Goal: Task Accomplishment & Management: Complete application form

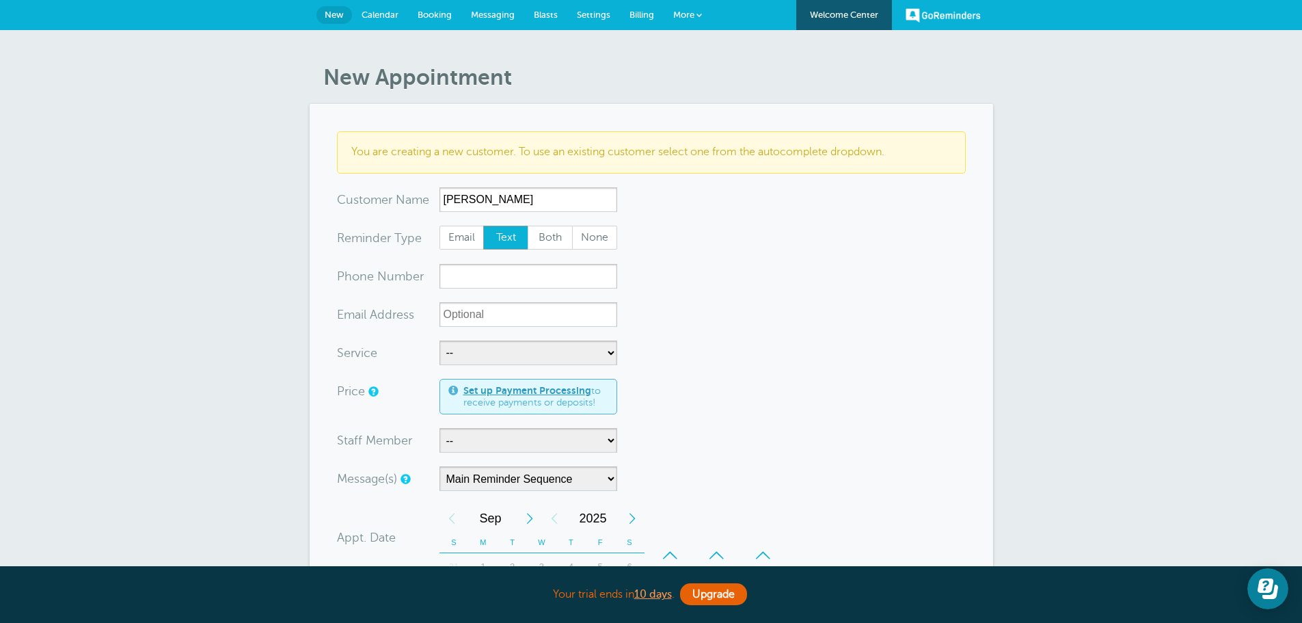
type input "[PERSON_NAME]"
click at [566, 283] on input "xxx-no-autofill" at bounding box center [528, 276] width 178 height 25
type input "7816903103"
click at [538, 353] on select "-- Free Home Consultation Installation" at bounding box center [528, 352] width 178 height 25
select select "28200"
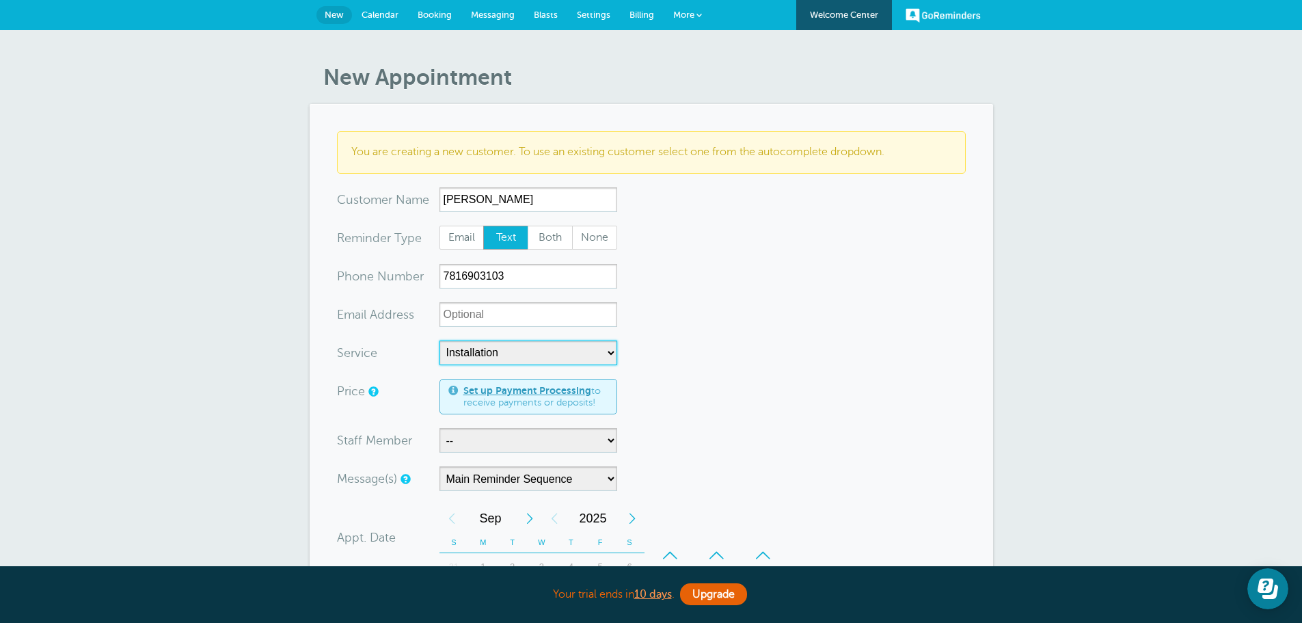
click at [439, 340] on select "-- Free Home Consultation Installation" at bounding box center [528, 352] width 178 height 25
select select "60"
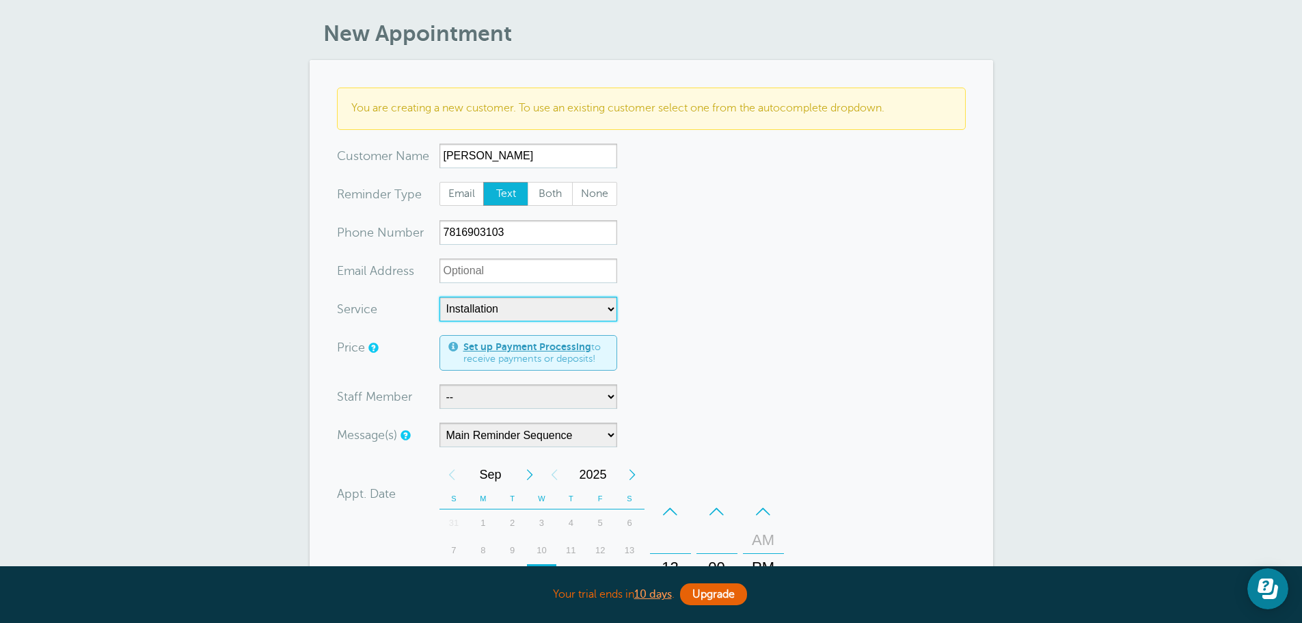
scroll to position [68, 0]
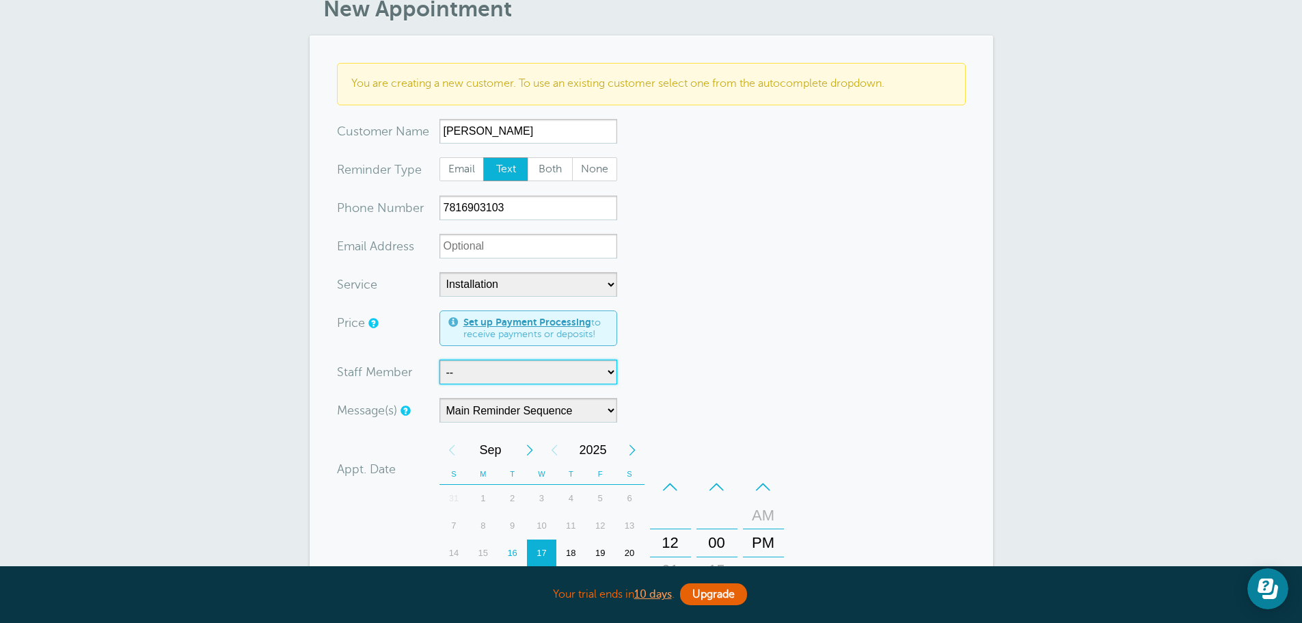
click at [502, 373] on select "-- [PERSON_NAME]" at bounding box center [528, 371] width 178 height 25
select select "21555"
click at [439, 359] on select "-- [PERSON_NAME]" at bounding box center [528, 371] width 178 height 25
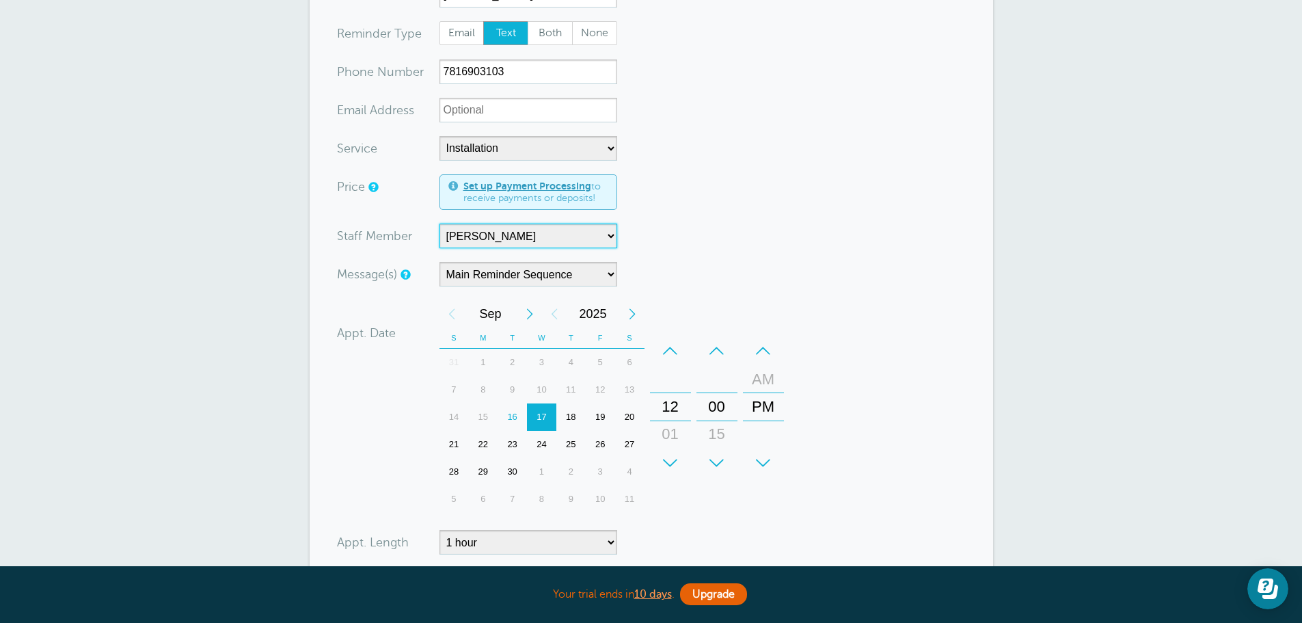
scroll to position [205, 0]
click at [547, 413] on div "17" at bounding box center [541, 416] width 29 height 27
click at [668, 456] on div "+" at bounding box center [670, 461] width 41 height 27
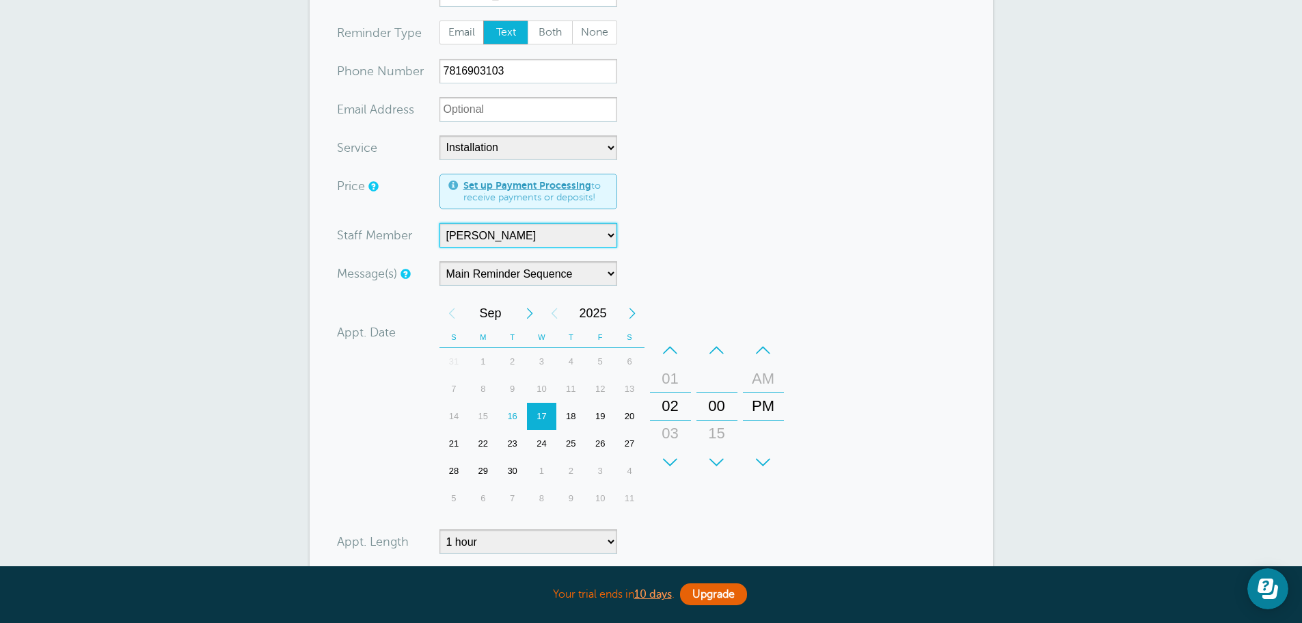
click at [668, 456] on div "+" at bounding box center [670, 461] width 41 height 27
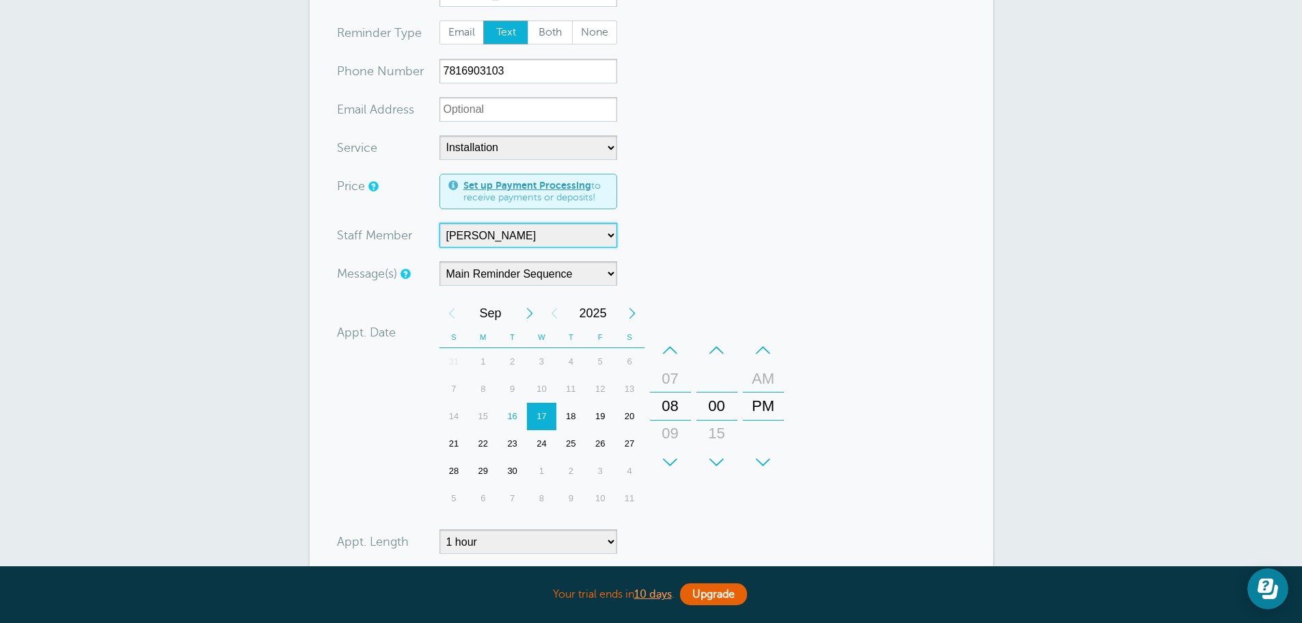
click at [668, 456] on div "+" at bounding box center [670, 461] width 41 height 27
click at [763, 351] on div "–" at bounding box center [763, 349] width 41 height 27
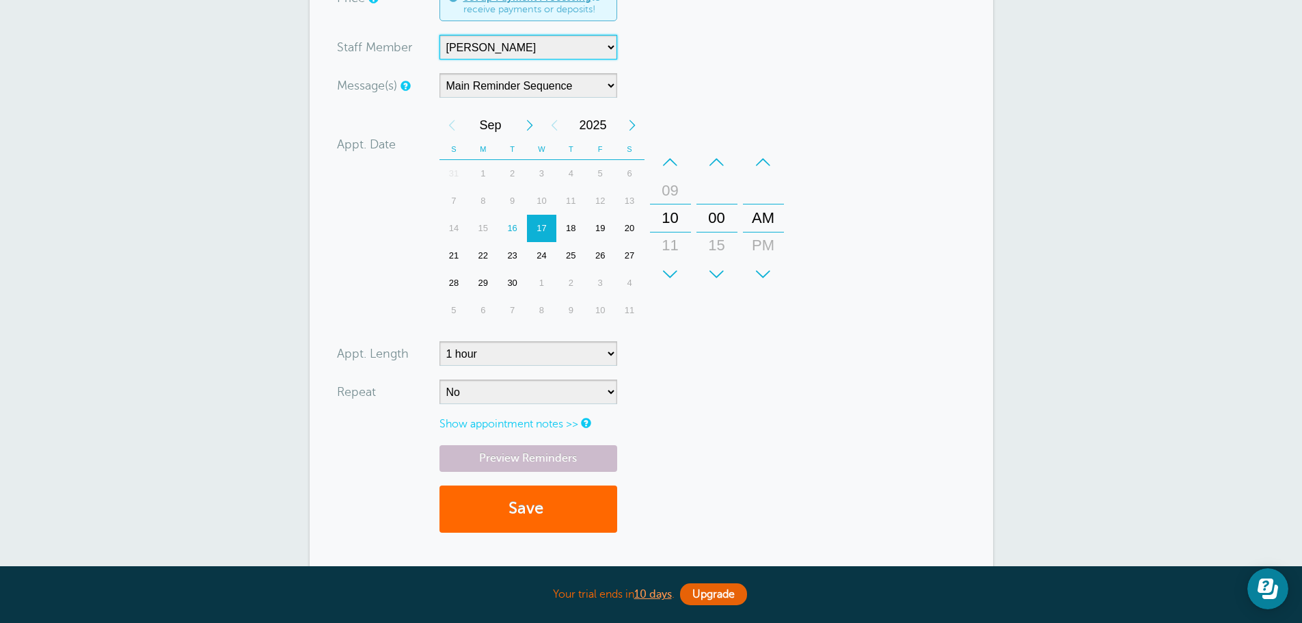
scroll to position [410, 0]
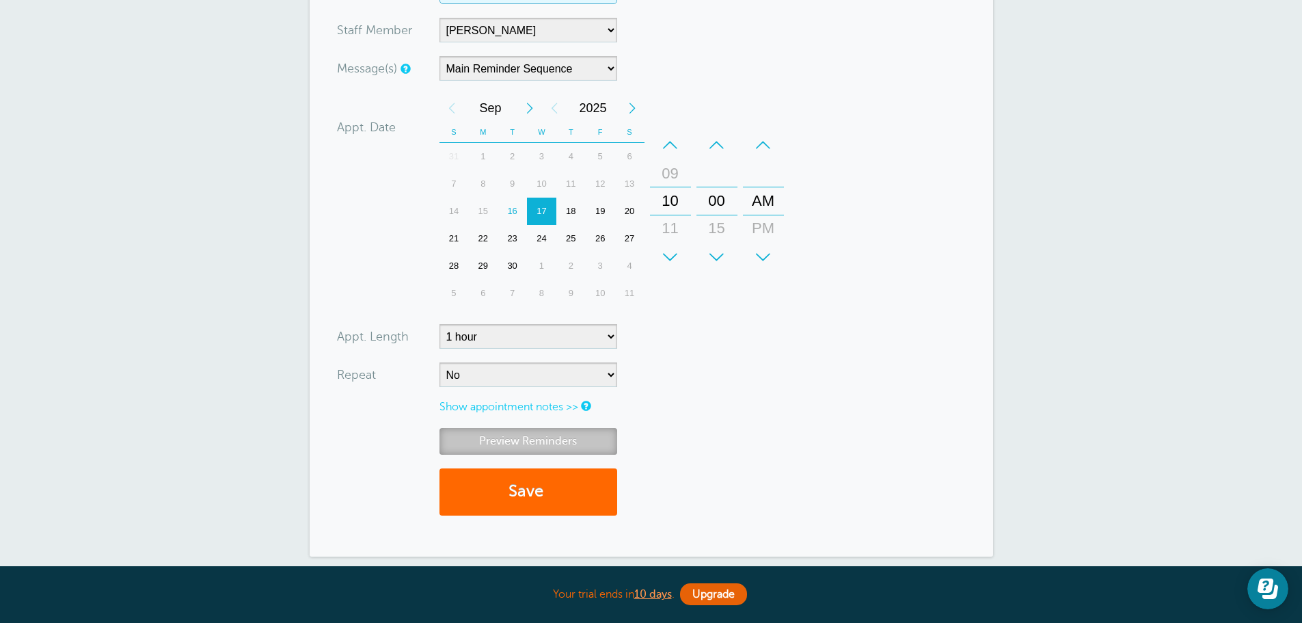
click at [547, 442] on link "Preview Reminders" at bounding box center [528, 441] width 178 height 27
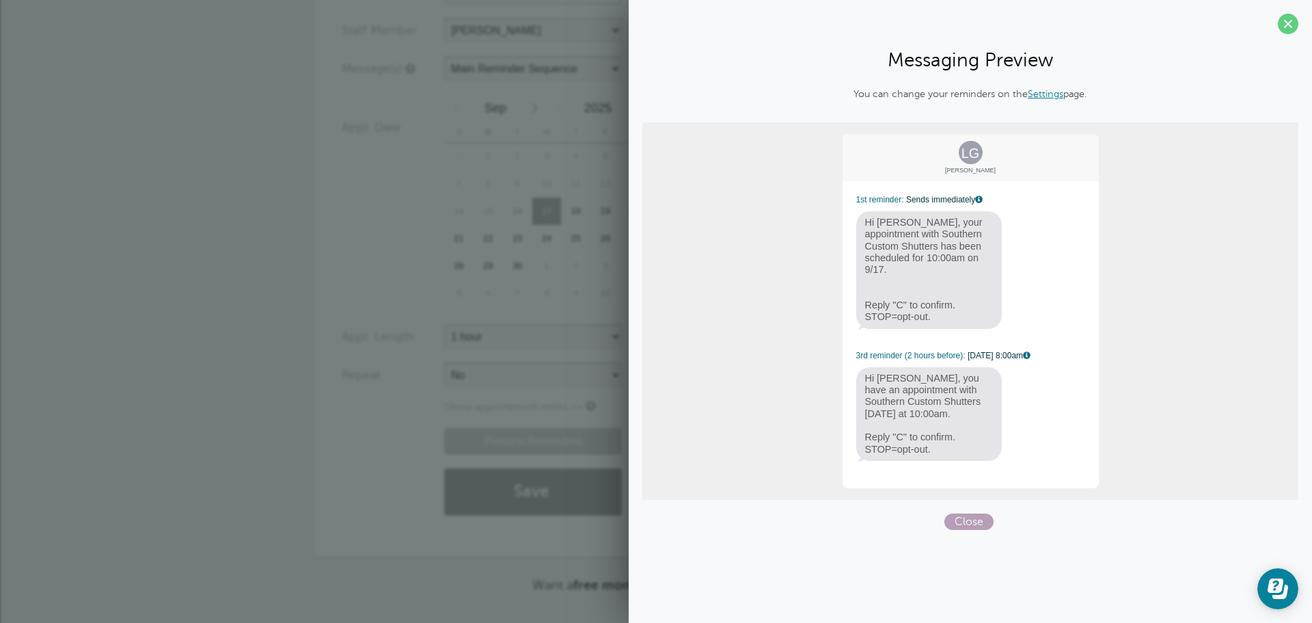
click at [972, 513] on span "Close" at bounding box center [968, 521] width 49 height 16
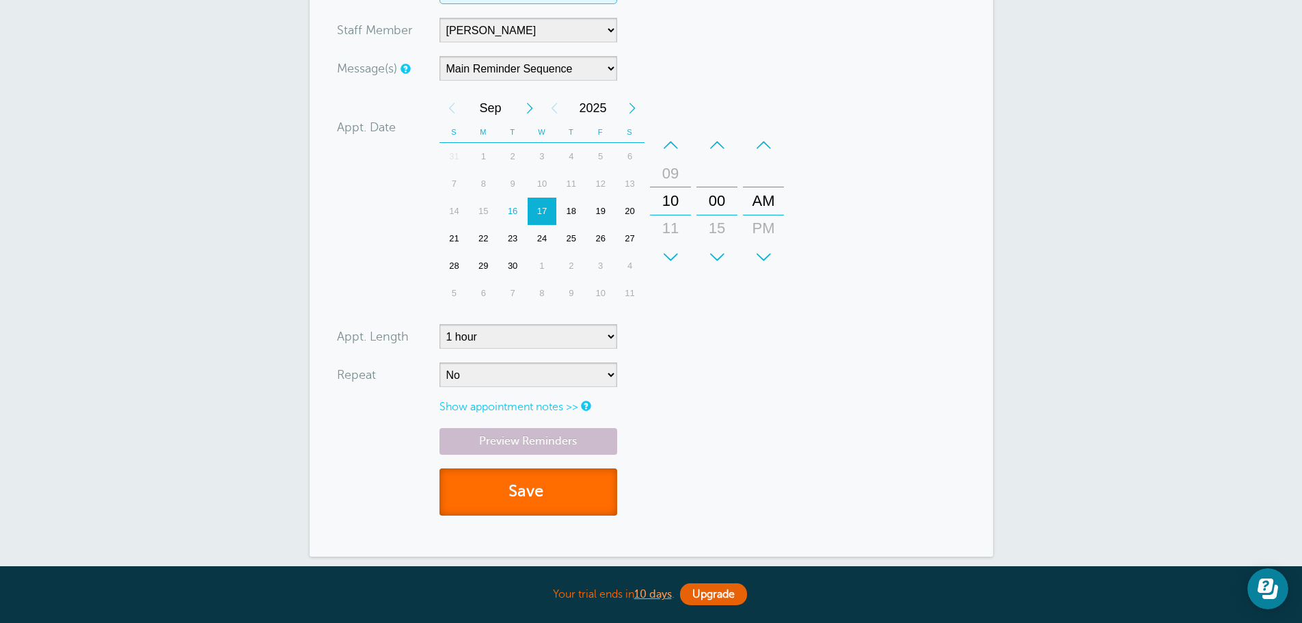
click at [571, 495] on button "Save" at bounding box center [528, 491] width 178 height 47
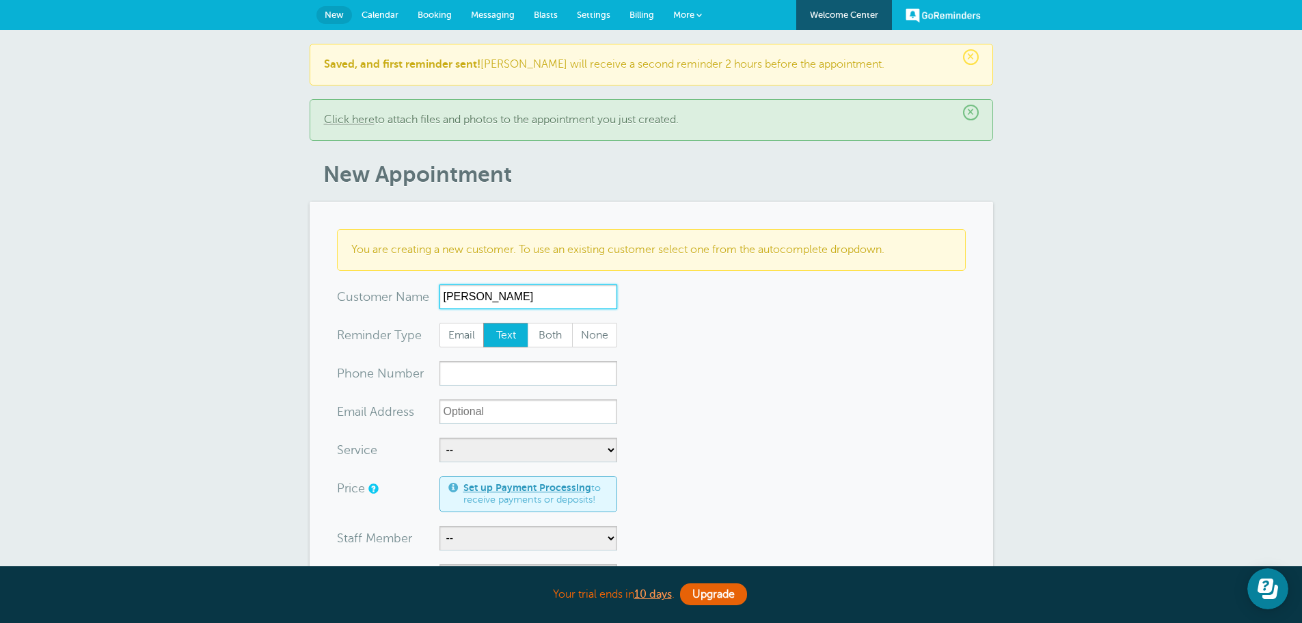
type input "[PERSON_NAME]"
click at [507, 377] on input "xxx-no-autofill" at bounding box center [528, 373] width 178 height 25
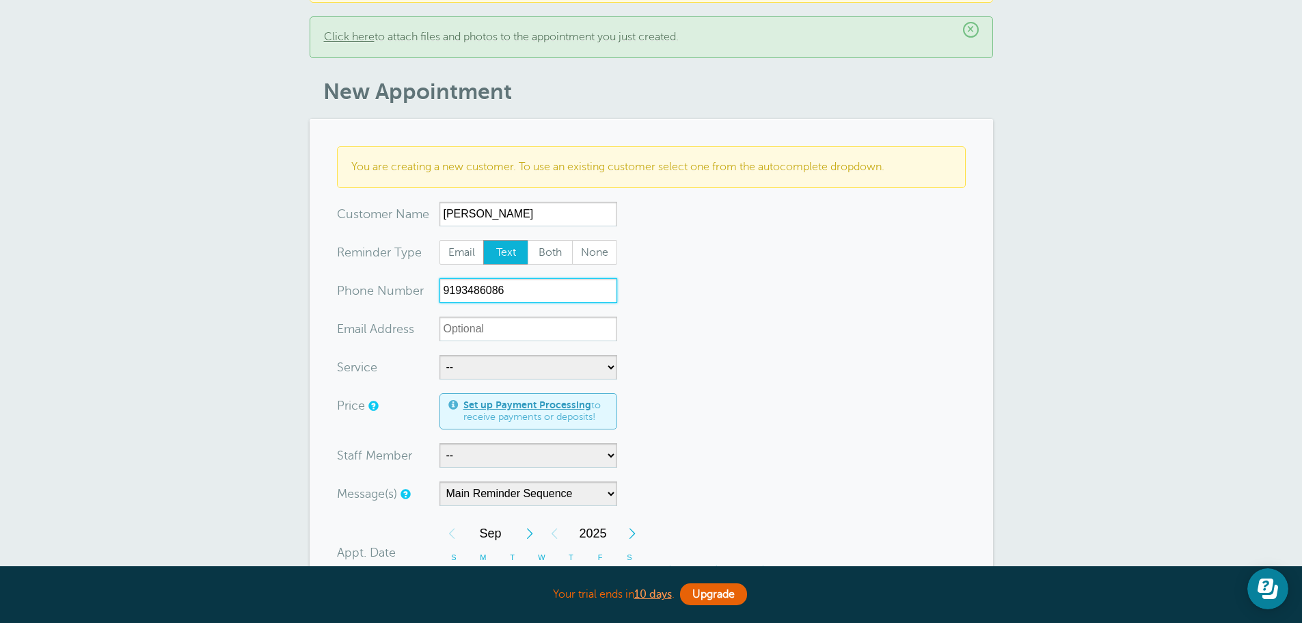
scroll to position [137, 0]
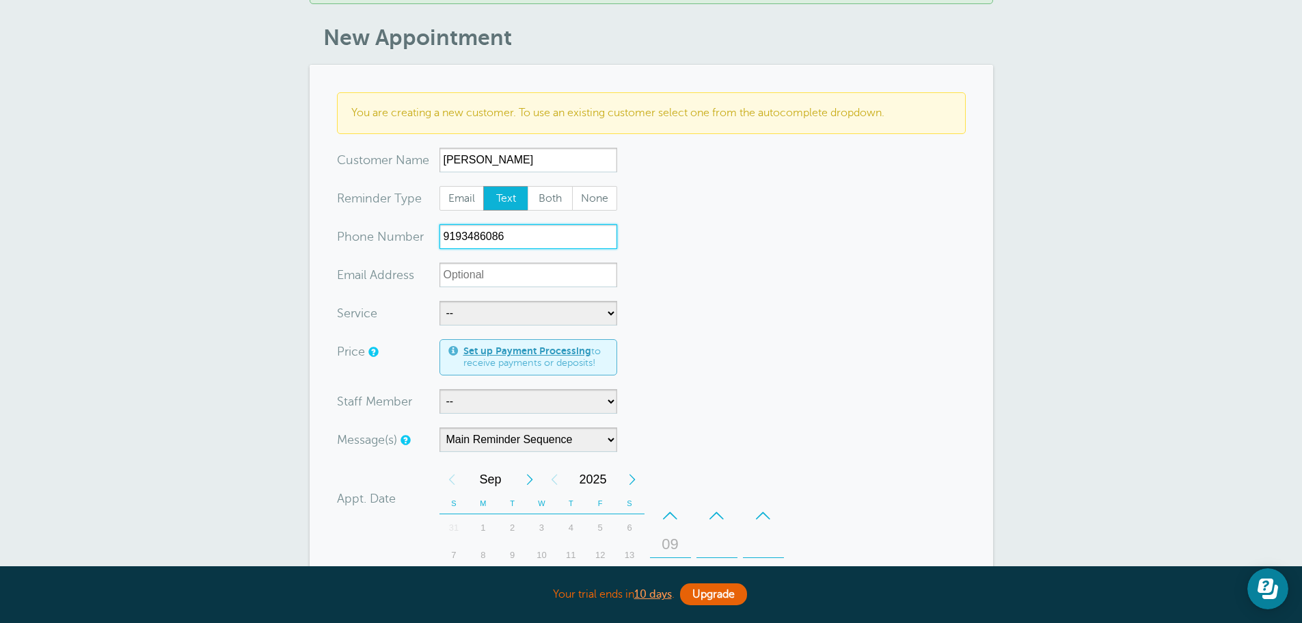
type input "9193486086"
click at [498, 318] on select "-- Free Home Consultation Installation" at bounding box center [528, 313] width 178 height 25
select select "28200"
click at [439, 301] on select "-- Free Home Consultation Installation" at bounding box center [528, 313] width 178 height 25
select select "60"
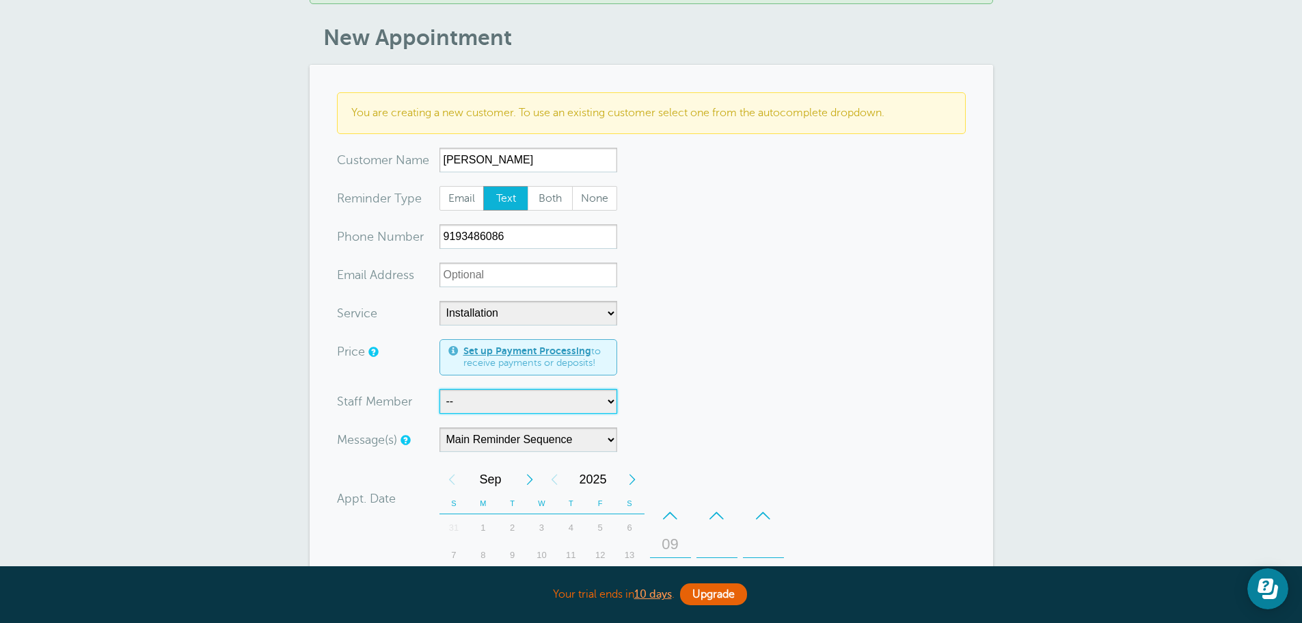
drag, startPoint x: 488, startPoint y: 389, endPoint x: 488, endPoint y: 397, distance: 8.2
click at [488, 389] on select "-- [PERSON_NAME]" at bounding box center [528, 401] width 178 height 25
select select "21555"
click at [439, 389] on select "-- [PERSON_NAME]" at bounding box center [528, 401] width 178 height 25
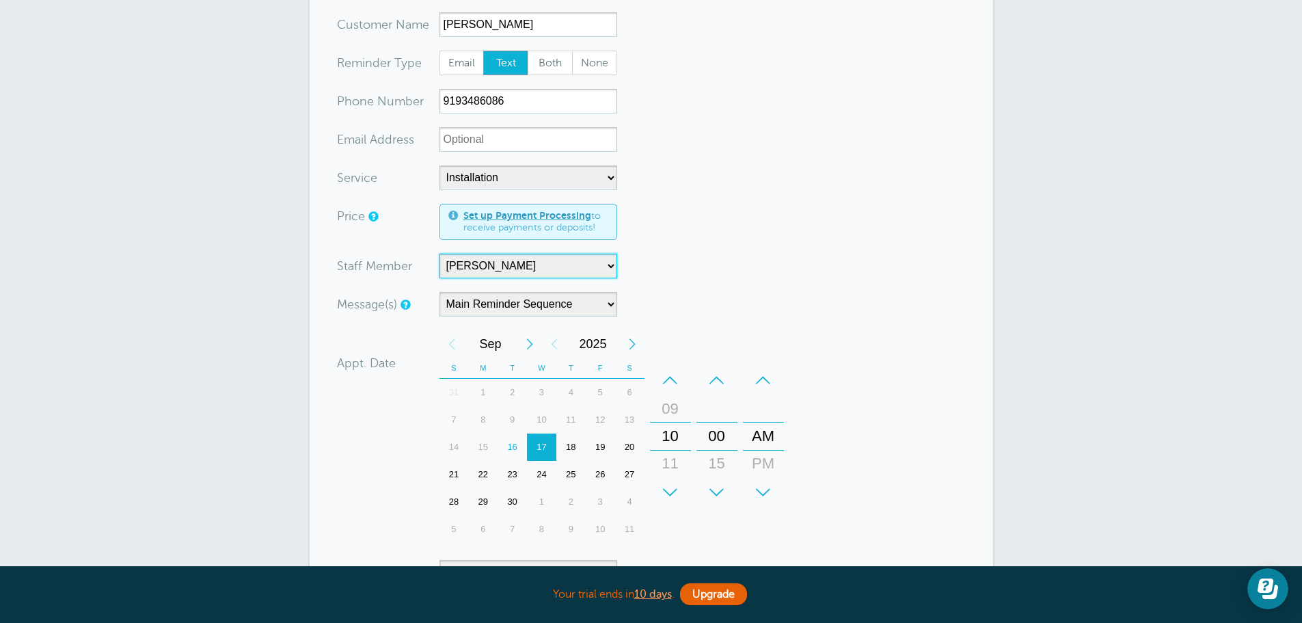
scroll to position [273, 0]
click at [540, 449] on div "17" at bounding box center [541, 445] width 29 height 27
click at [672, 372] on div "–" at bounding box center [670, 378] width 41 height 27
click at [670, 487] on div "+" at bounding box center [670, 490] width 41 height 27
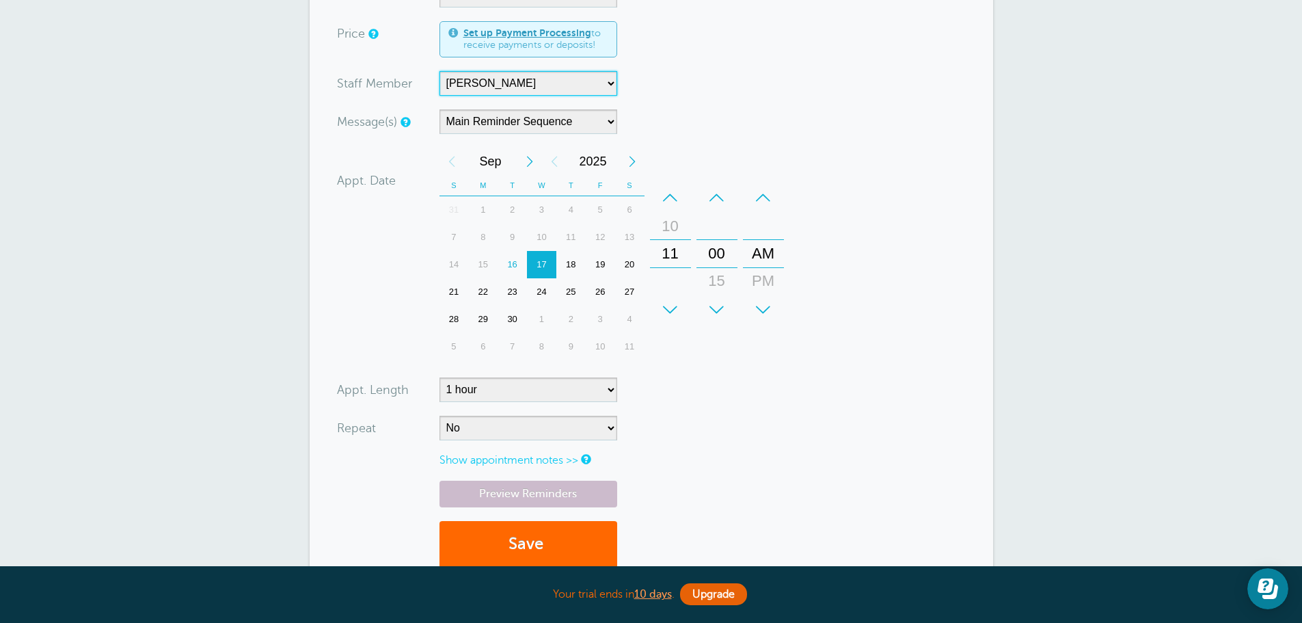
scroll to position [478, 0]
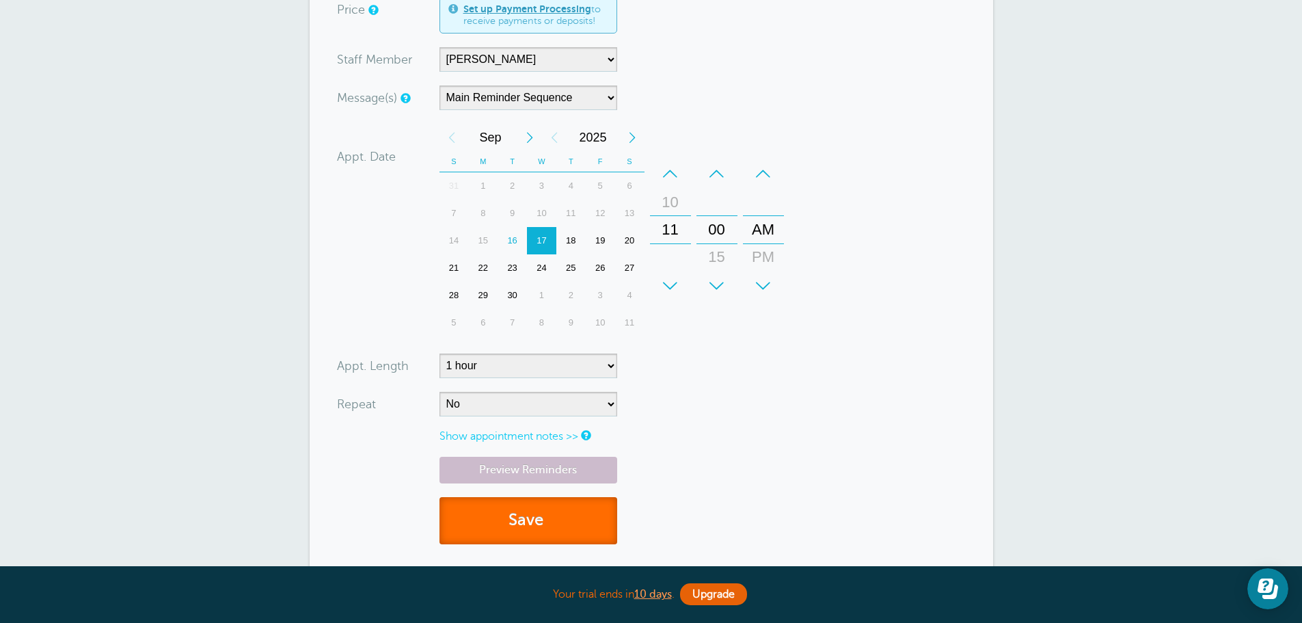
click at [582, 521] on button "Save" at bounding box center [528, 520] width 178 height 47
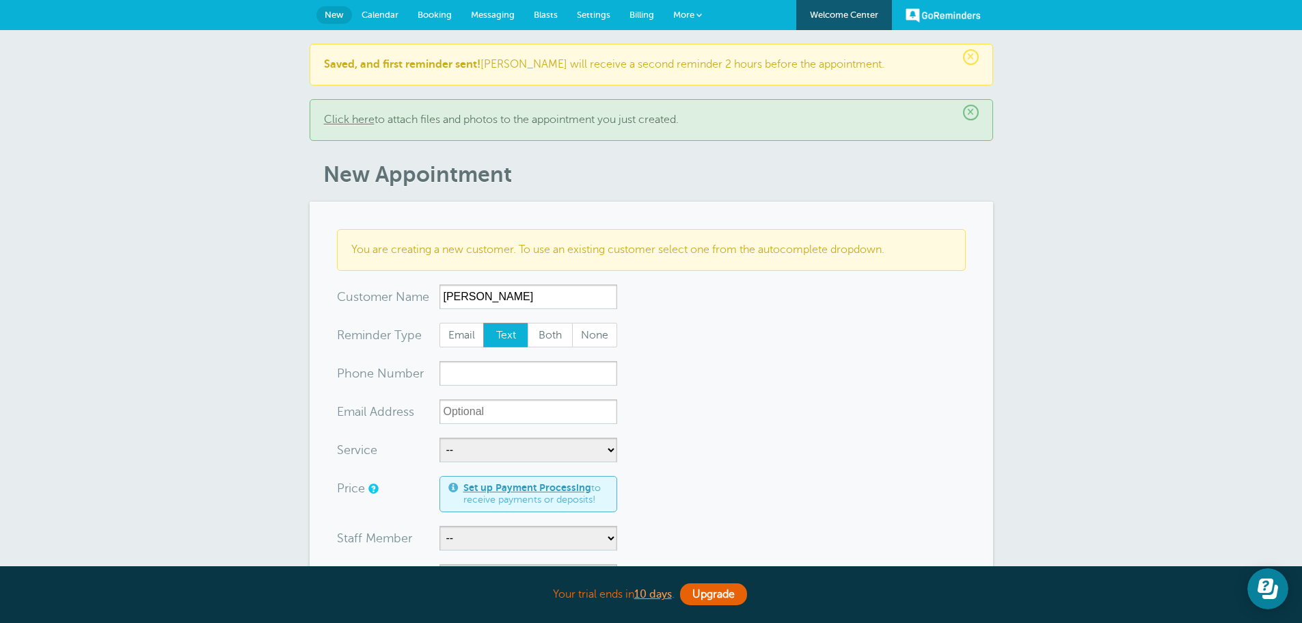
type input "[PERSON_NAME]"
click at [476, 377] on input "xxx-no-autofill" at bounding box center [528, 373] width 178 height 25
type input "7039469130"
click at [487, 445] on select "-- Free Home Consultation Installation" at bounding box center [528, 449] width 178 height 25
select select "28200"
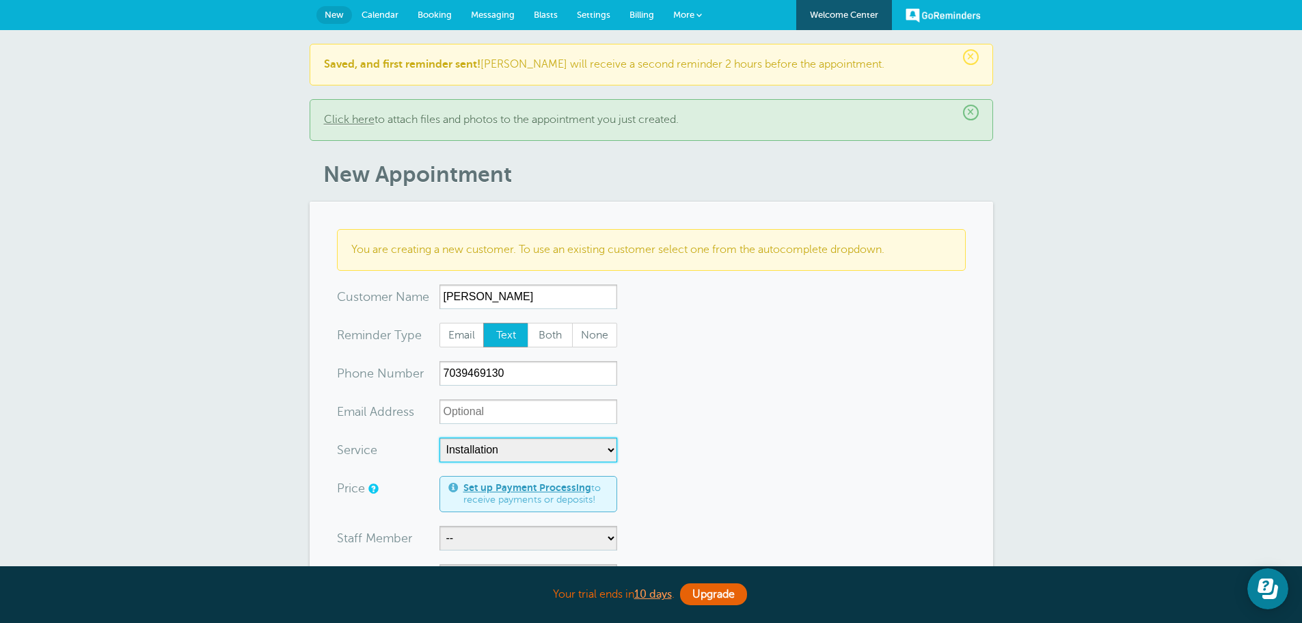
click at [439, 437] on select "-- Free Home Consultation Installation" at bounding box center [528, 449] width 178 height 25
select select "60"
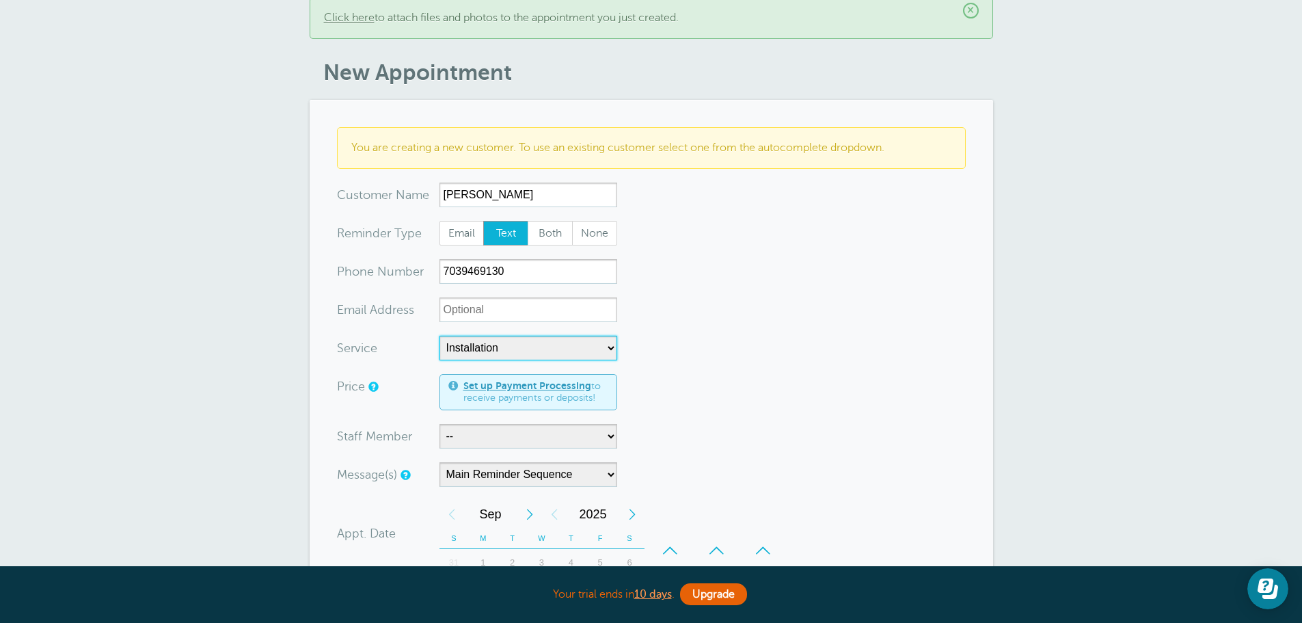
scroll to position [137, 0]
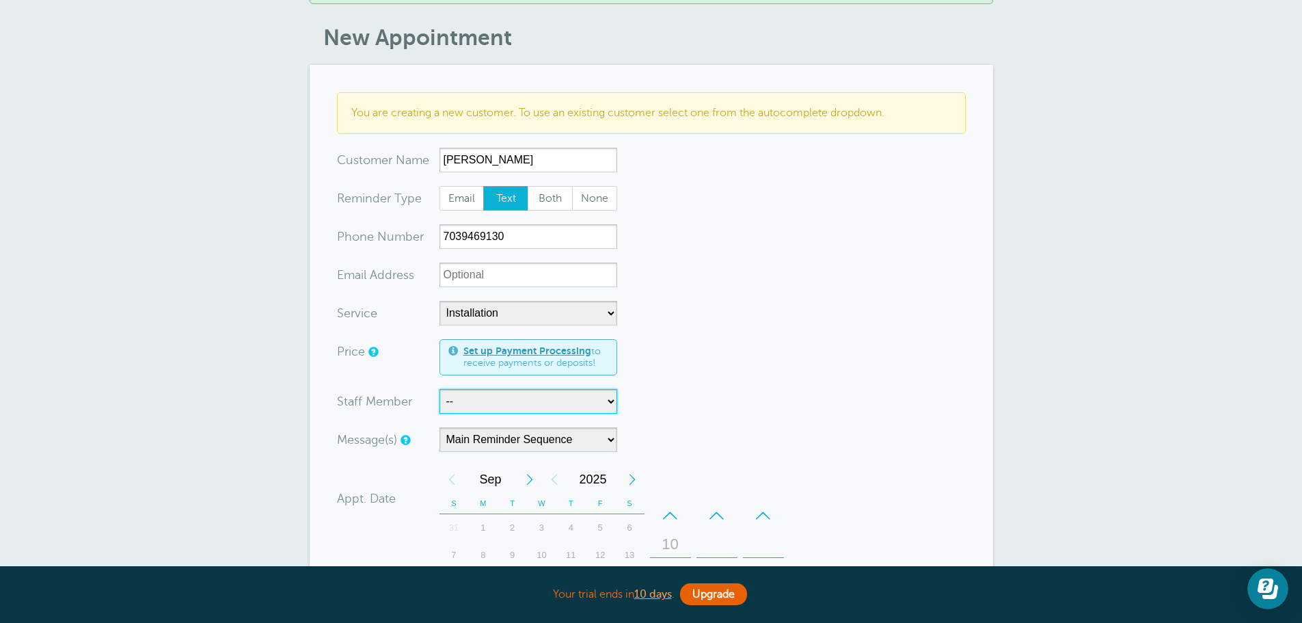
click at [474, 400] on select "-- [PERSON_NAME]" at bounding box center [528, 401] width 178 height 25
select select "21555"
click at [439, 389] on select "-- [PERSON_NAME]" at bounding box center [528, 401] width 178 height 25
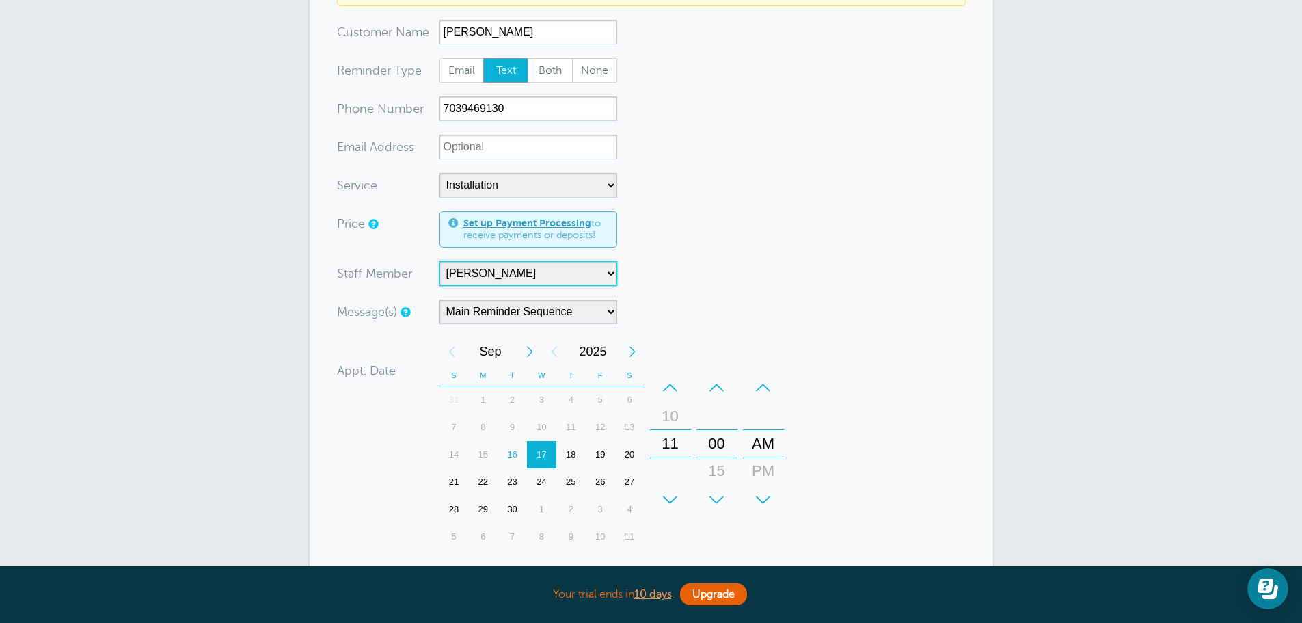
scroll to position [273, 0]
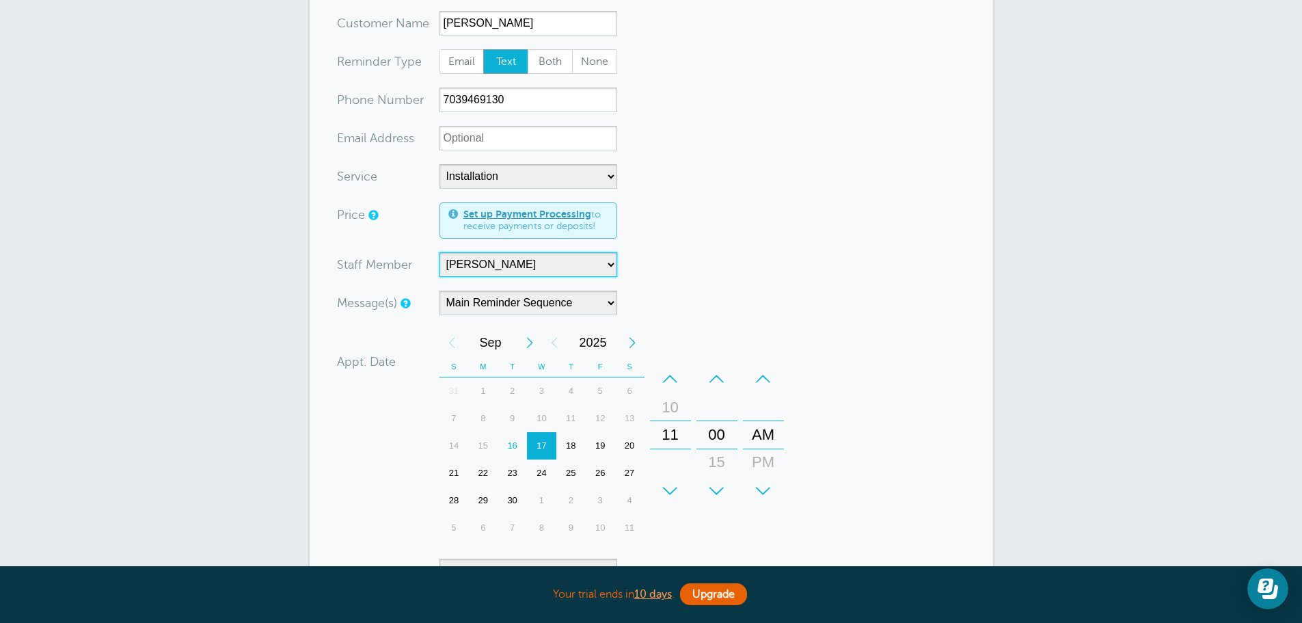
click at [541, 449] on div "17" at bounding box center [541, 445] width 29 height 27
click at [668, 381] on div "–" at bounding box center [670, 378] width 41 height 27
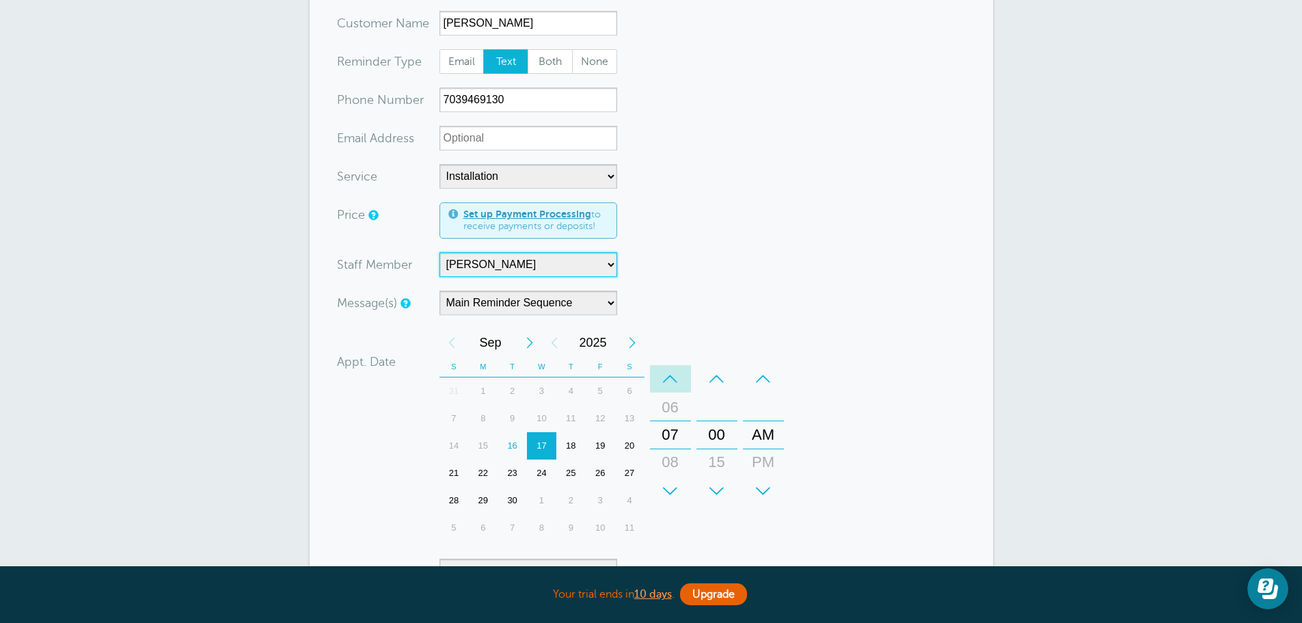
click at [668, 381] on div "–" at bounding box center [670, 378] width 41 height 27
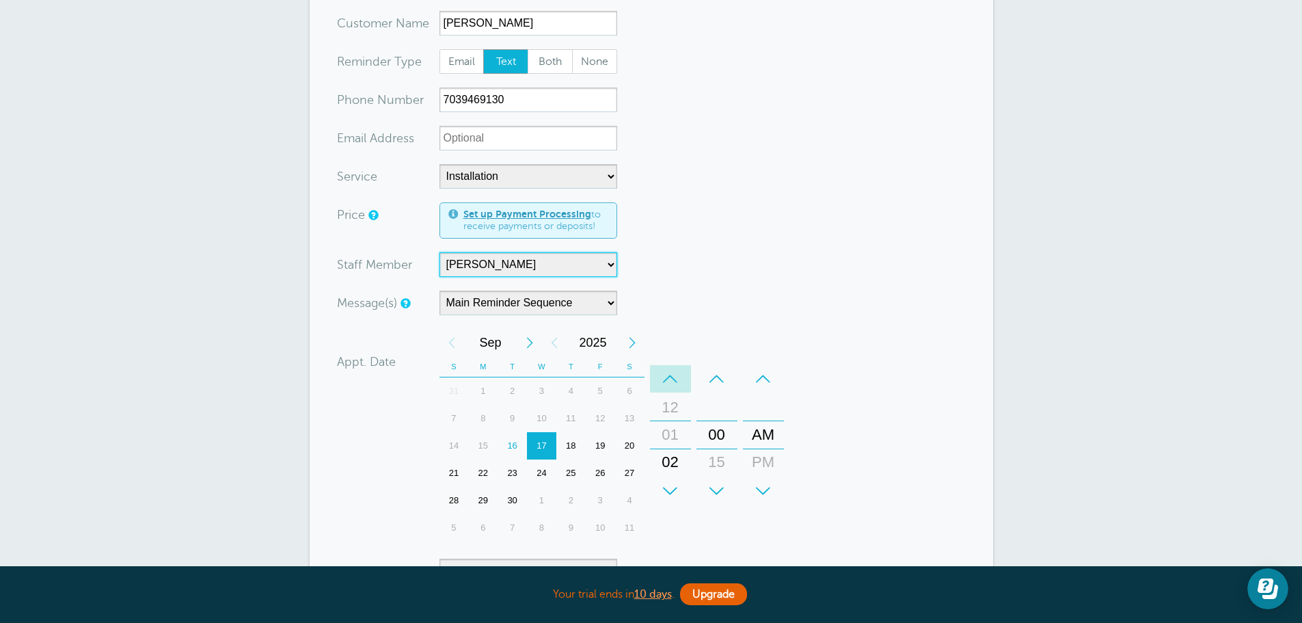
click at [668, 381] on div "–" at bounding box center [670, 378] width 41 height 27
click at [668, 491] on div "+" at bounding box center [670, 490] width 41 height 27
click at [760, 384] on div "–" at bounding box center [763, 378] width 41 height 27
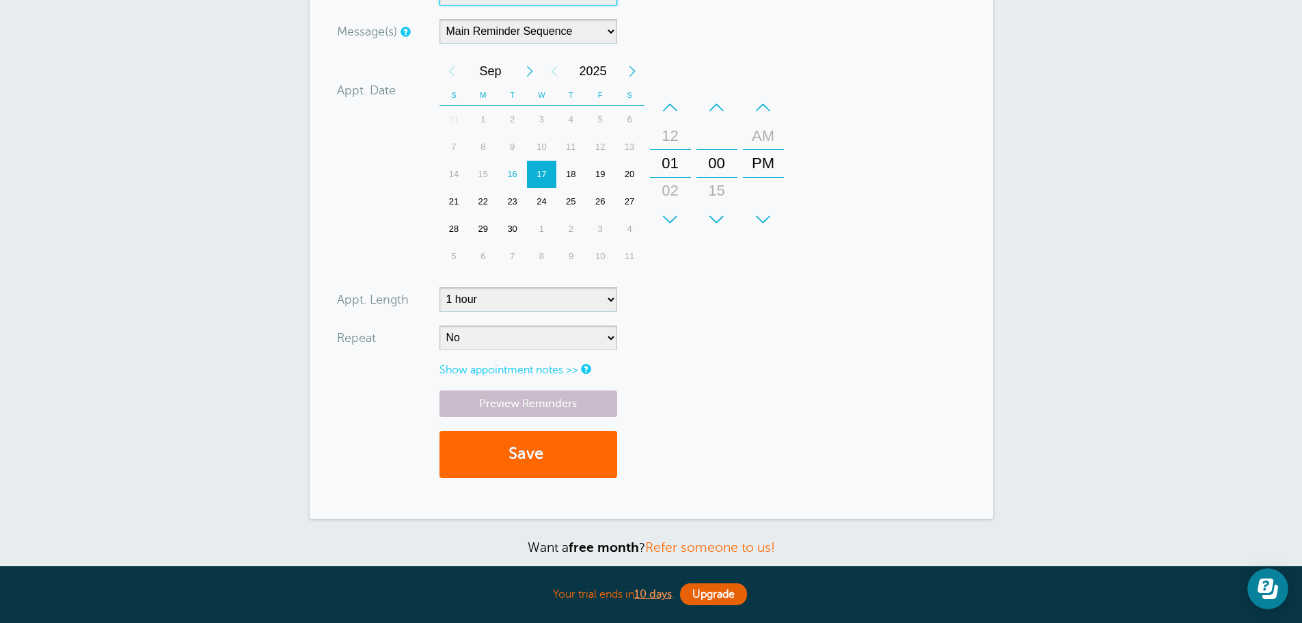
scroll to position [547, 0]
click at [570, 447] on button "Save" at bounding box center [528, 452] width 178 height 47
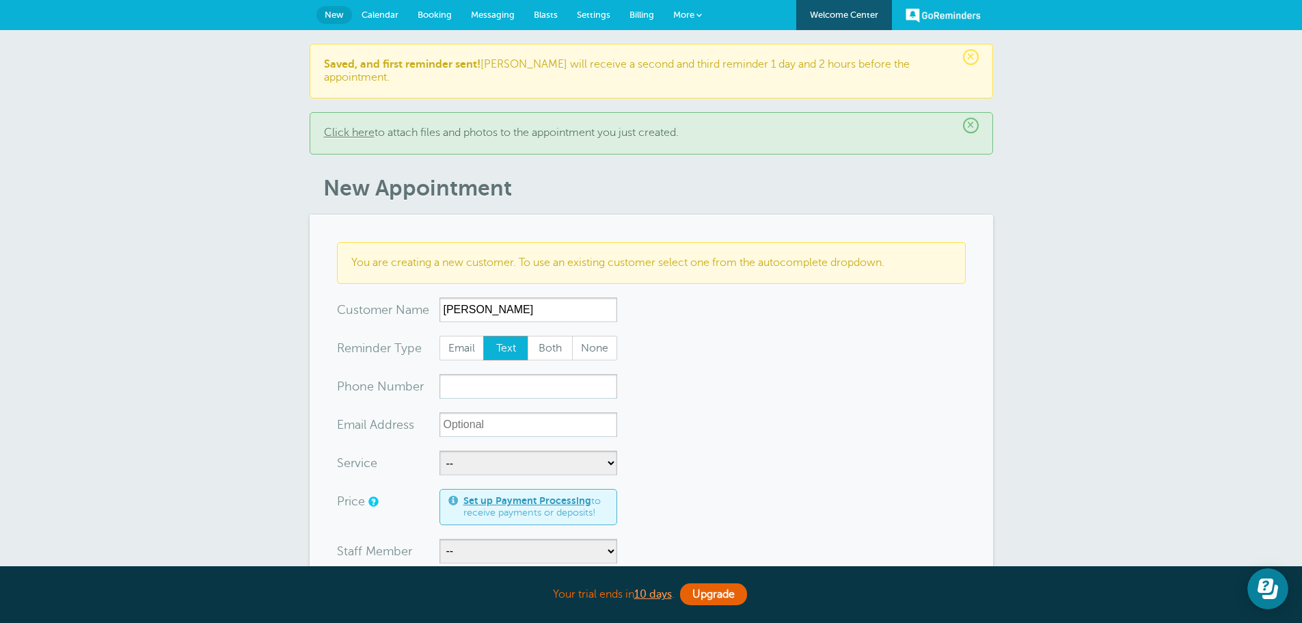
type input "Kevin Hayes"
click at [495, 379] on input "xxx-no-autofill" at bounding box center [528, 386] width 178 height 25
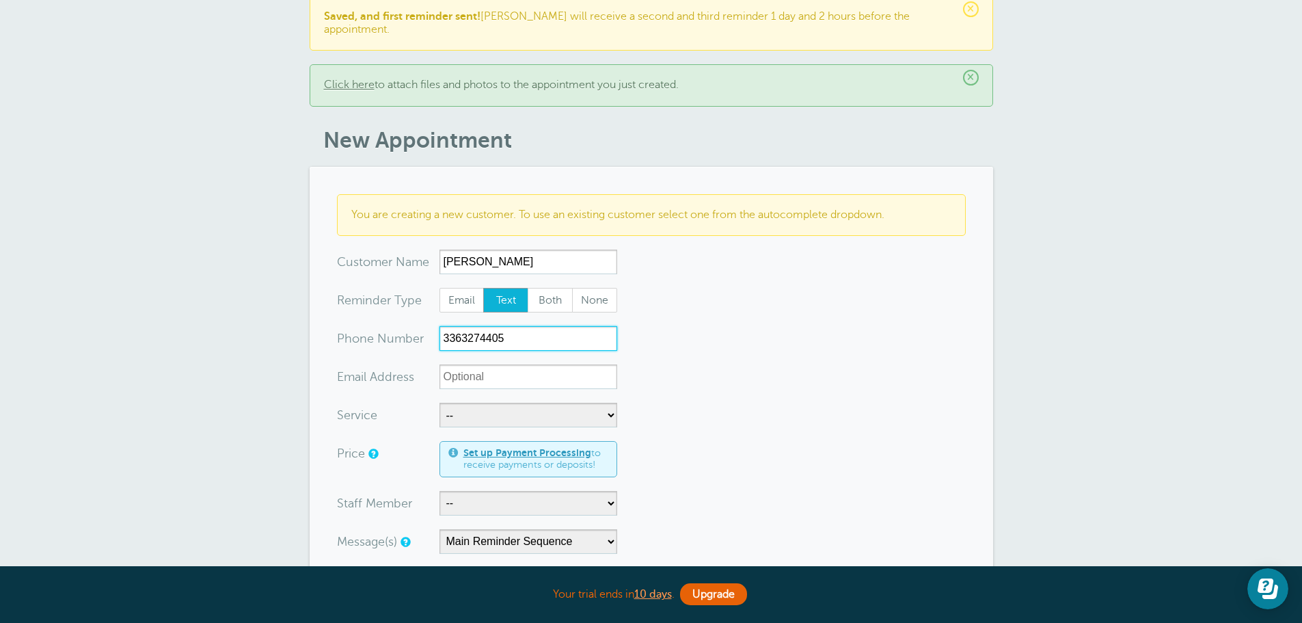
scroll to position [137, 0]
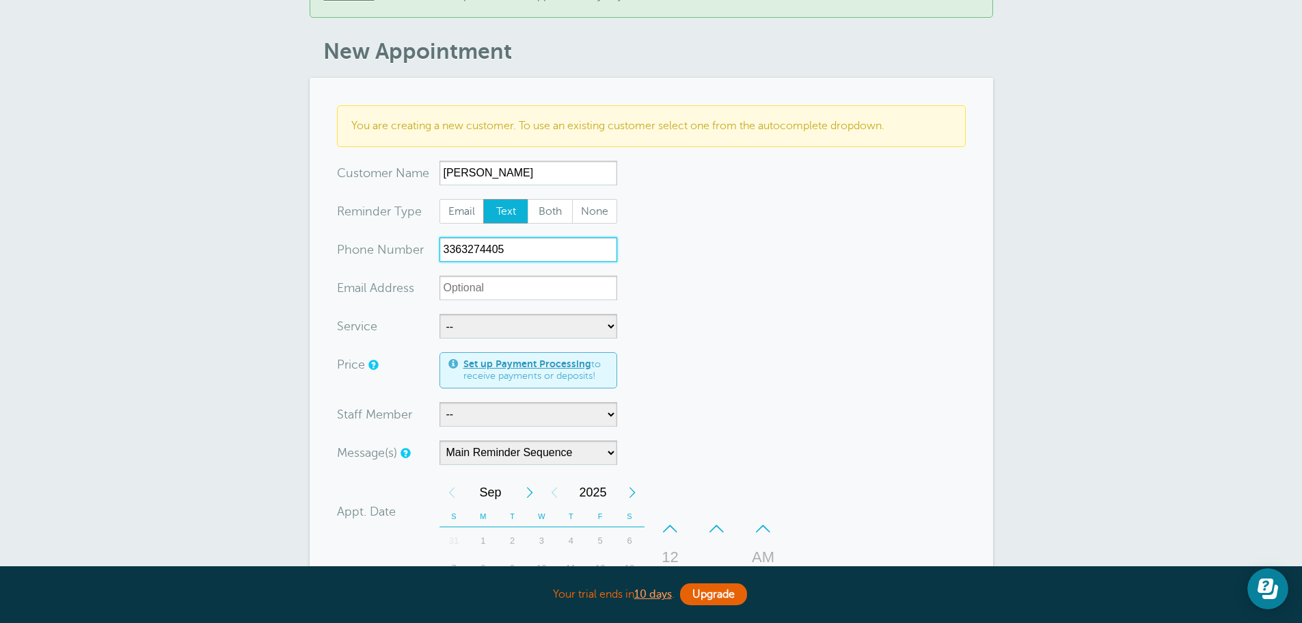
type input "3363274405"
click at [463, 315] on select "-- Free Home Consultation Installation" at bounding box center [528, 326] width 178 height 25
select select "28200"
click at [439, 314] on select "-- Free Home Consultation Installation" at bounding box center [528, 326] width 178 height 25
select select "60"
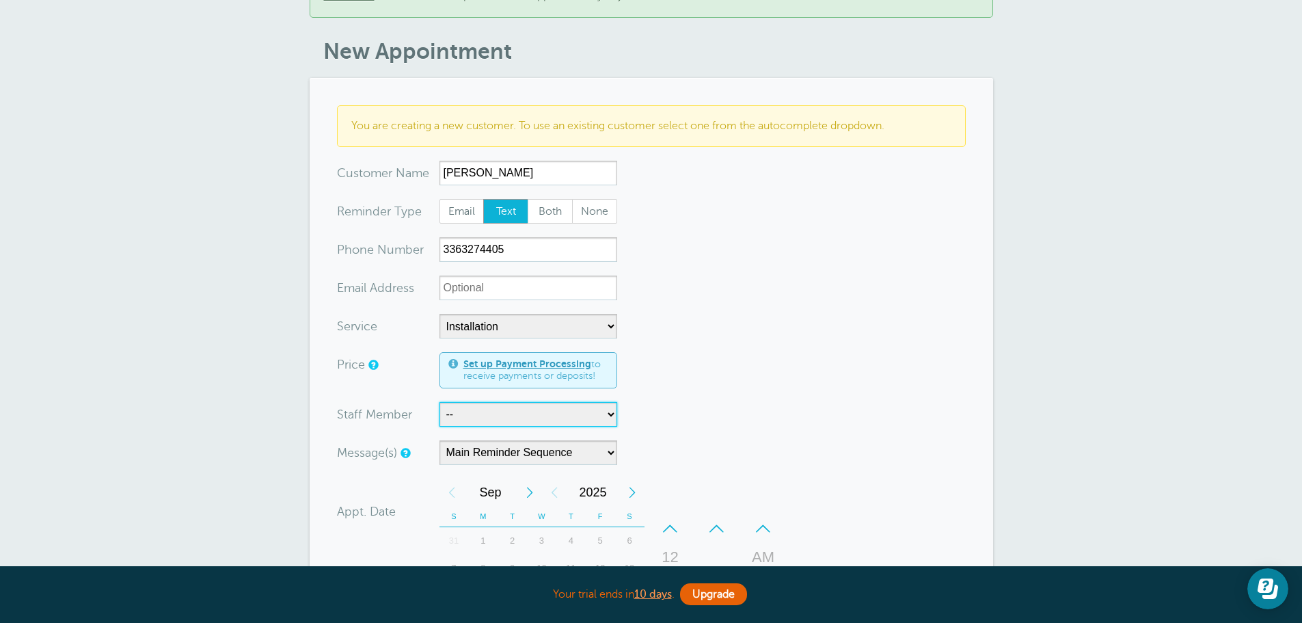
click at [485, 403] on select "-- [PERSON_NAME]" at bounding box center [528, 414] width 178 height 25
select select "21555"
click at [439, 402] on select "-- [PERSON_NAME]" at bounding box center [528, 414] width 178 height 25
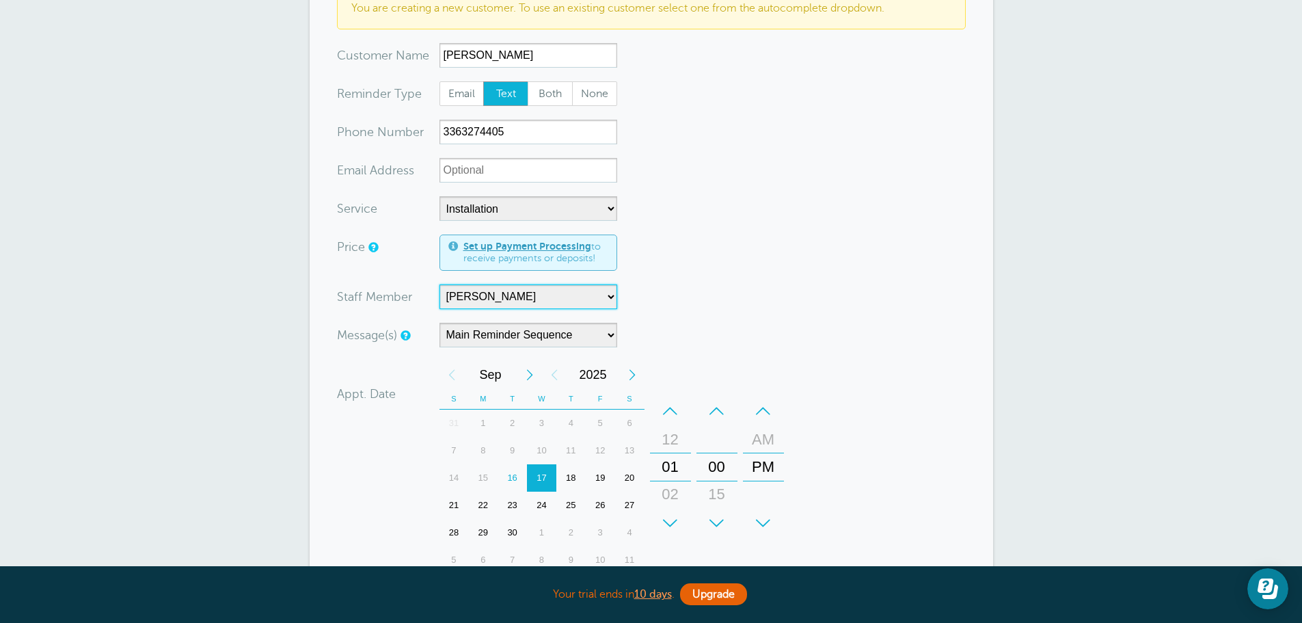
scroll to position [273, 0]
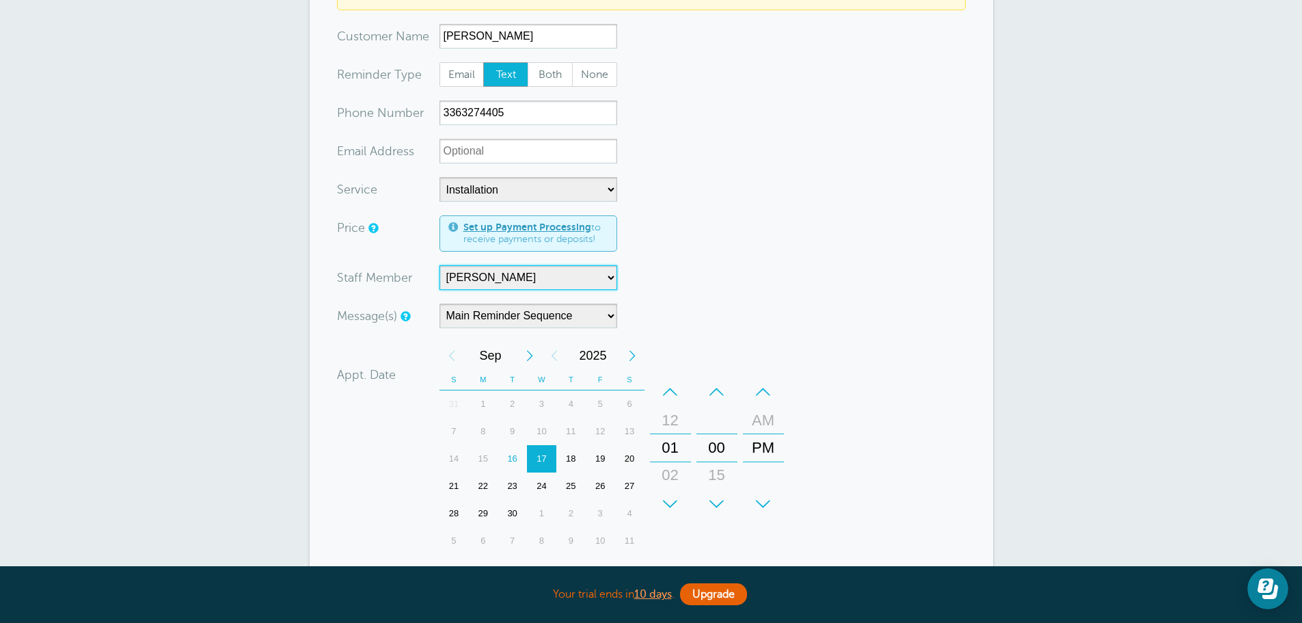
click at [672, 378] on div "–" at bounding box center [670, 391] width 41 height 27
click at [674, 490] on div "+" at bounding box center [670, 503] width 41 height 27
click at [716, 490] on div "+" at bounding box center [716, 503] width 41 height 27
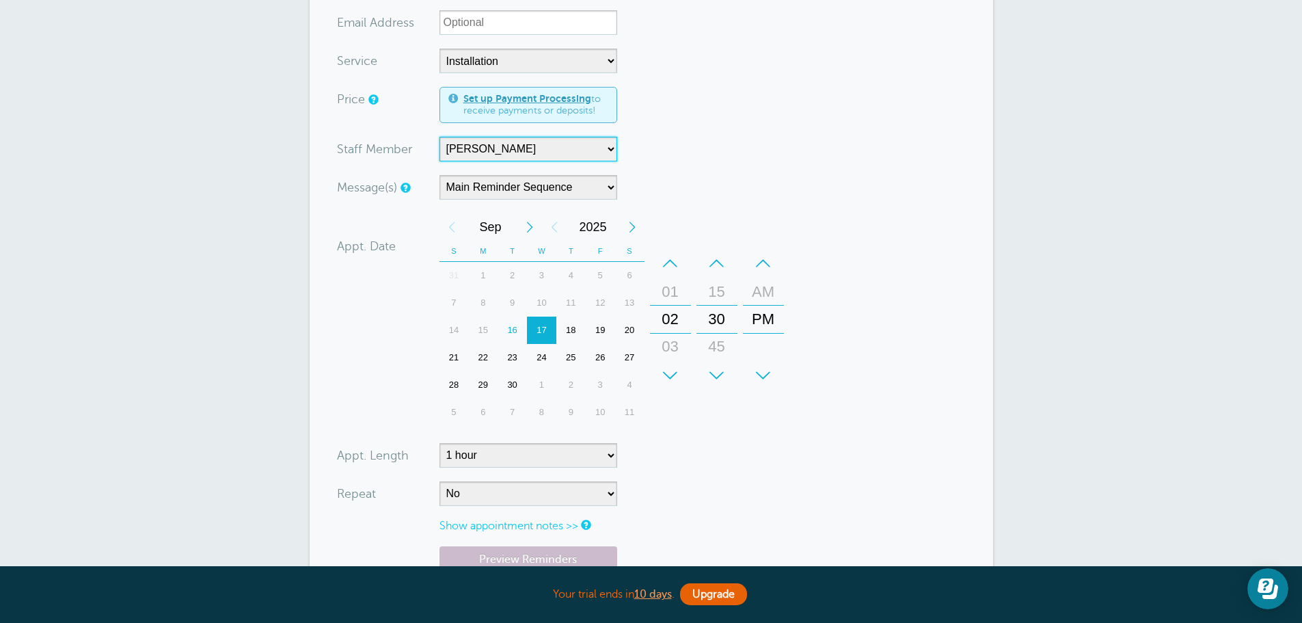
scroll to position [478, 0]
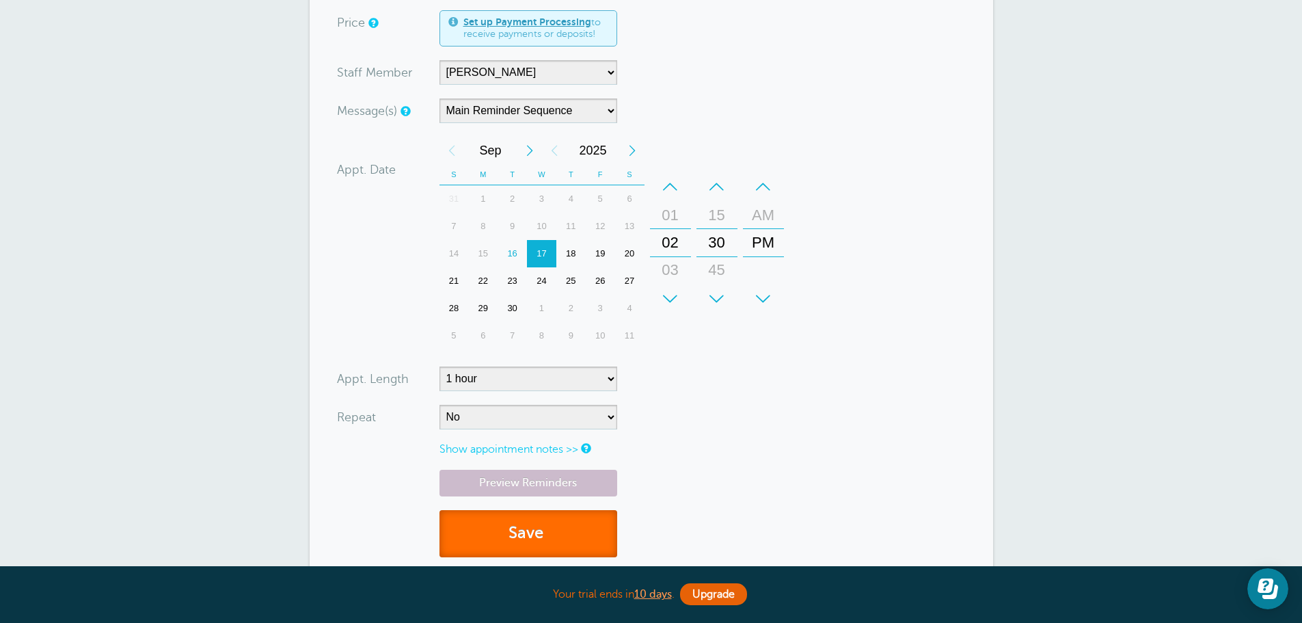
click at [567, 522] on button "Save" at bounding box center [528, 533] width 178 height 47
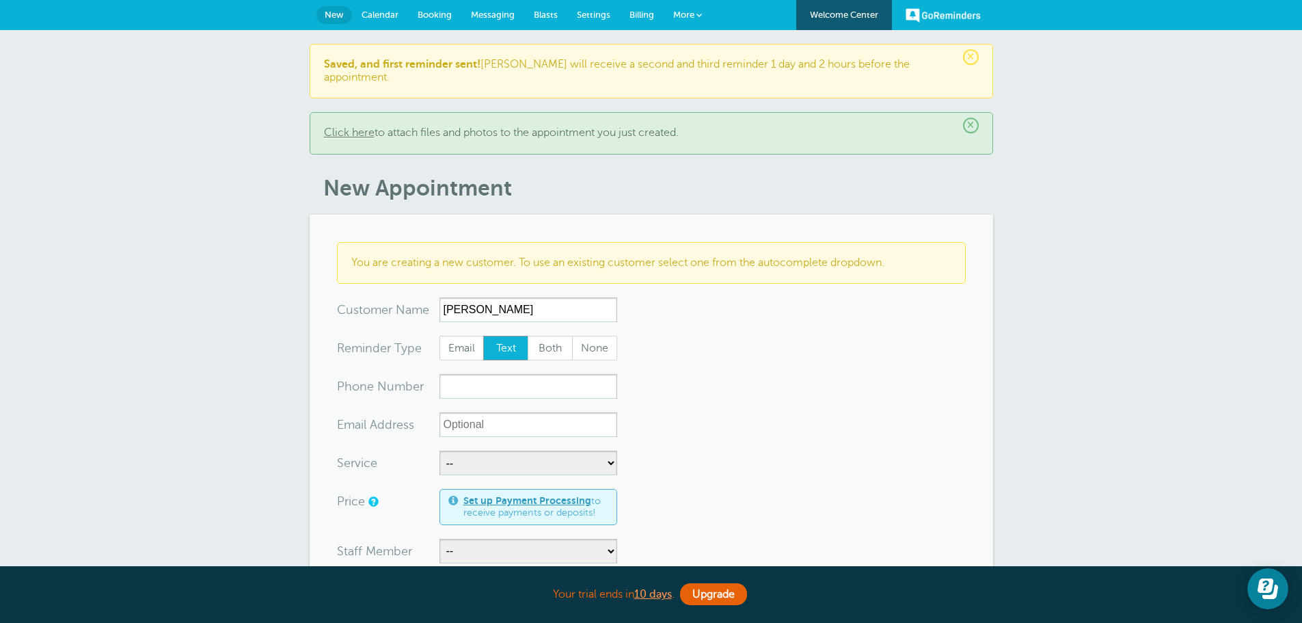
type input "[PERSON_NAME]"
click at [575, 374] on input "xxx-no-autofill" at bounding box center [528, 386] width 178 height 25
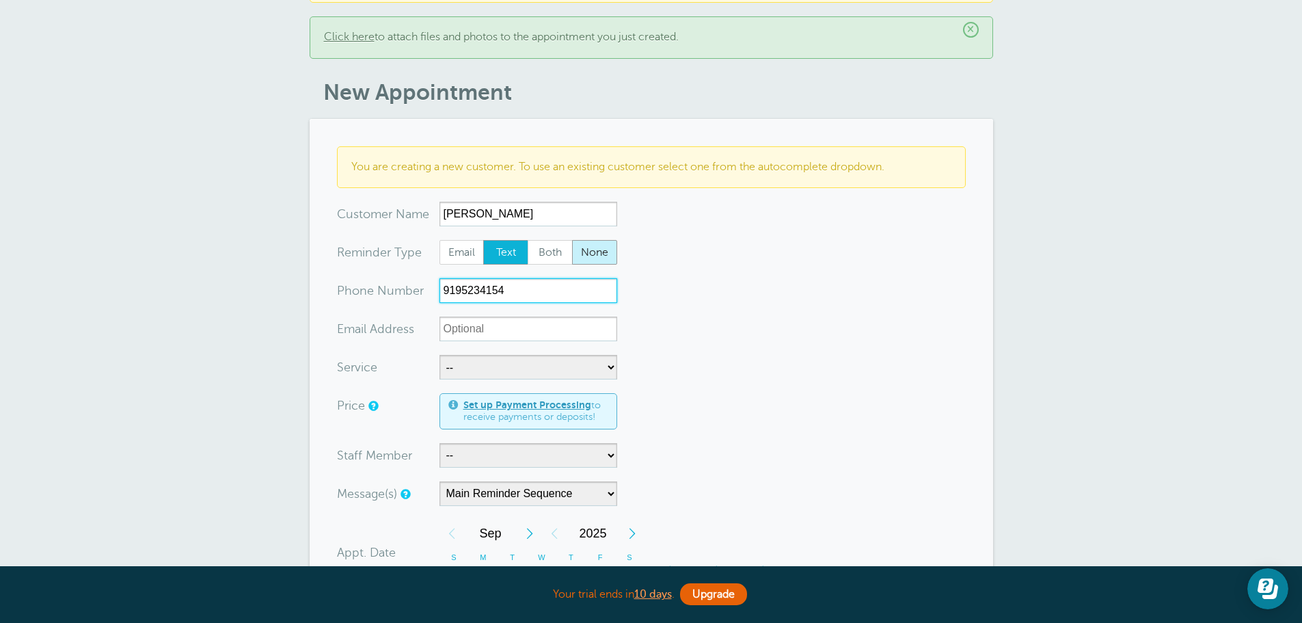
scroll to position [137, 0]
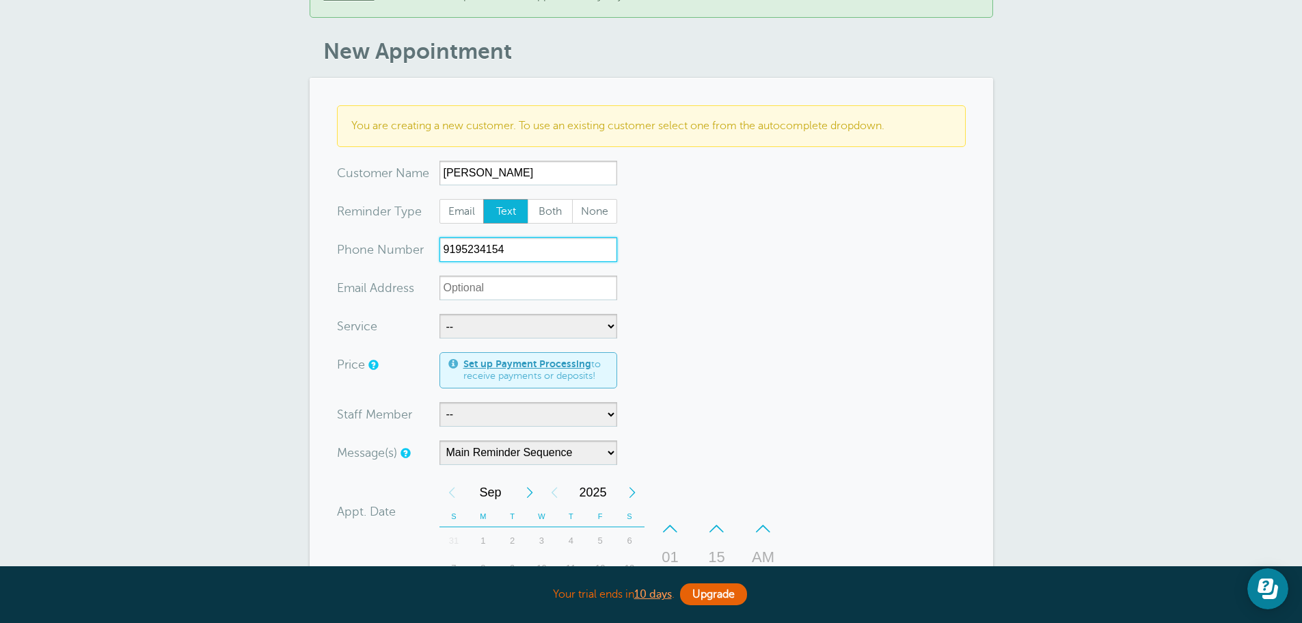
type input "9195234154"
click at [517, 314] on select "-- Free Home Consultation Installation" at bounding box center [528, 326] width 178 height 25
select select "28200"
click at [439, 314] on select "-- Free Home Consultation Installation" at bounding box center [528, 326] width 178 height 25
select select "60"
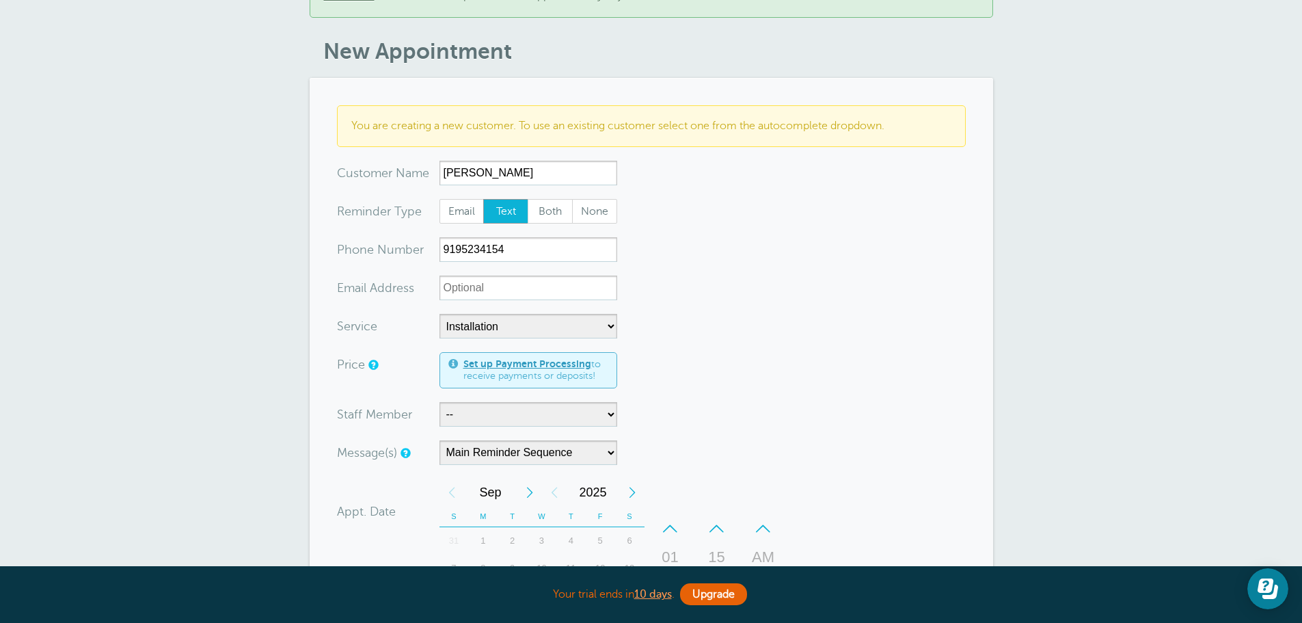
click at [498, 385] on form "You are creating a new customer. To use an existing customer select one from th…" at bounding box center [651, 508] width 629 height 807
click at [493, 403] on select "-- [PERSON_NAME]" at bounding box center [528, 414] width 178 height 25
select select "21555"
click at [439, 402] on select "-- [PERSON_NAME]" at bounding box center [528, 414] width 178 height 25
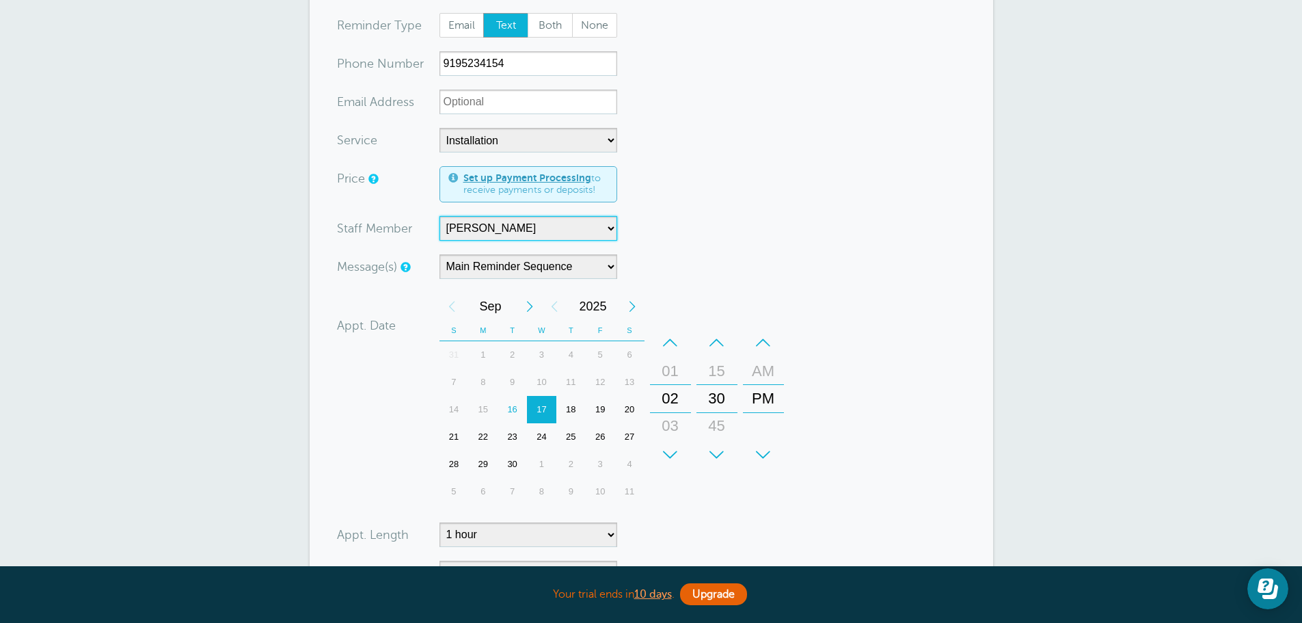
scroll to position [342, 0]
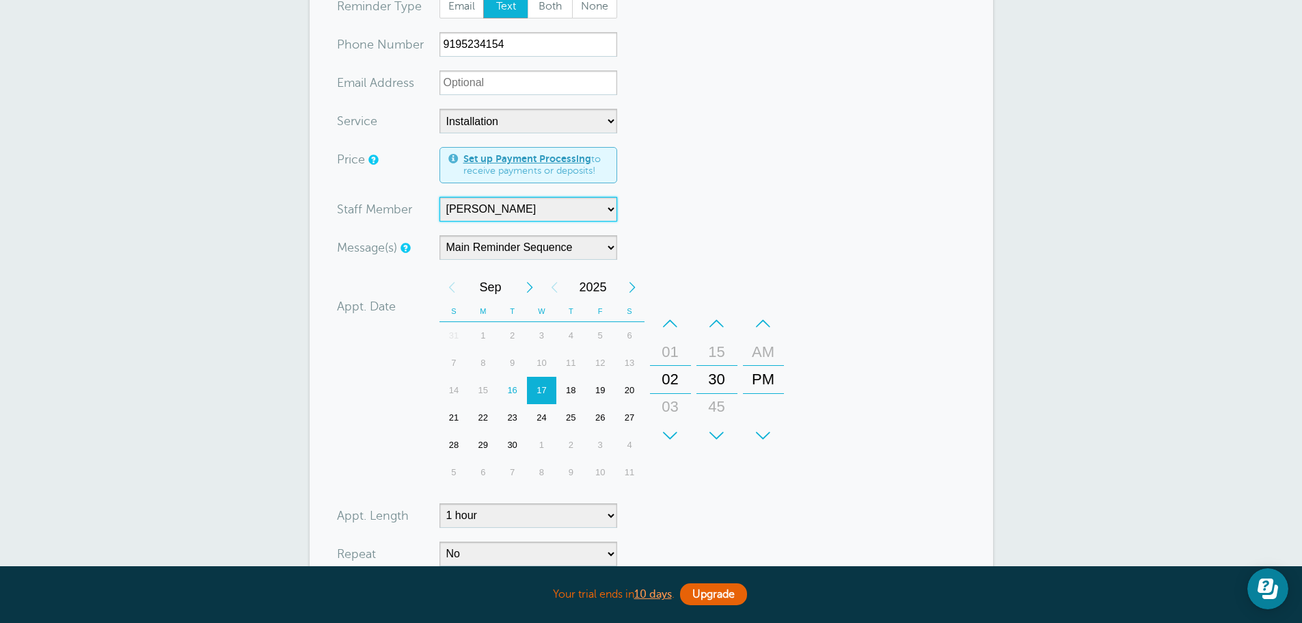
click at [573, 378] on div "18" at bounding box center [570, 390] width 29 height 27
click at [670, 423] on div "+" at bounding box center [670, 435] width 41 height 27
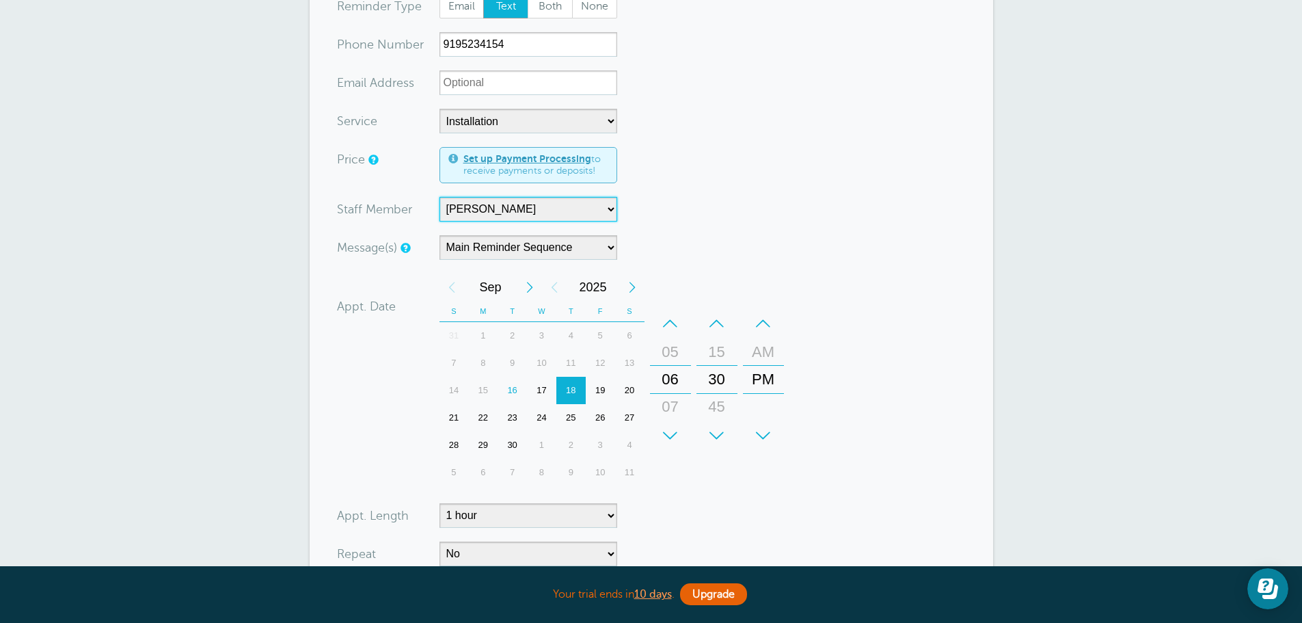
click at [670, 423] on div "+" at bounding box center [670, 435] width 41 height 27
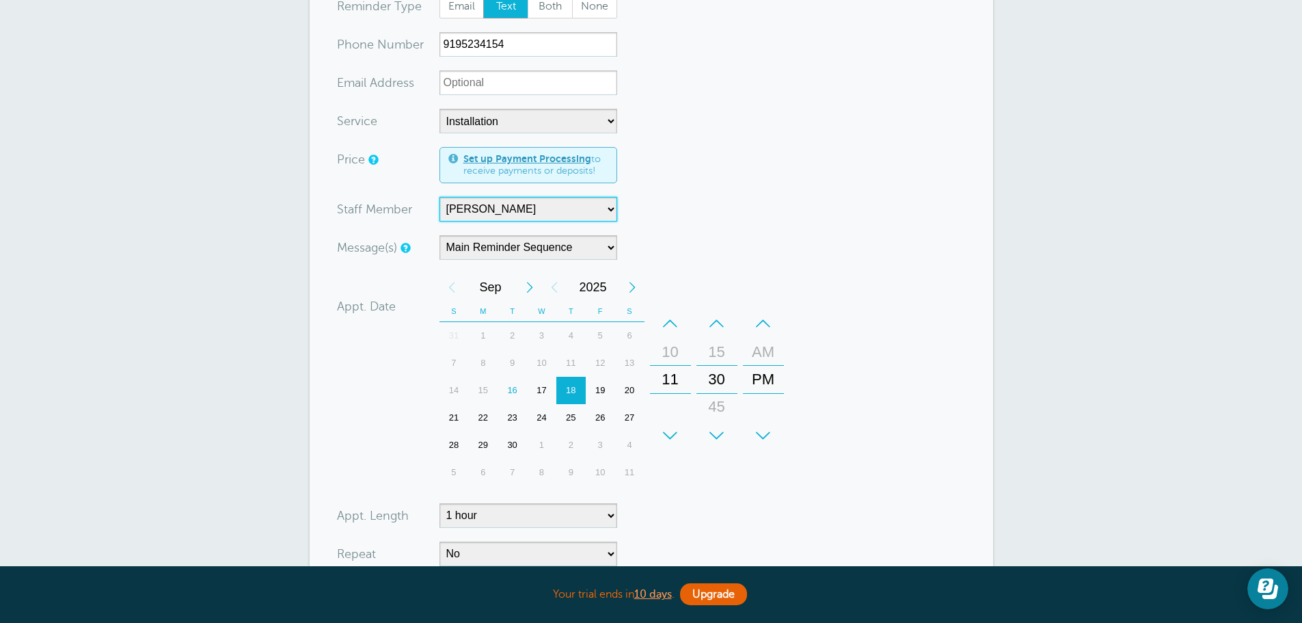
click at [762, 314] on div "–" at bounding box center [763, 323] width 41 height 27
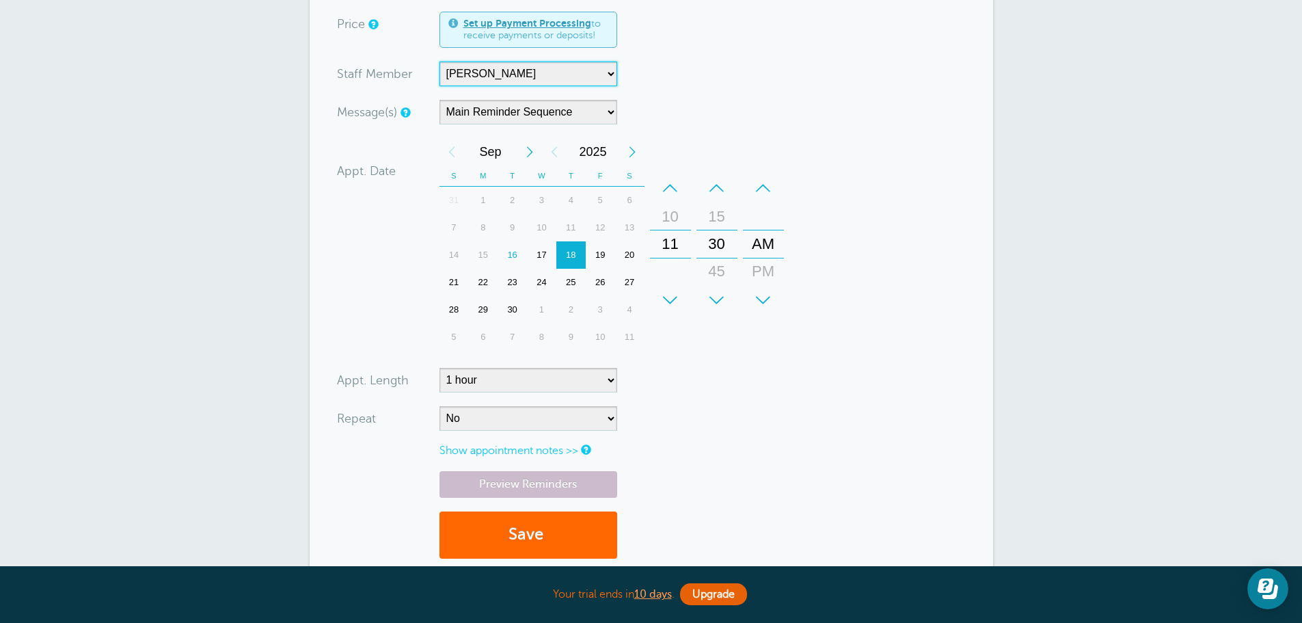
scroll to position [478, 0]
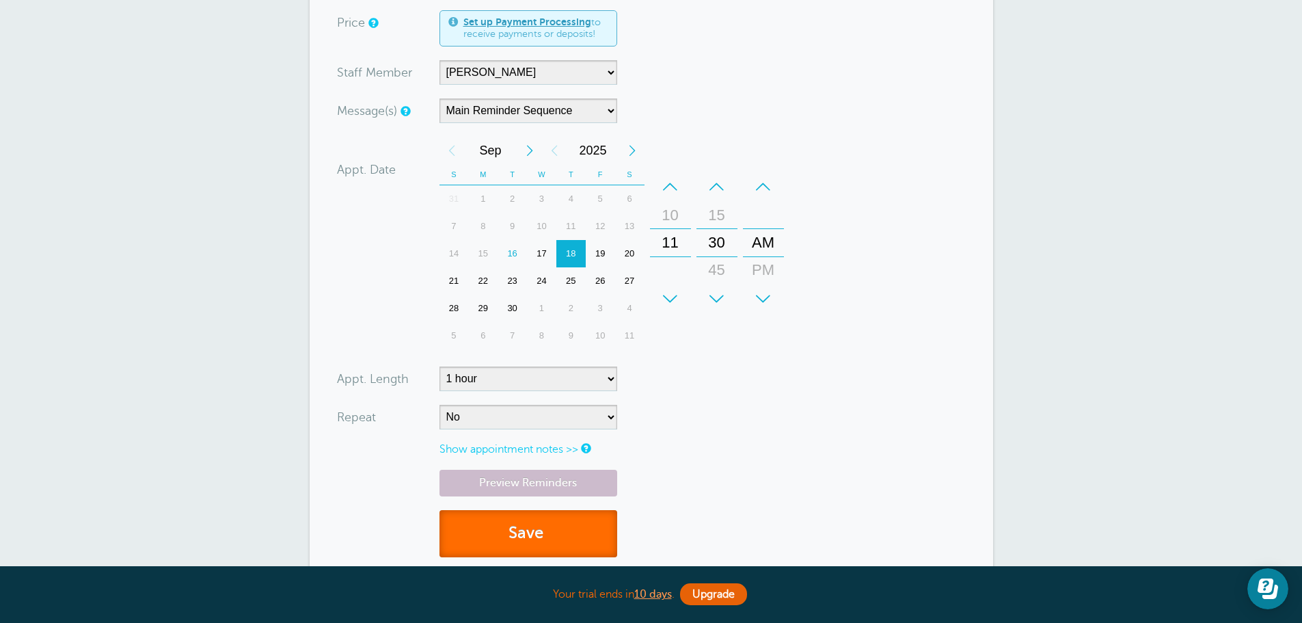
click at [543, 521] on button "Save" at bounding box center [528, 533] width 178 height 47
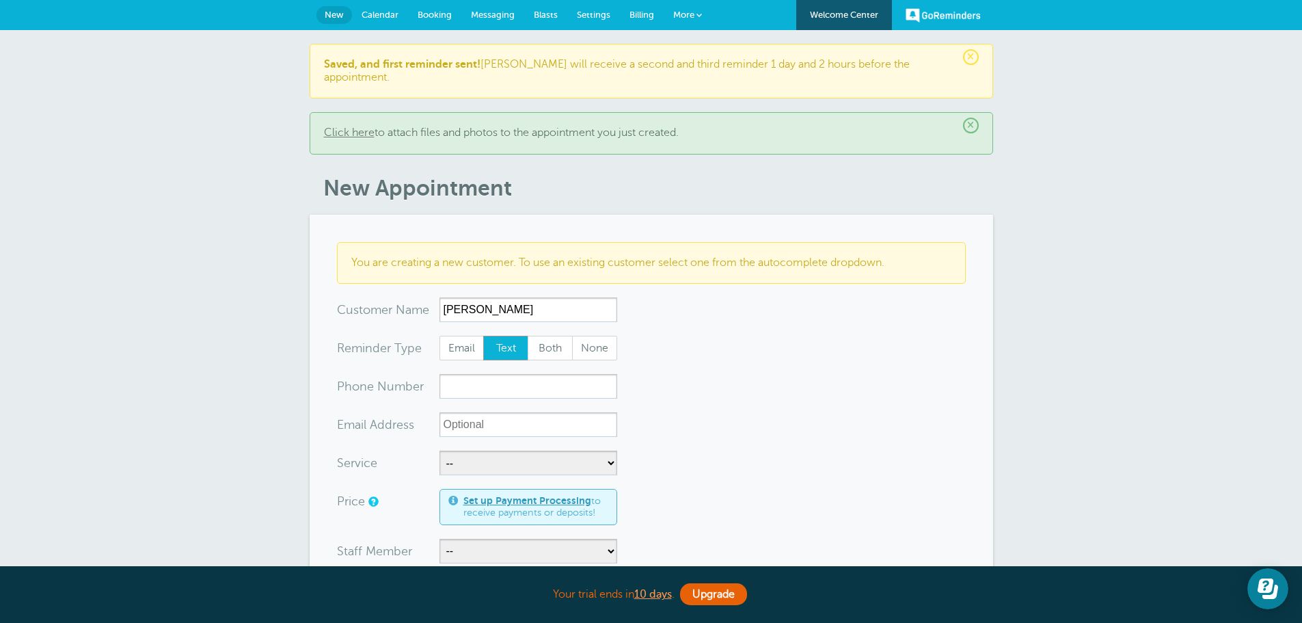
type input "[PERSON_NAME]"
click at [575, 378] on input "xxx-no-autofill" at bounding box center [528, 386] width 178 height 25
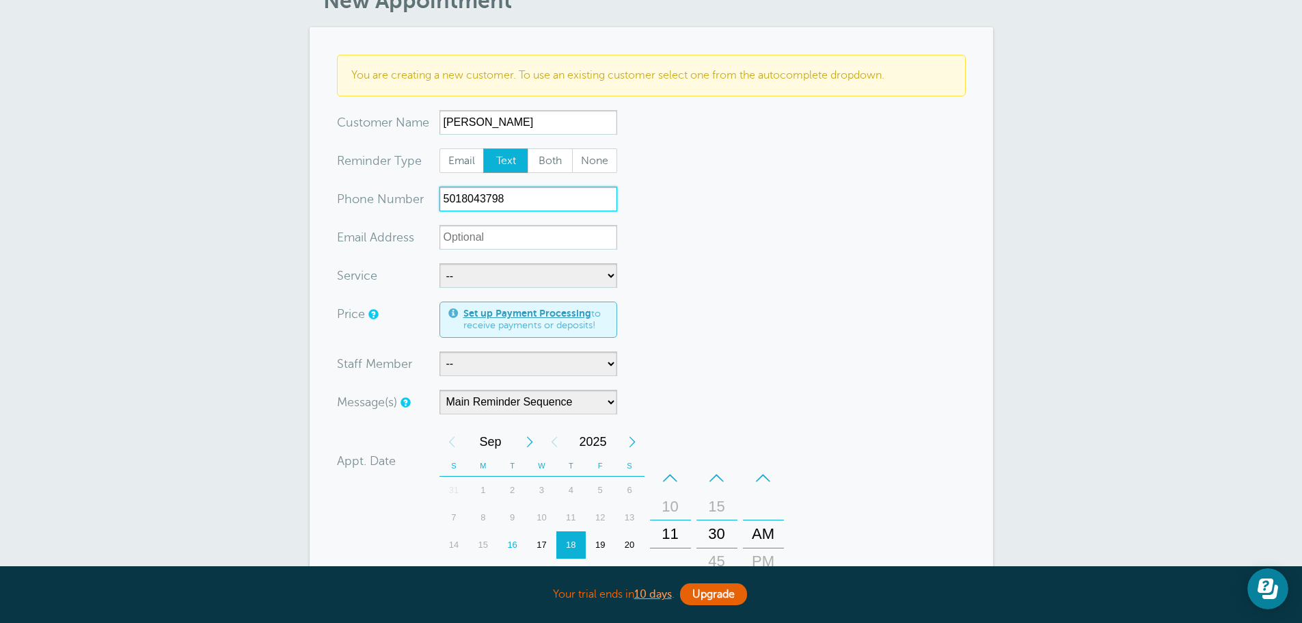
scroll to position [205, 0]
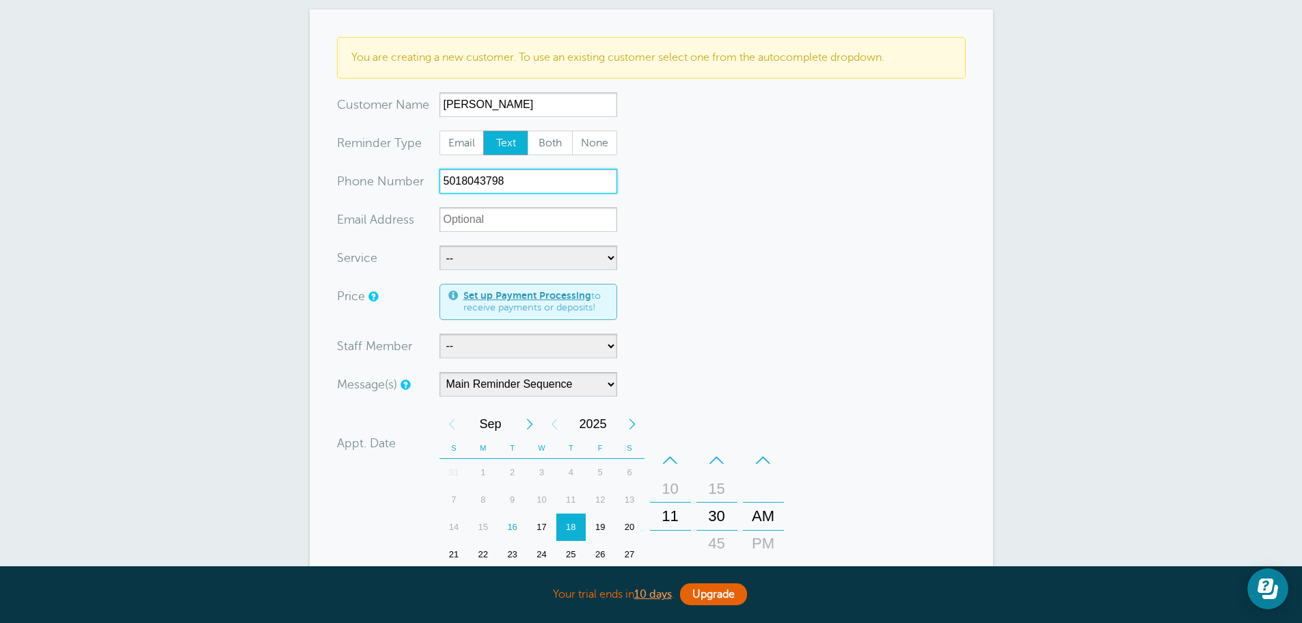
type input "5018043798"
click at [485, 245] on select "-- Free Home Consultation Installation" at bounding box center [528, 257] width 178 height 25
select select "28200"
click at [439, 245] on select "-- Free Home Consultation Installation" at bounding box center [528, 257] width 178 height 25
select select "60"
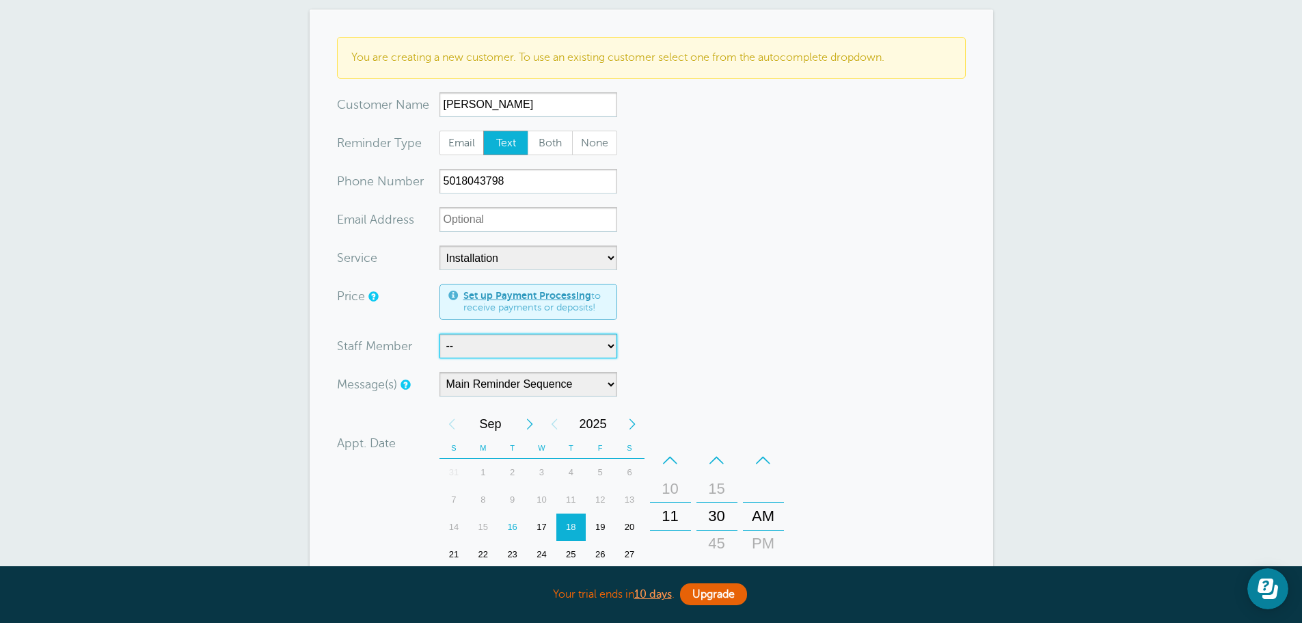
click at [488, 334] on select "-- [PERSON_NAME]" at bounding box center [528, 346] width 178 height 25
select select "21555"
click at [439, 334] on select "-- [PERSON_NAME]" at bounding box center [528, 346] width 178 height 25
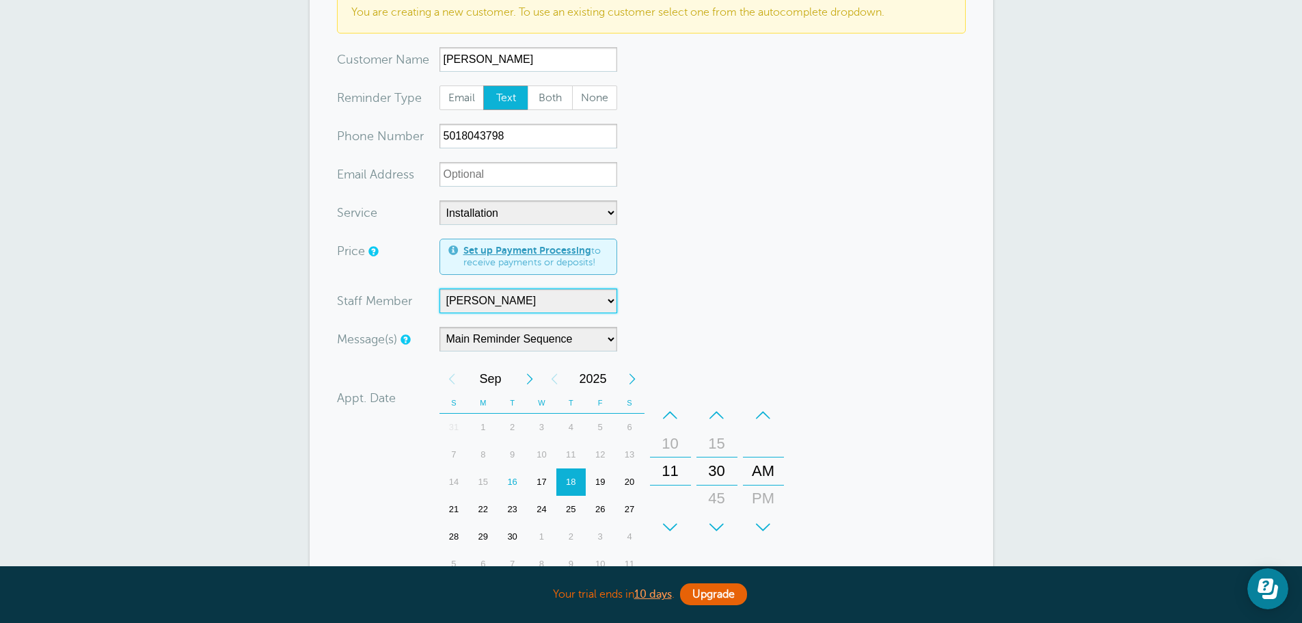
scroll to position [273, 0]
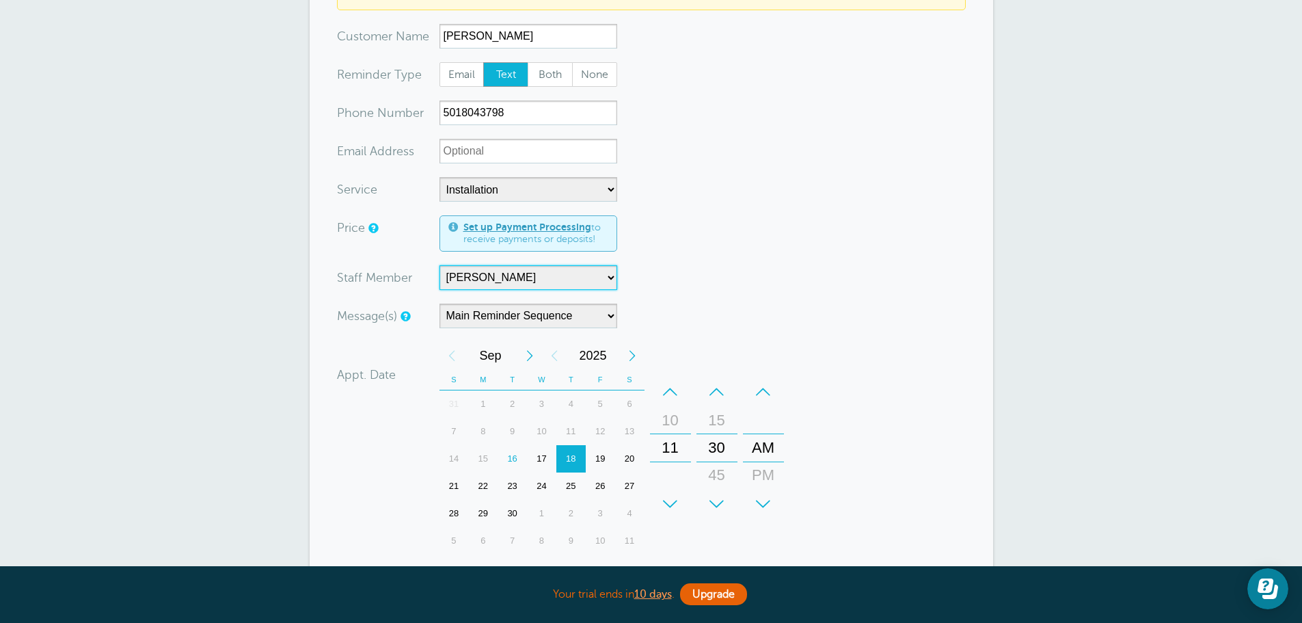
click at [666, 381] on div "–" at bounding box center [670, 391] width 41 height 27
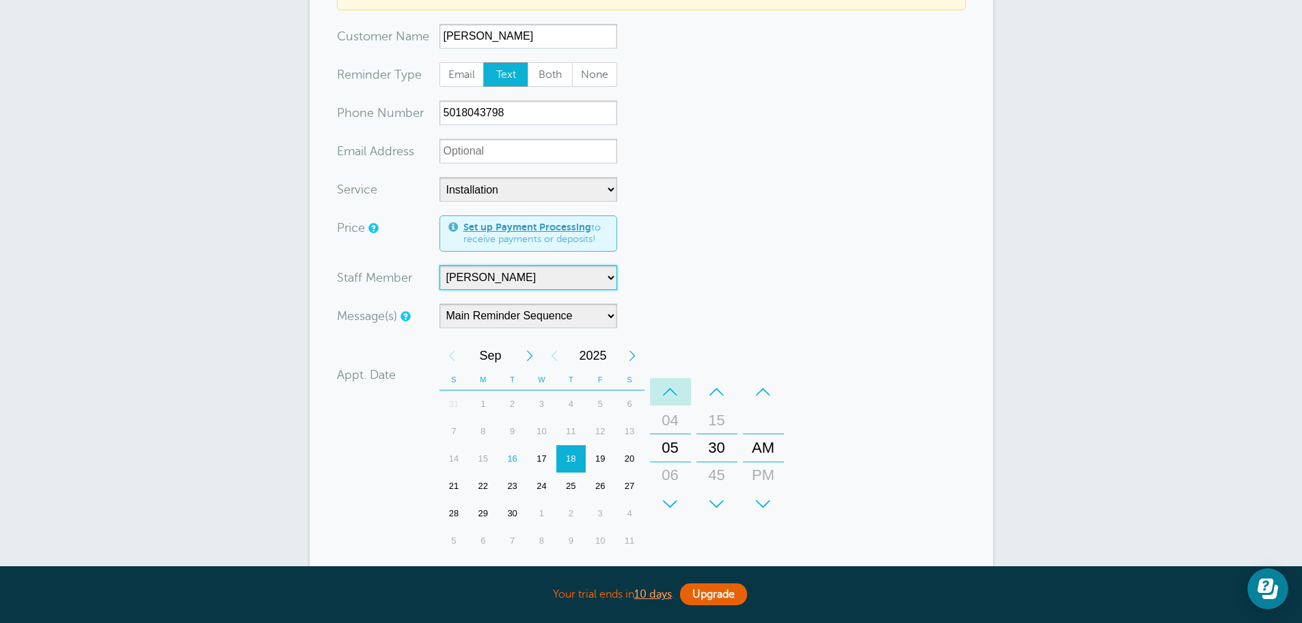
click at [666, 381] on div "–" at bounding box center [670, 391] width 41 height 27
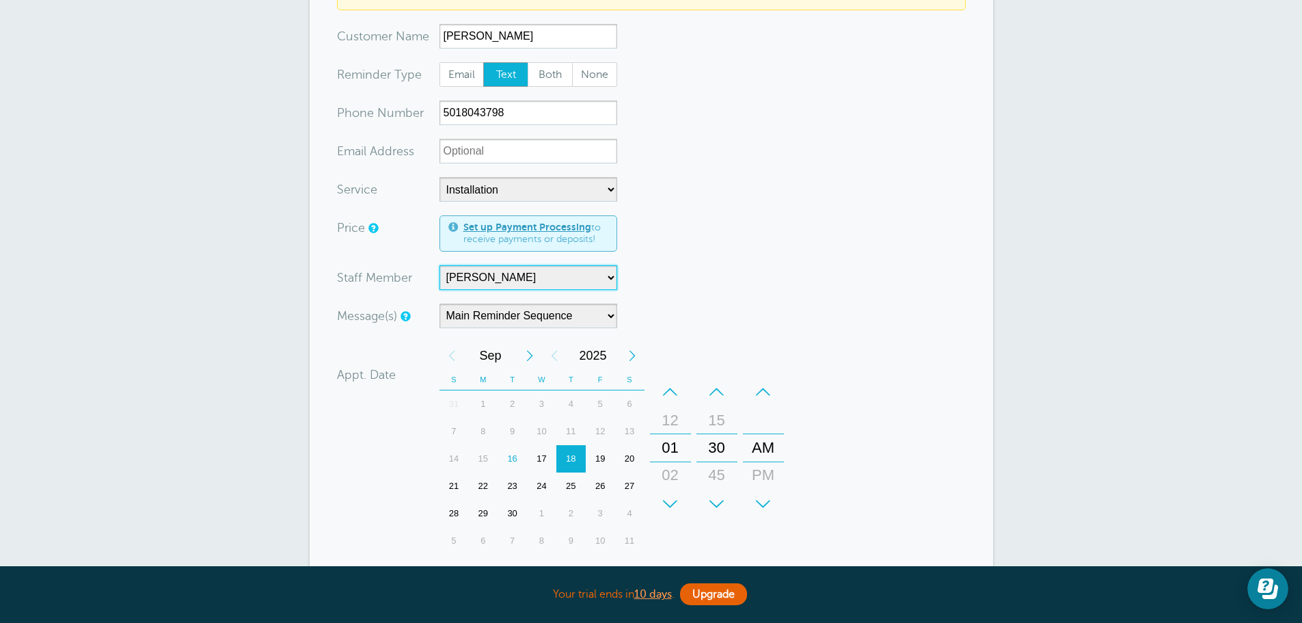
click at [666, 381] on div "–" at bounding box center [670, 391] width 41 height 27
click at [679, 491] on div "+" at bounding box center [670, 503] width 41 height 27
click at [719, 383] on div "–" at bounding box center [716, 391] width 41 height 27
click at [760, 390] on div "–" at bounding box center [763, 391] width 41 height 27
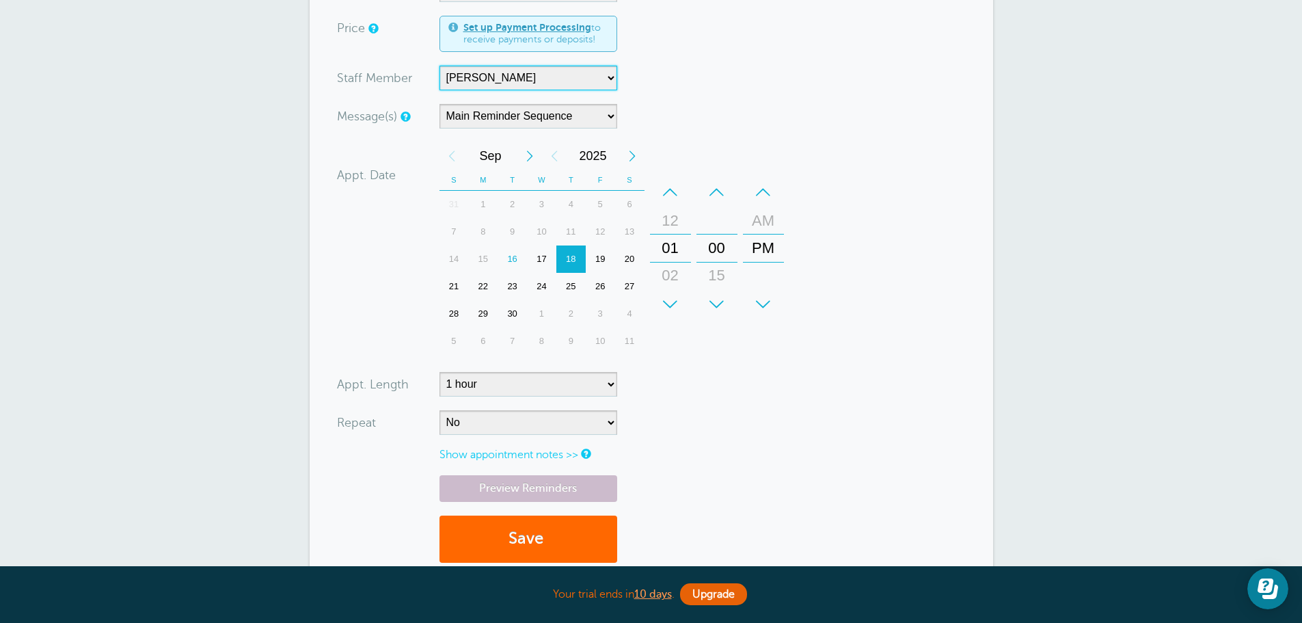
scroll to position [478, 0]
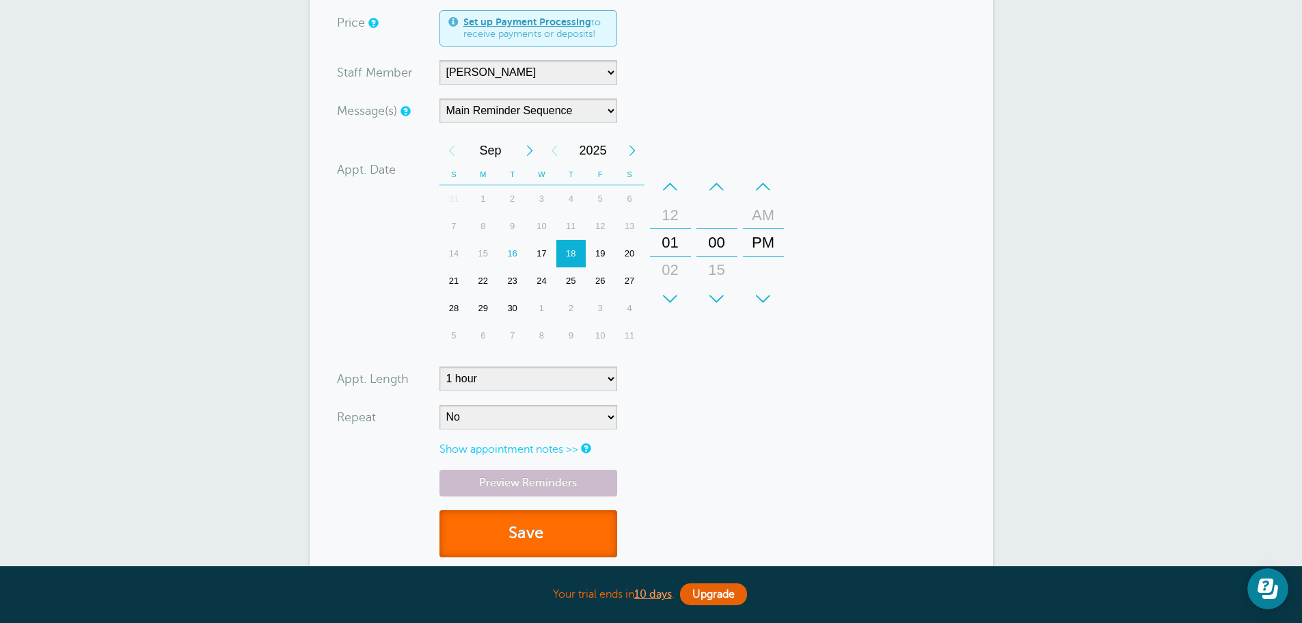
click at [562, 518] on button "Save" at bounding box center [528, 533] width 178 height 47
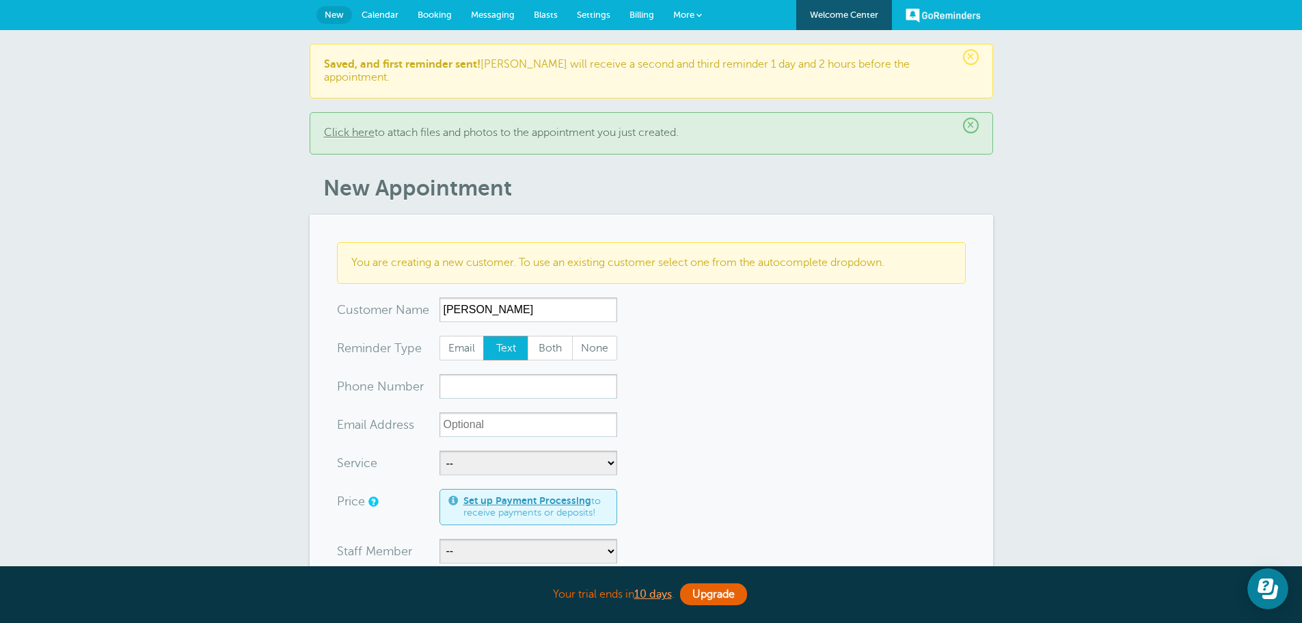
type input "[PERSON_NAME]"
click at [534, 377] on input "xxx-no-autofill" at bounding box center [528, 386] width 178 height 25
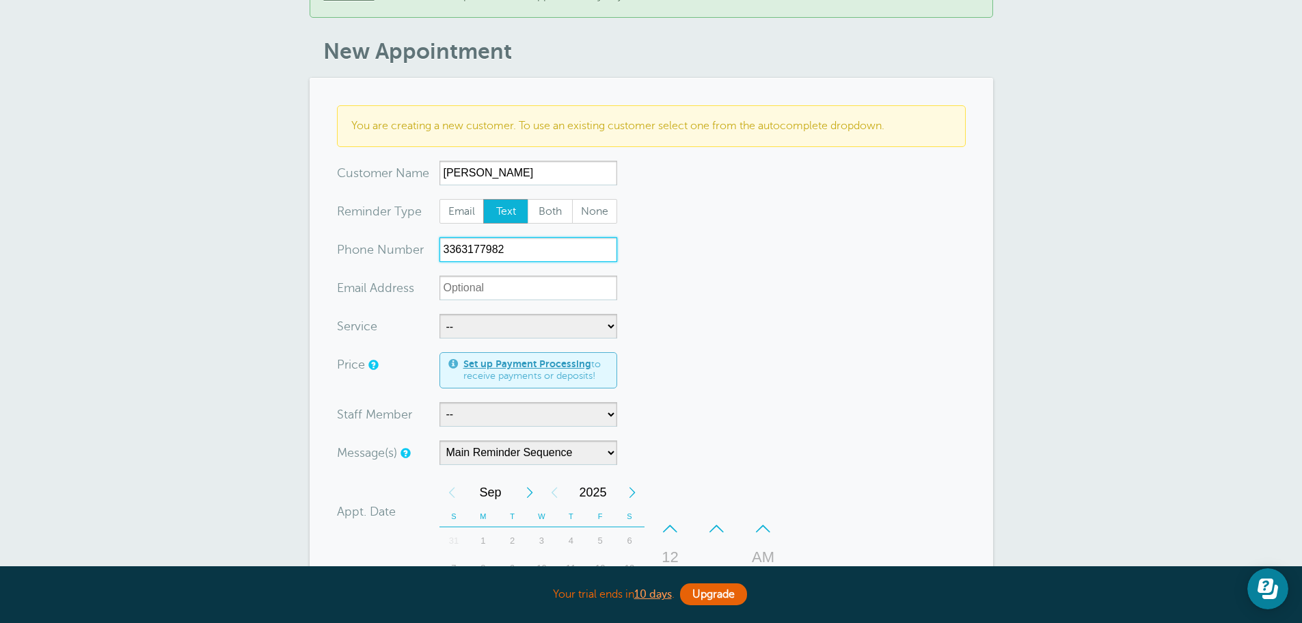
scroll to position [205, 0]
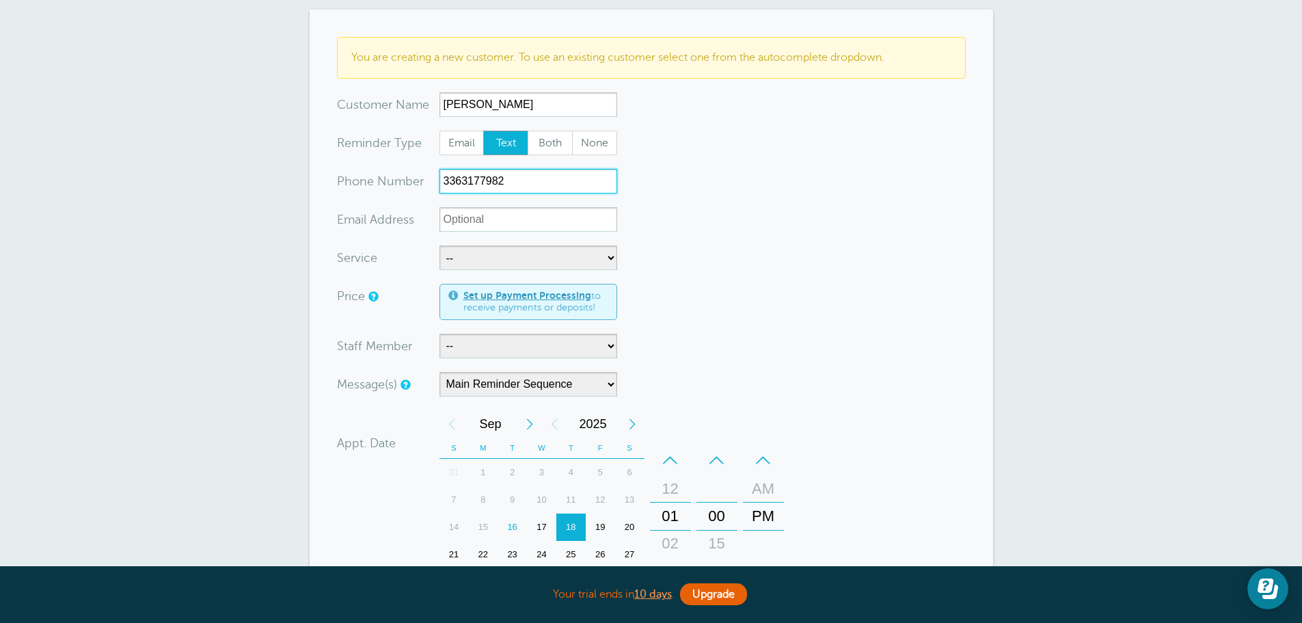
type input "3363177982"
click at [482, 245] on select "-- Free Home Consultation Installation" at bounding box center [528, 257] width 178 height 25
select select "28200"
click at [439, 245] on select "-- Free Home Consultation Installation" at bounding box center [528, 257] width 178 height 25
select select "60"
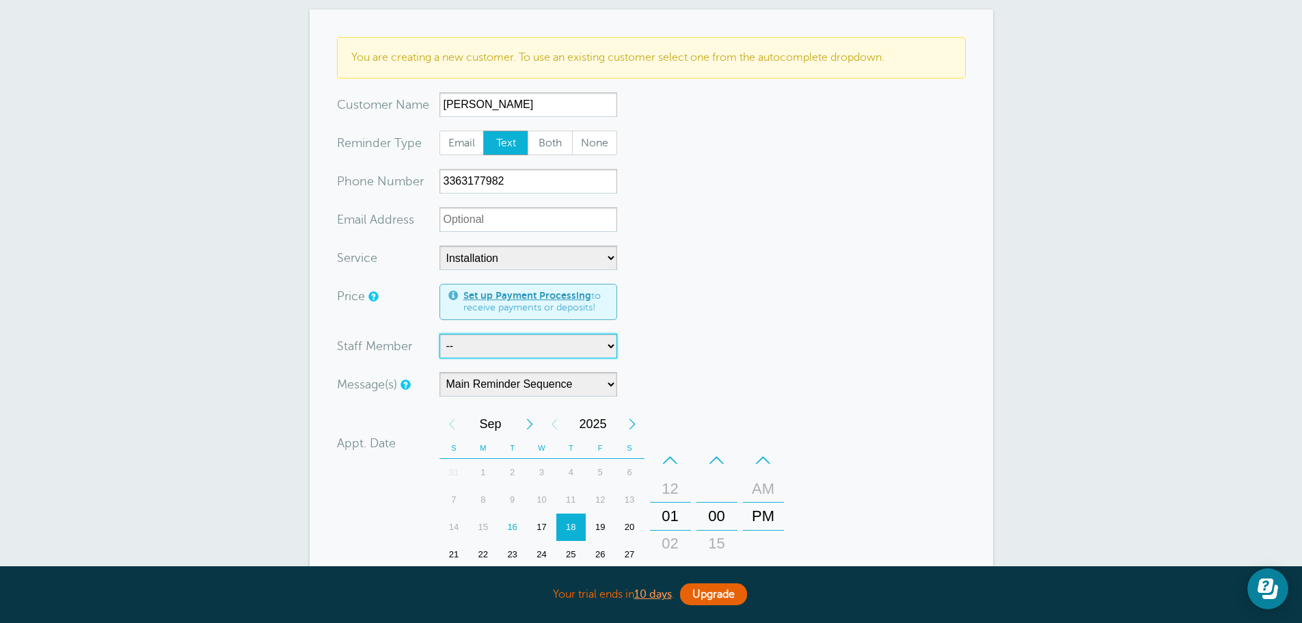
click at [487, 336] on select "-- [PERSON_NAME]" at bounding box center [528, 346] width 178 height 25
select select "21555"
click at [439, 334] on select "-- [PERSON_NAME]" at bounding box center [528, 346] width 178 height 25
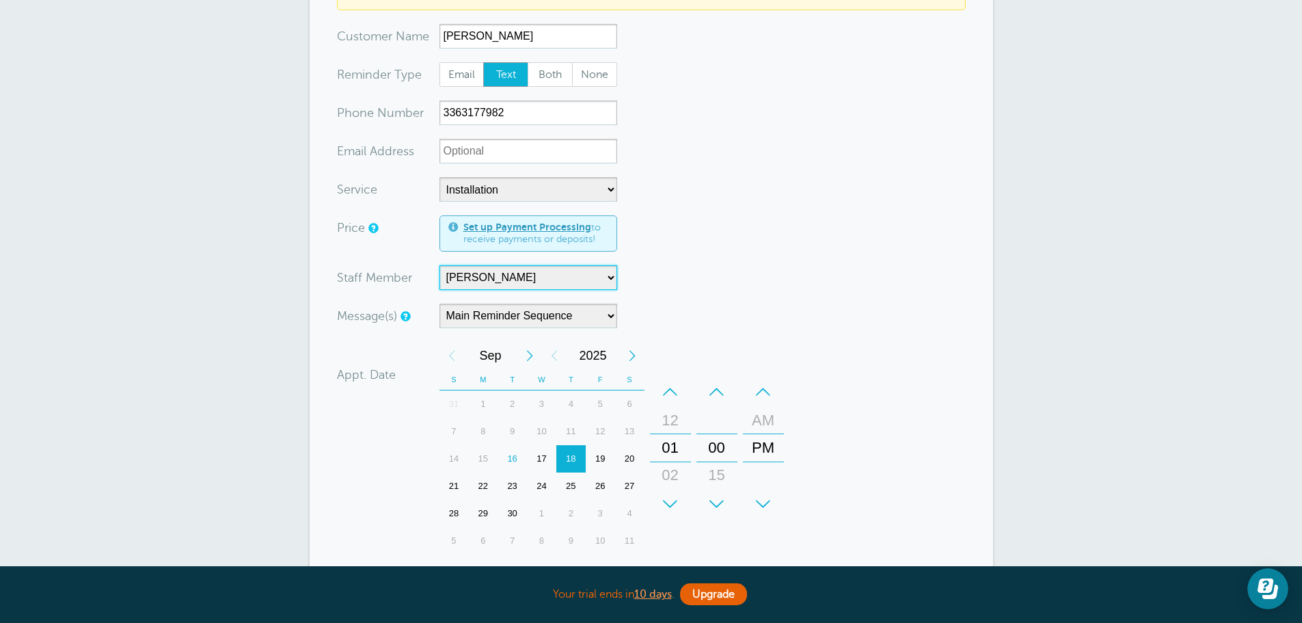
click at [668, 490] on div "+" at bounding box center [670, 503] width 41 height 27
click at [712, 490] on div "+" at bounding box center [716, 503] width 41 height 27
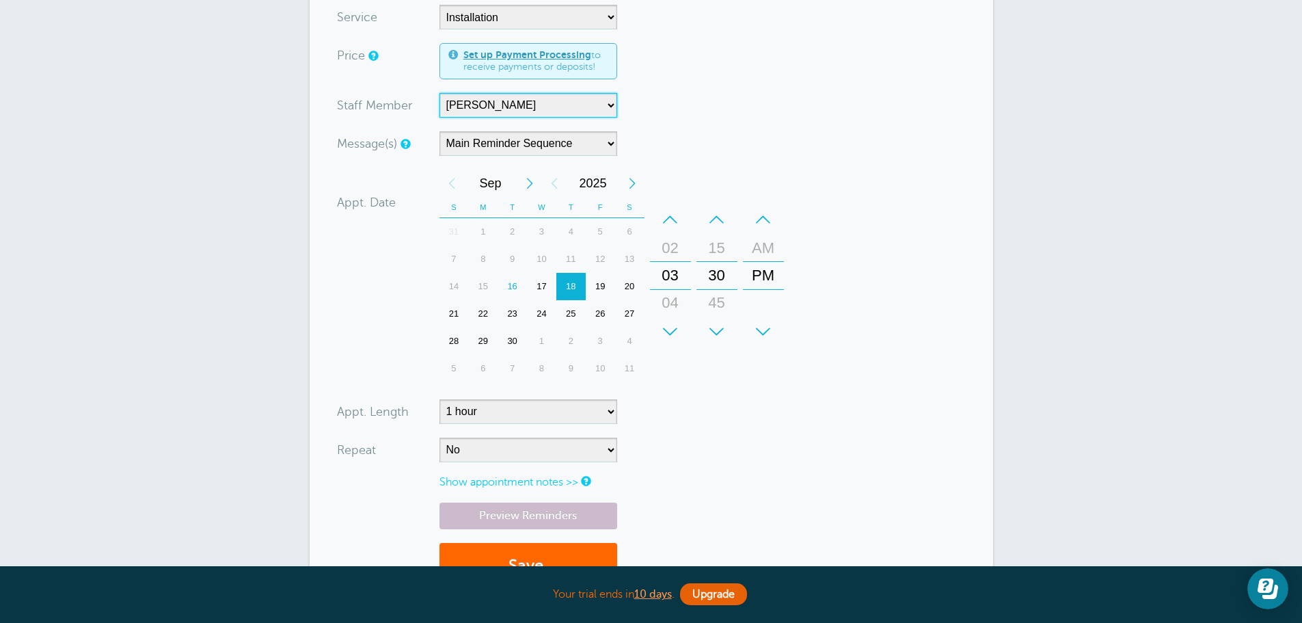
scroll to position [478, 0]
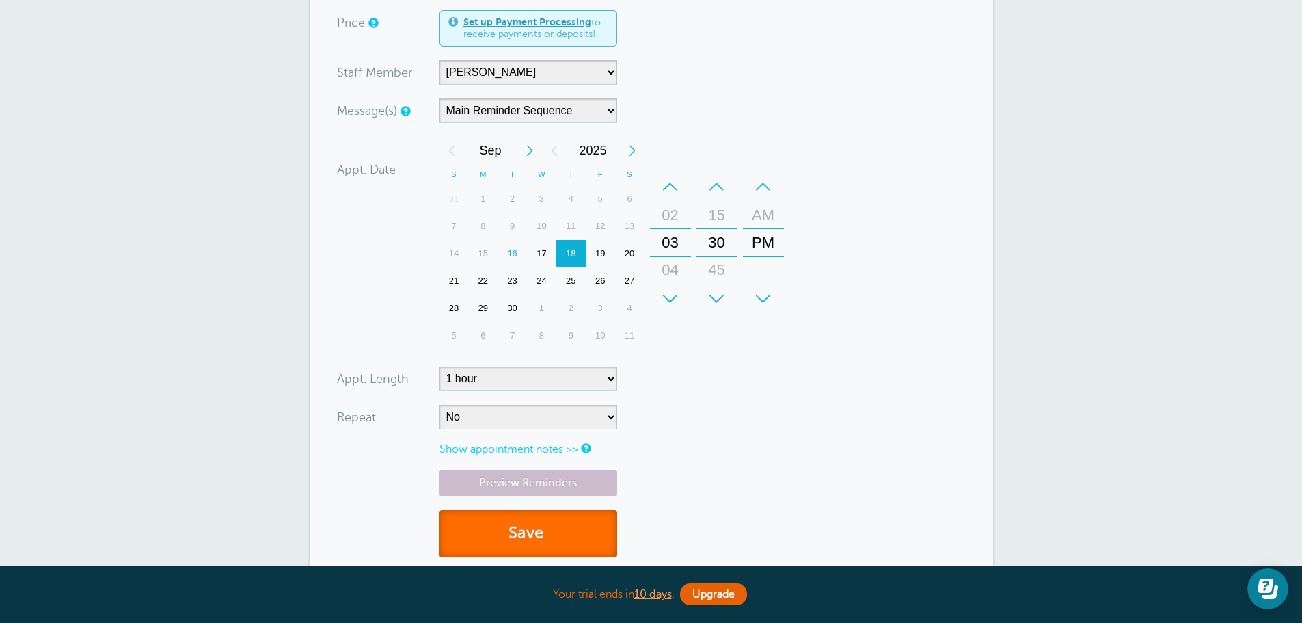
click at [551, 511] on button "Save" at bounding box center [528, 533] width 178 height 47
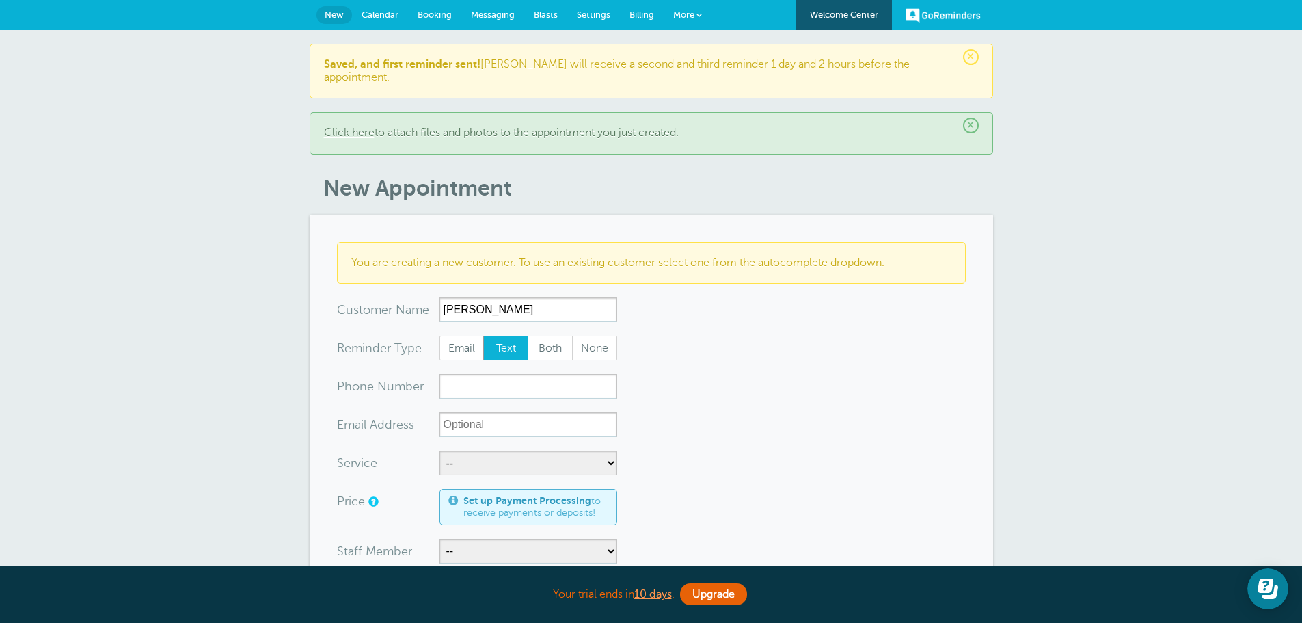
type input "[PERSON_NAME]"
click at [506, 374] on input "xxx-no-autofill" at bounding box center [528, 386] width 178 height 25
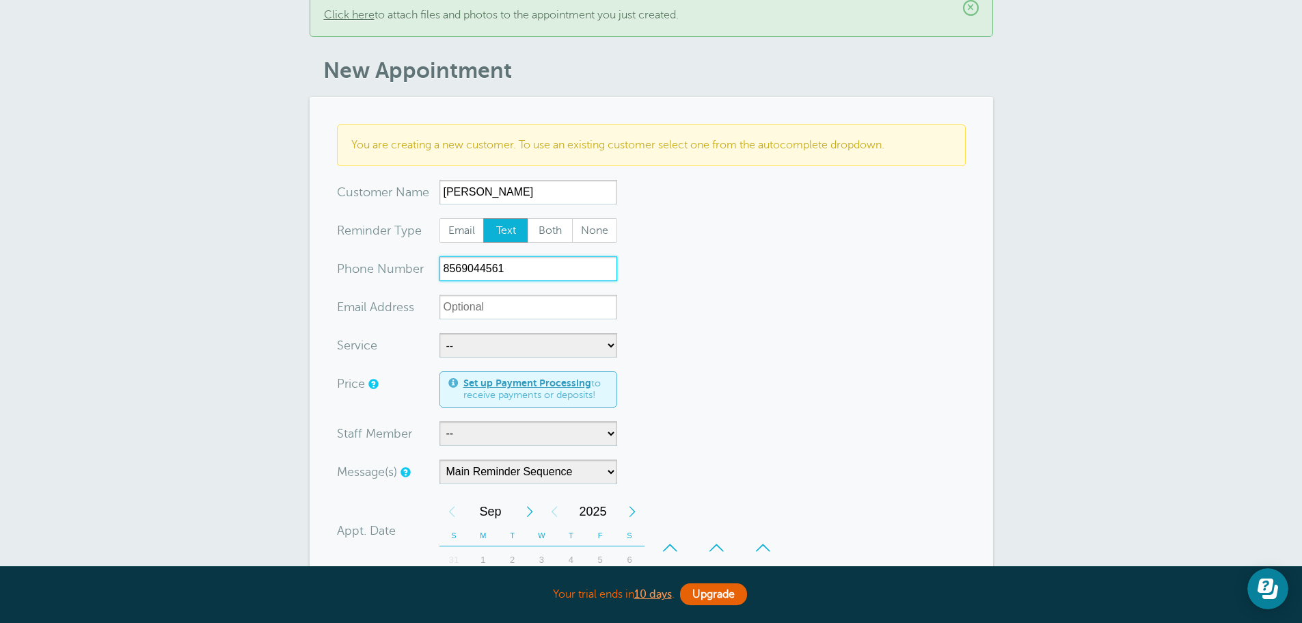
scroll to position [137, 0]
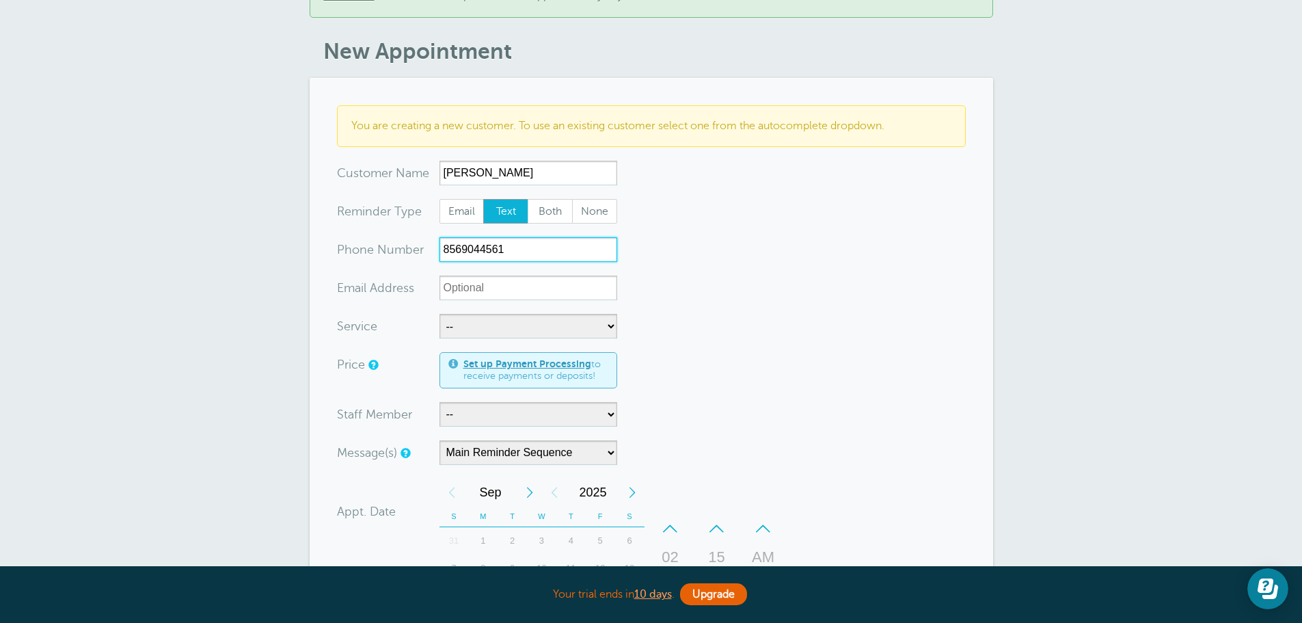
type input "8569044561"
click at [463, 314] on select "-- Free Home Consultation Installation" at bounding box center [528, 326] width 178 height 25
select select "28200"
click at [439, 314] on select "-- Free Home Consultation Installation" at bounding box center [528, 326] width 178 height 25
select select "60"
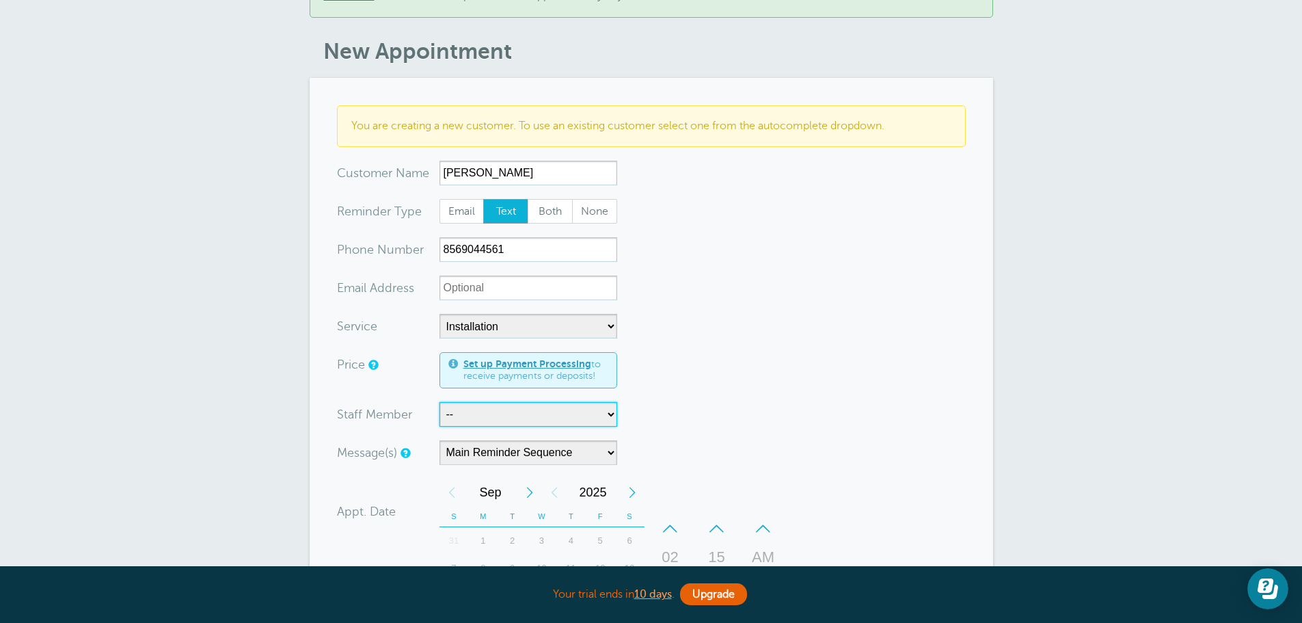
click at [480, 403] on select "-- [PERSON_NAME]" at bounding box center [528, 414] width 178 height 25
select select "21555"
click at [439, 402] on select "-- [PERSON_NAME]" at bounding box center [528, 414] width 178 height 25
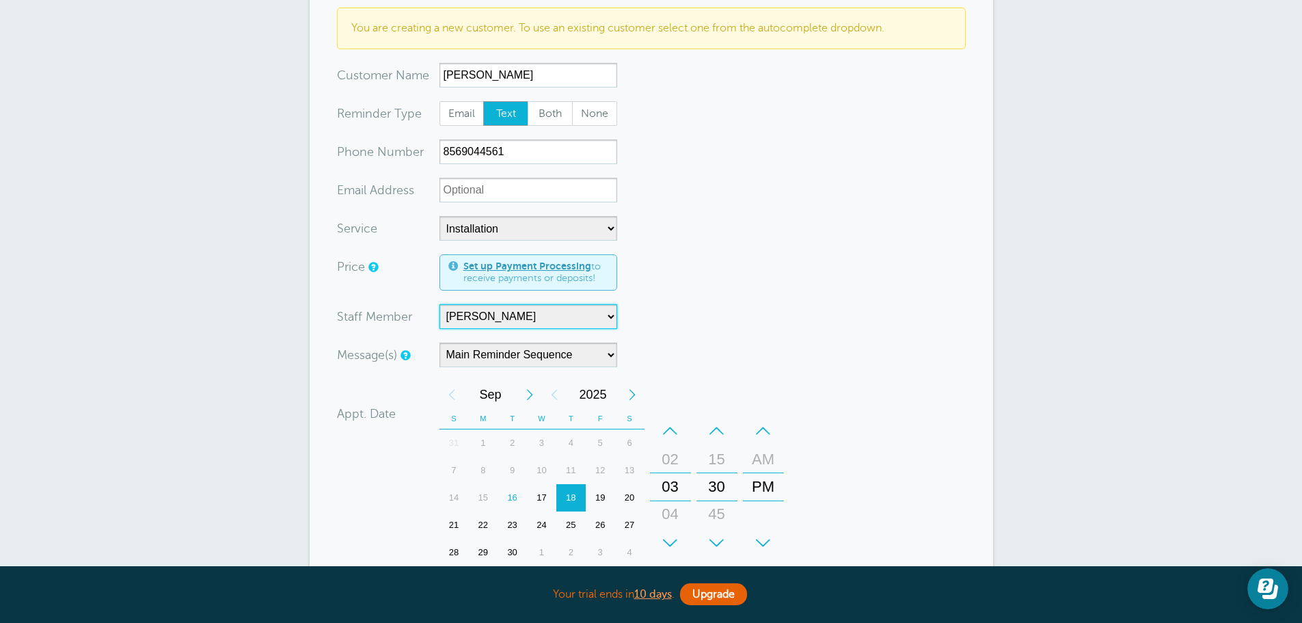
scroll to position [273, 0]
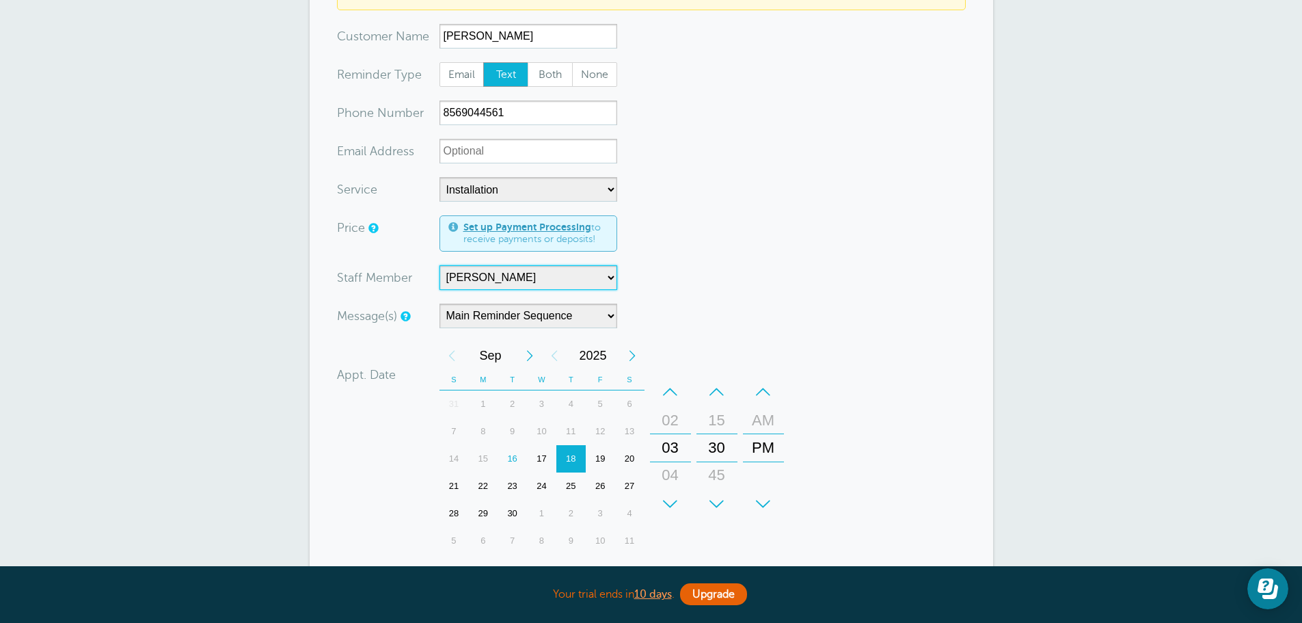
click at [569, 472] on div "25" at bounding box center [570, 485] width 29 height 27
click at [672, 490] on div "+" at bounding box center [670, 503] width 41 height 27
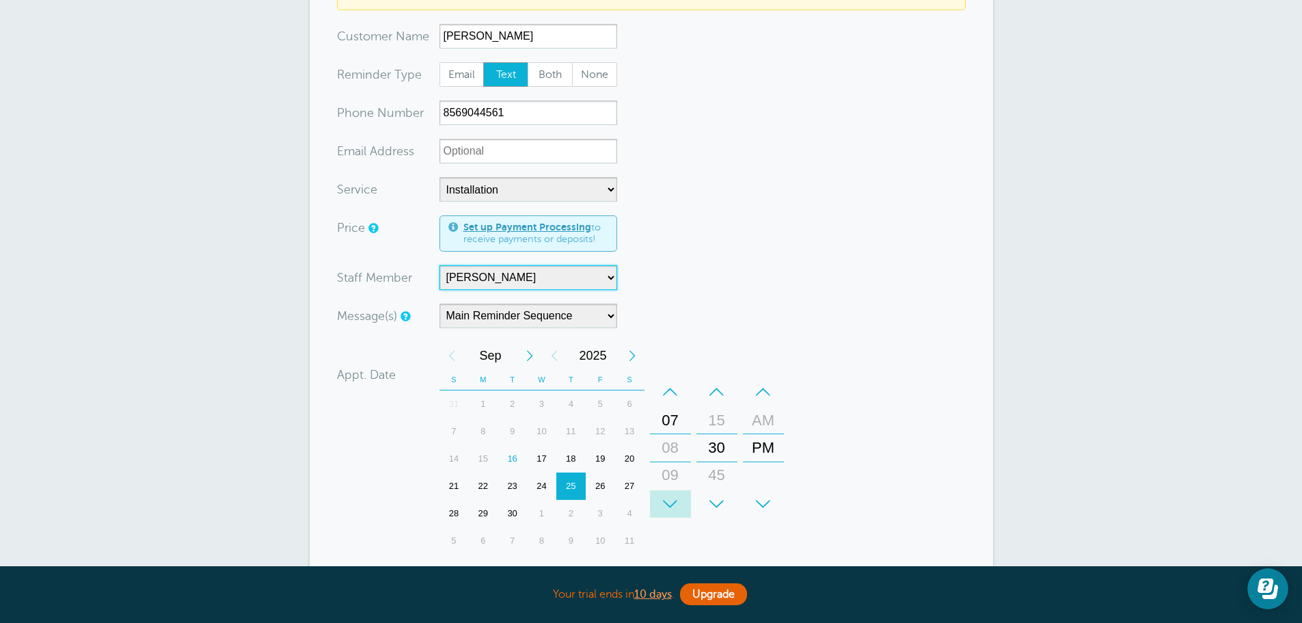
click at [672, 490] on div "+" at bounding box center [670, 503] width 41 height 27
click at [722, 379] on div "–" at bounding box center [716, 391] width 41 height 27
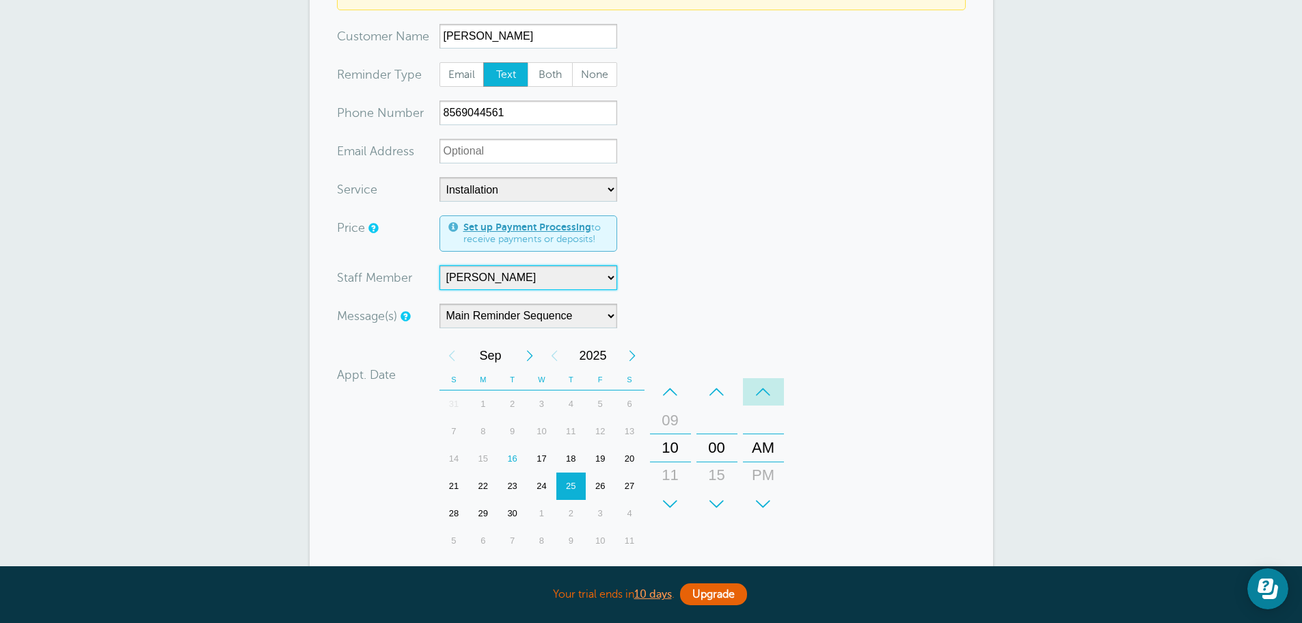
click at [756, 378] on div "–" at bounding box center [763, 391] width 41 height 27
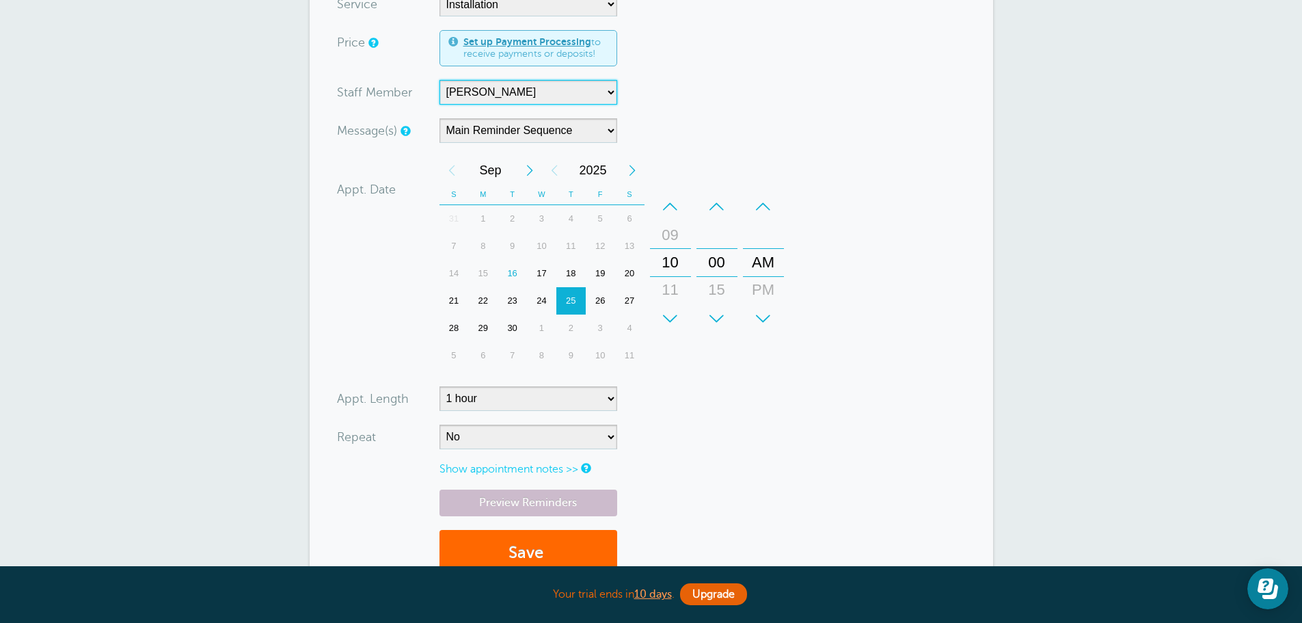
scroll to position [478, 0]
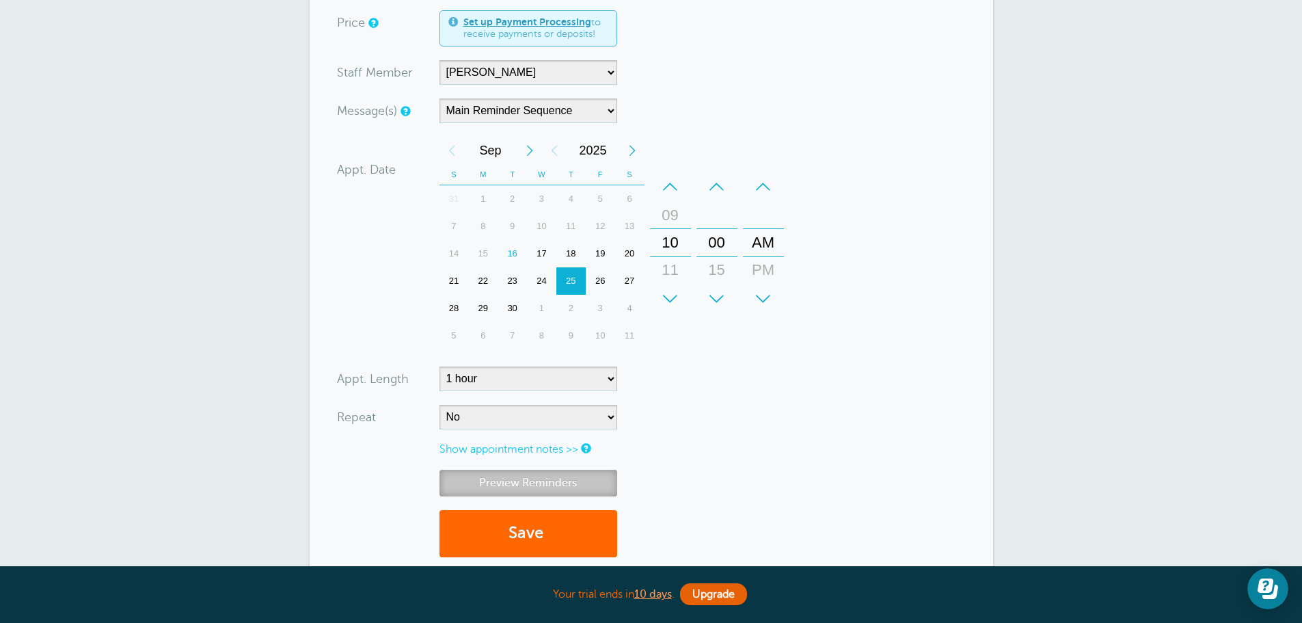
click at [545, 470] on link "Preview Reminders" at bounding box center [528, 483] width 178 height 27
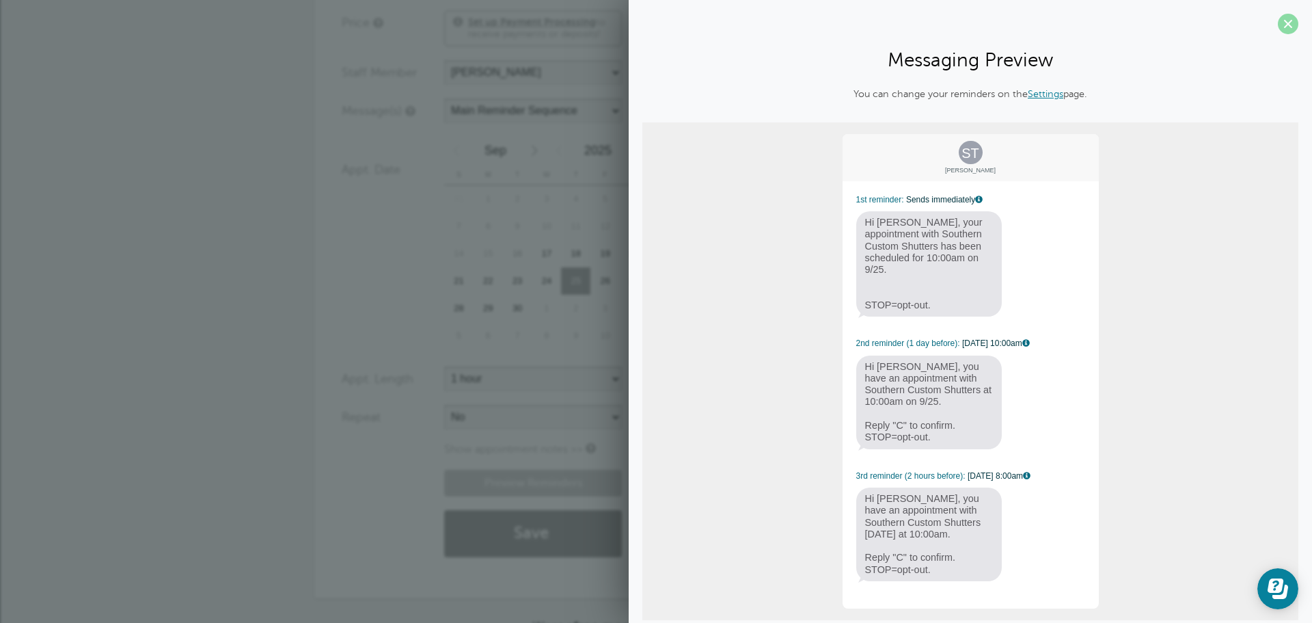
click at [1282, 21] on span at bounding box center [1288, 24] width 21 height 21
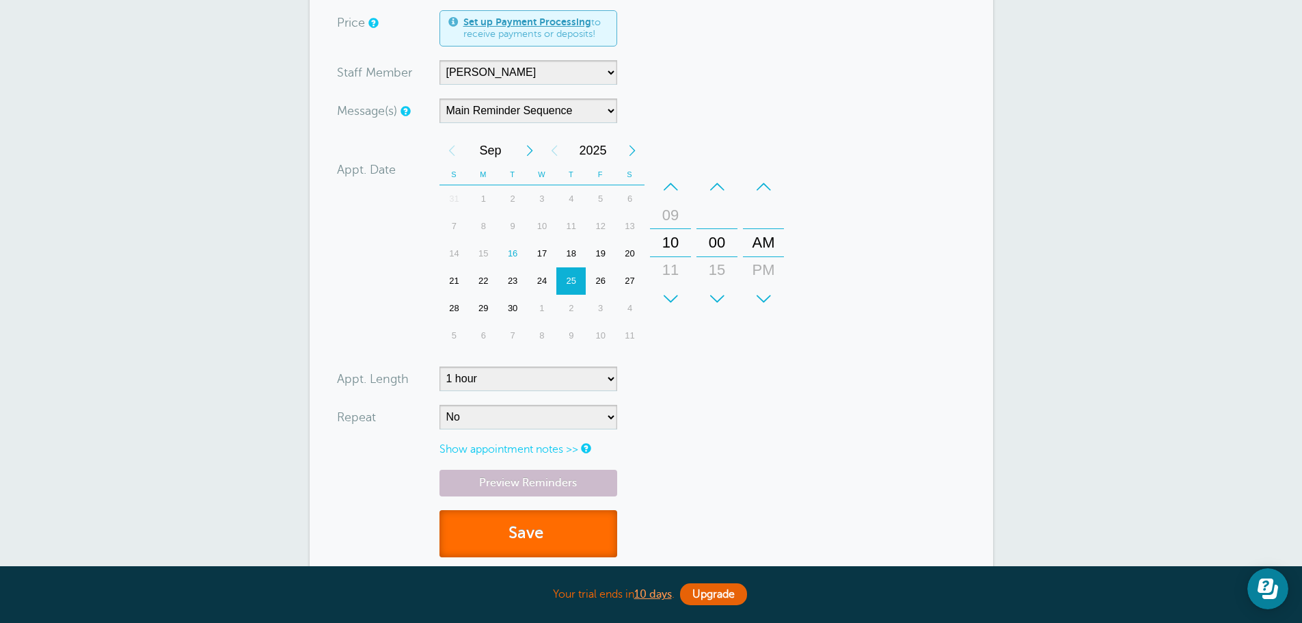
click at [558, 512] on button "Save" at bounding box center [528, 533] width 178 height 47
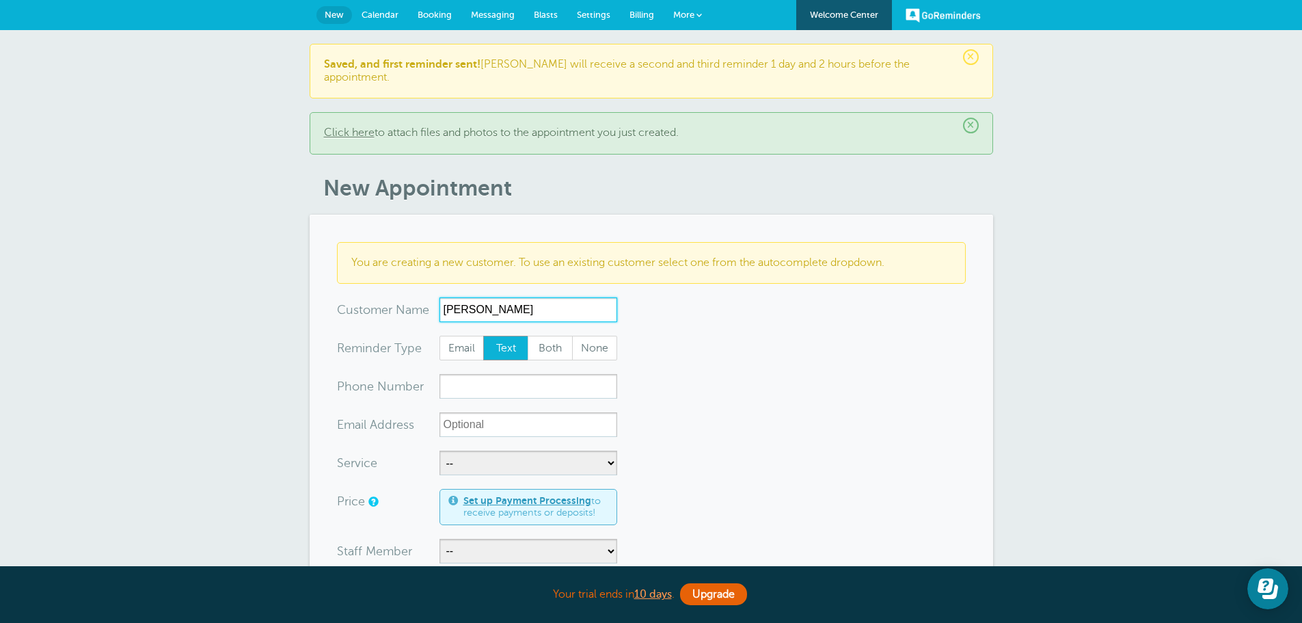
type input "[PERSON_NAME]"
click at [485, 374] on input "xxx-no-autofill" at bounding box center [528, 386] width 178 height 25
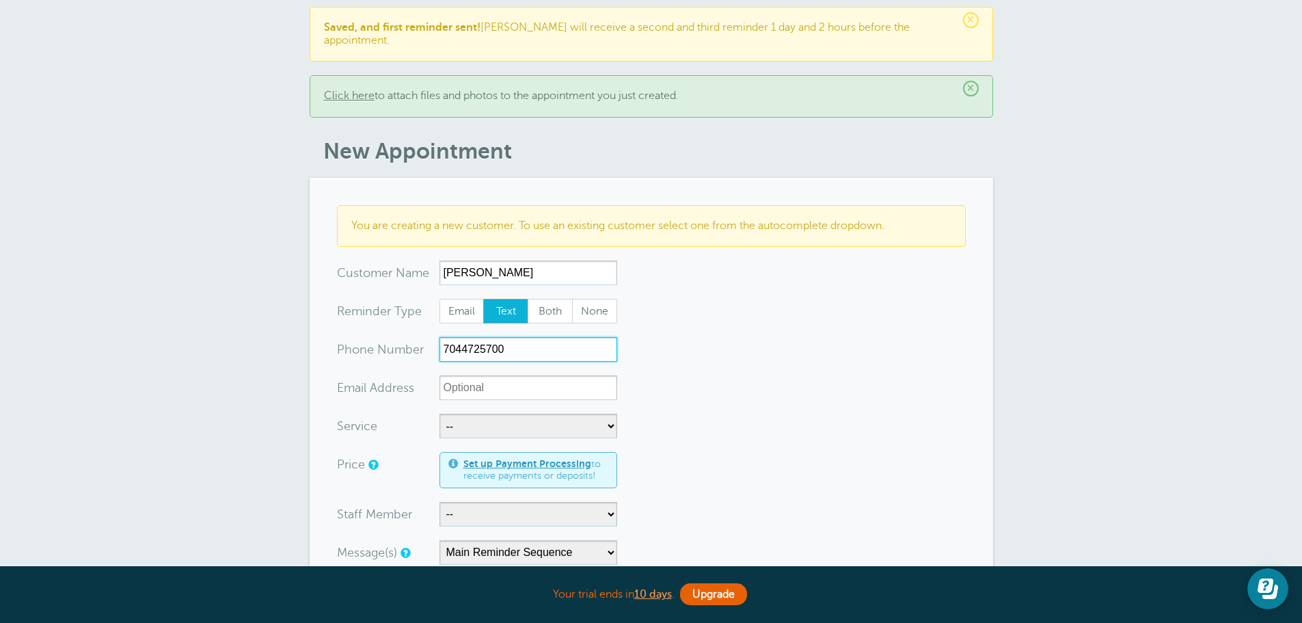
scroll to position [68, 0]
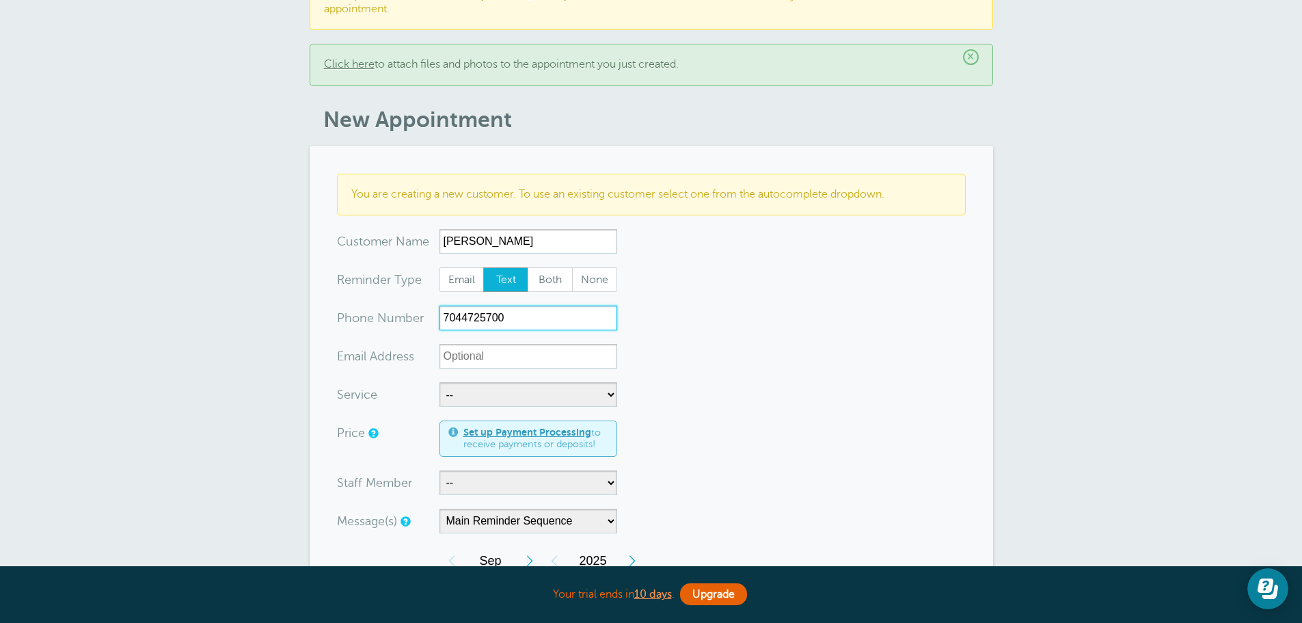
type input "7044725700"
click at [498, 388] on select "-- Free Home Consultation Installation" at bounding box center [528, 394] width 178 height 25
select select "28200"
click at [439, 382] on select "-- Free Home Consultation Installation" at bounding box center [528, 394] width 178 height 25
select select "60"
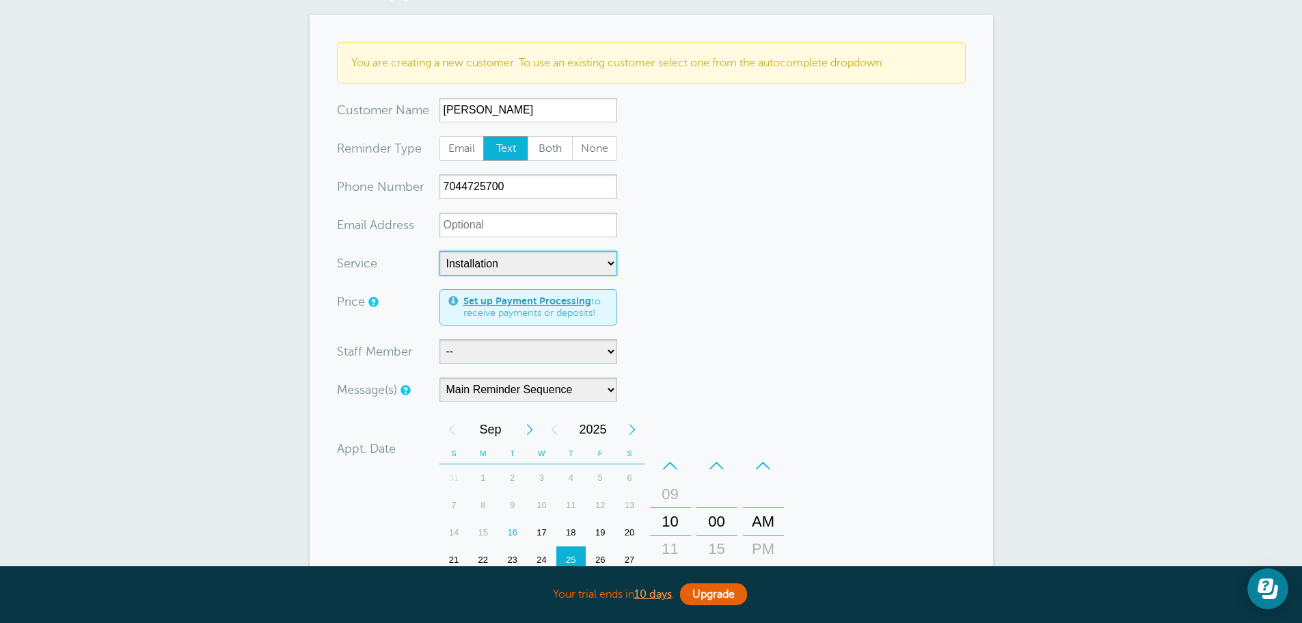
scroll to position [205, 0]
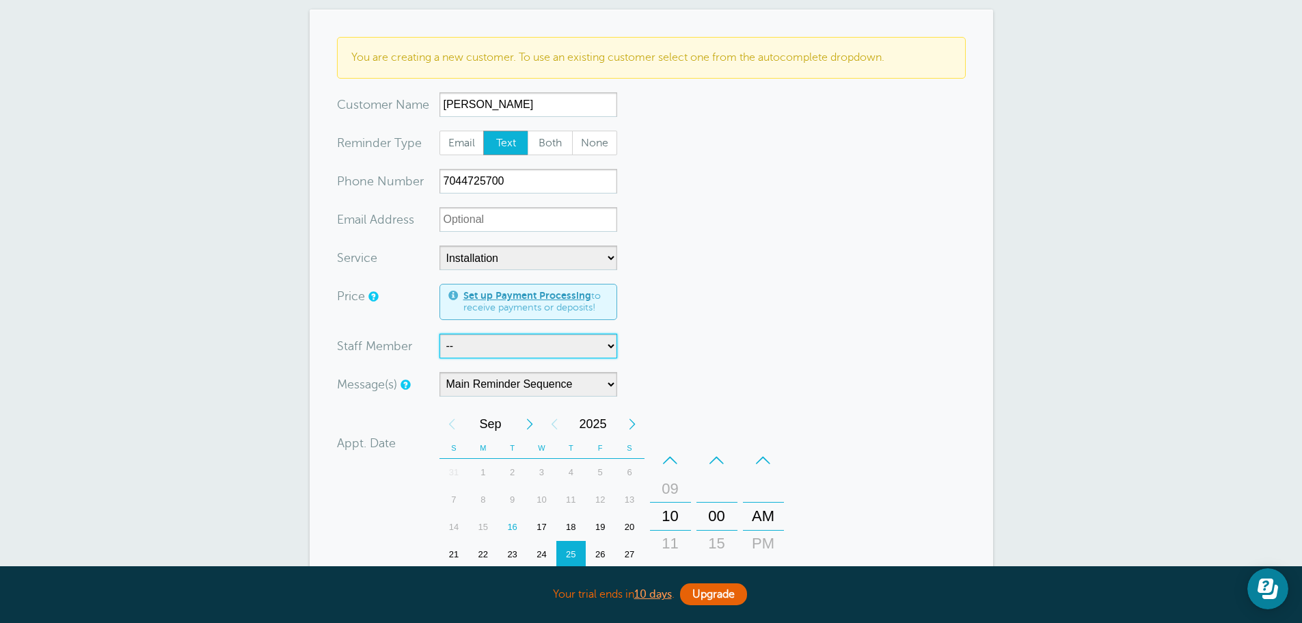
drag, startPoint x: 480, startPoint y: 332, endPoint x: 480, endPoint y: 344, distance: 12.3
click at [480, 334] on select "-- [PERSON_NAME]" at bounding box center [528, 346] width 178 height 25
select select "21555"
click at [439, 334] on select "-- [PERSON_NAME]" at bounding box center [528, 346] width 178 height 25
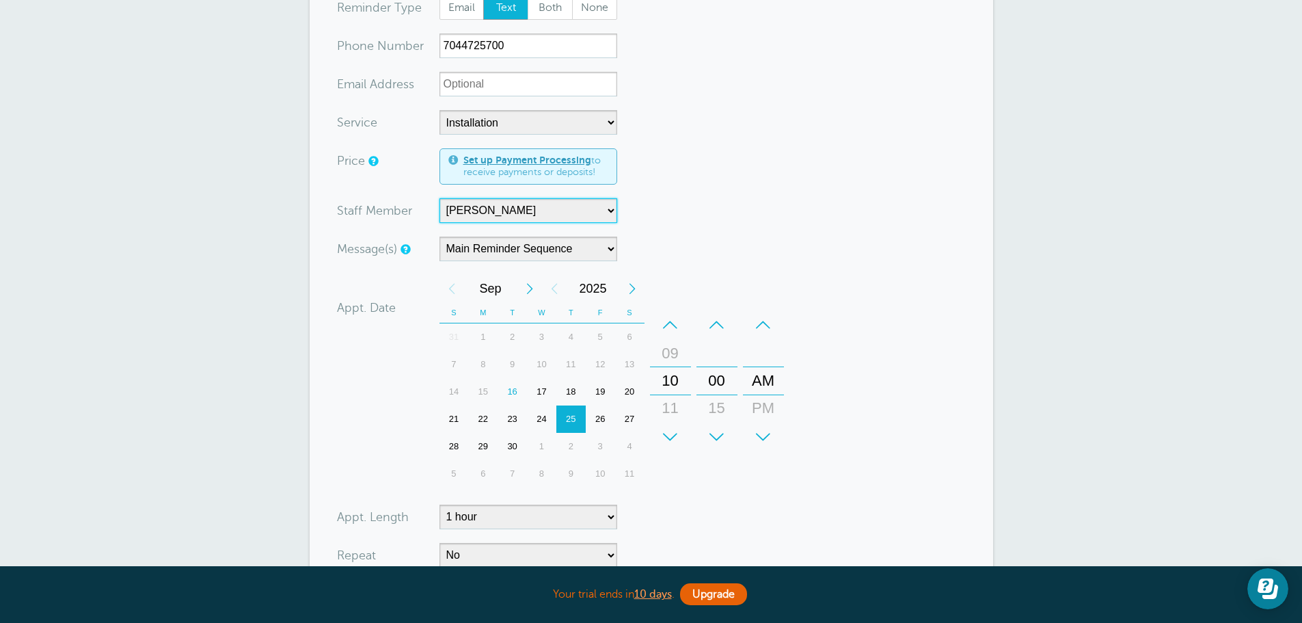
scroll to position [410, 0]
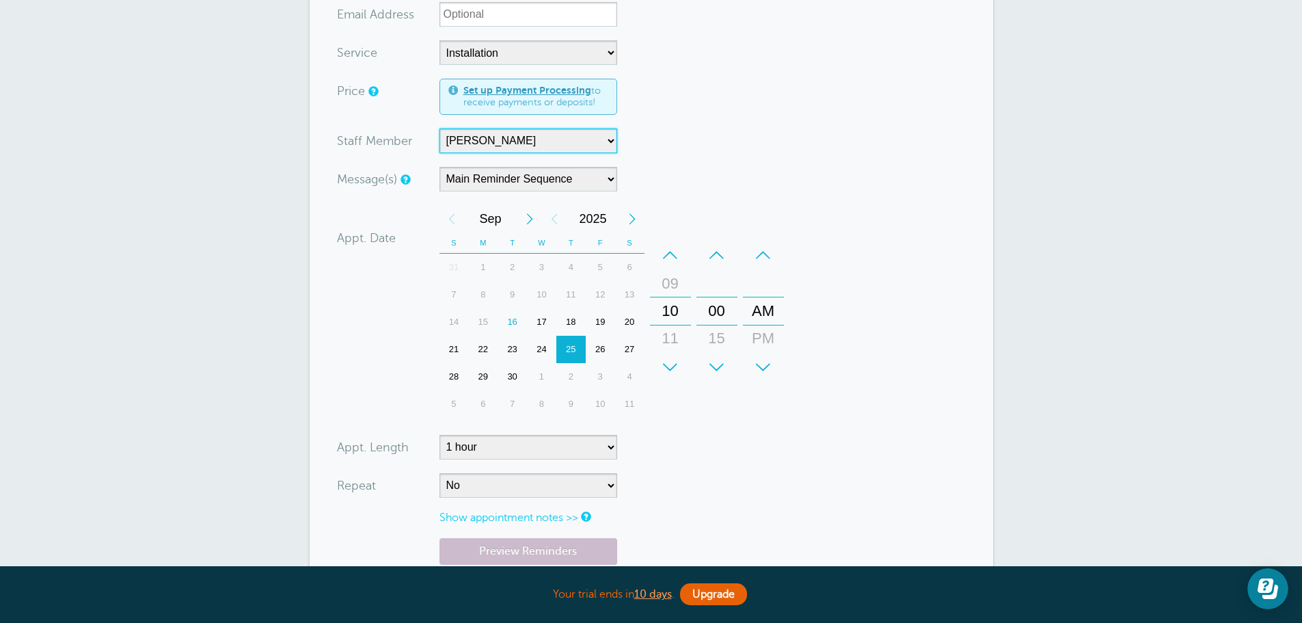
click at [525, 337] on div "23" at bounding box center [512, 349] width 29 height 27
click at [530, 336] on div "24" at bounding box center [541, 349] width 29 height 27
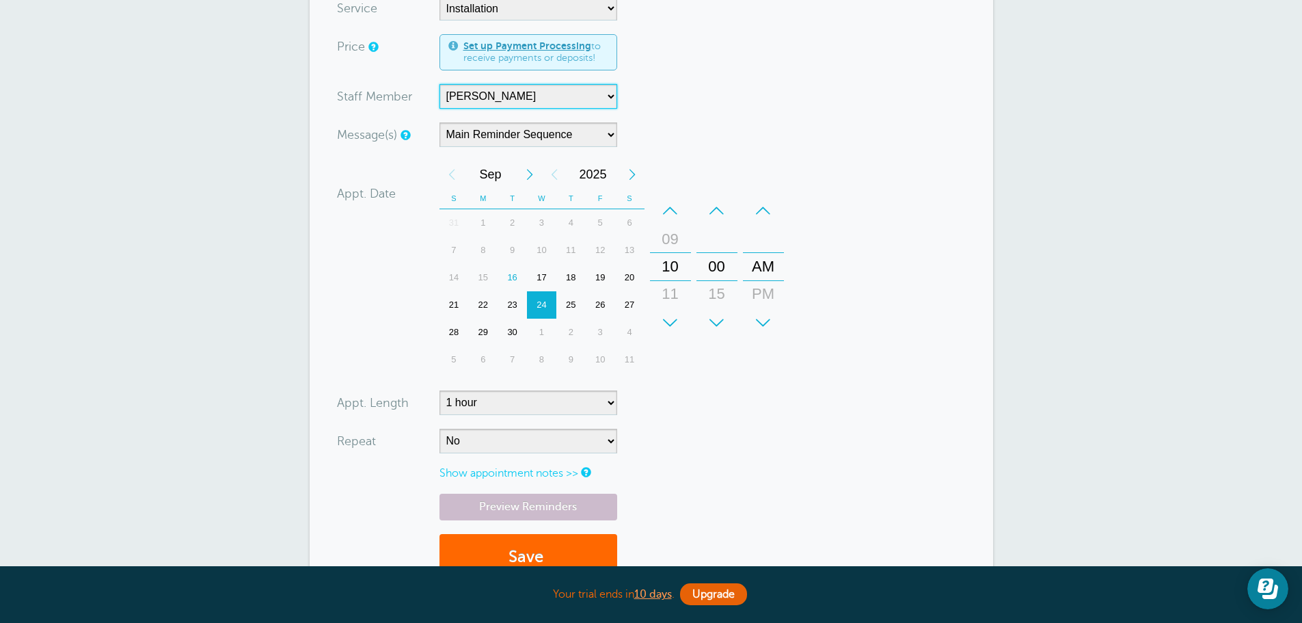
scroll to position [478, 0]
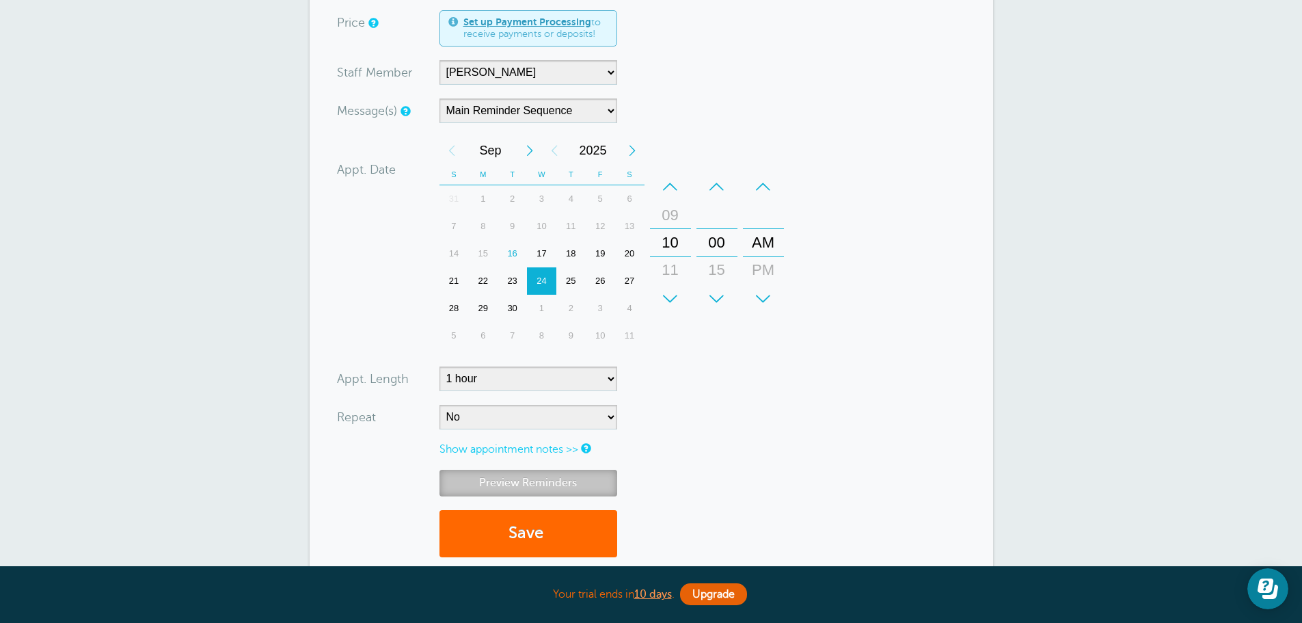
click at [577, 470] on link "Preview Reminders" at bounding box center [528, 483] width 178 height 27
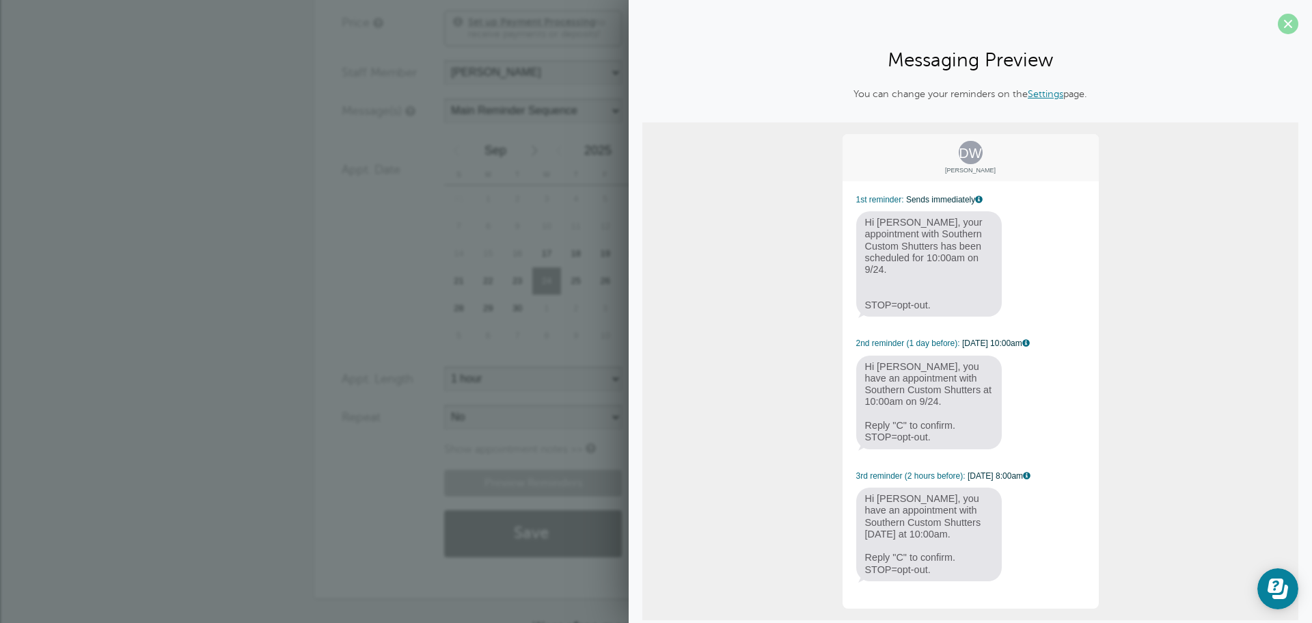
click at [1279, 23] on span at bounding box center [1288, 24] width 21 height 21
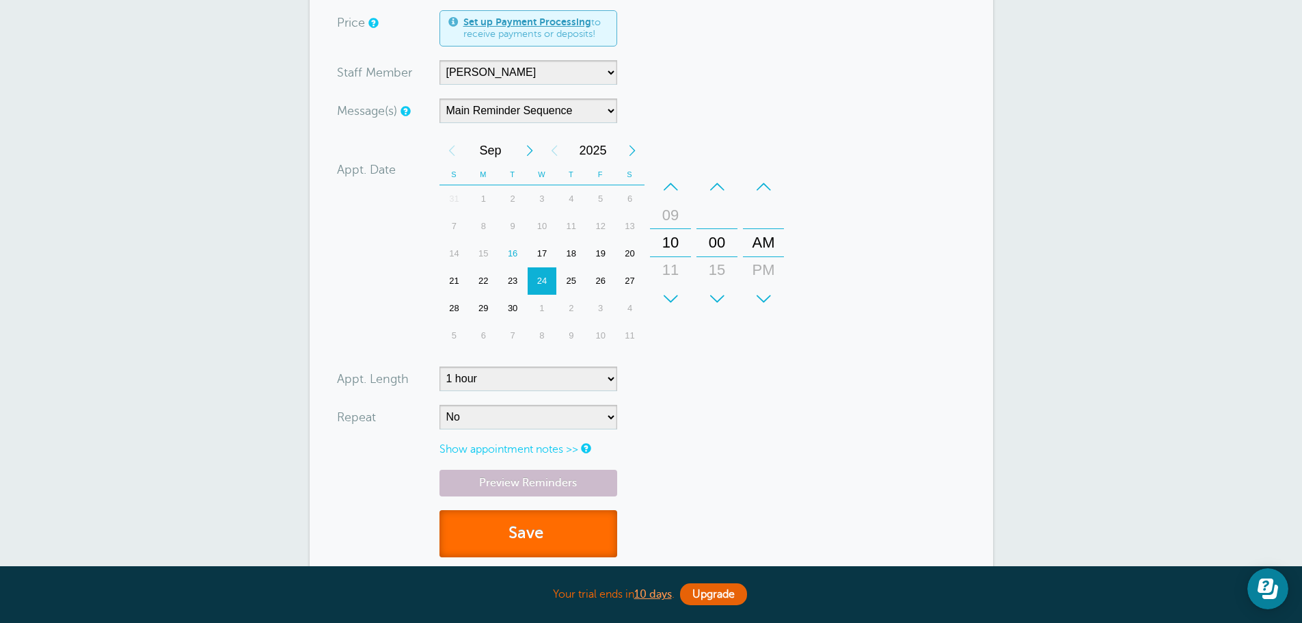
click at [509, 523] on button "Save" at bounding box center [528, 533] width 178 height 47
